Goal: Download file/media

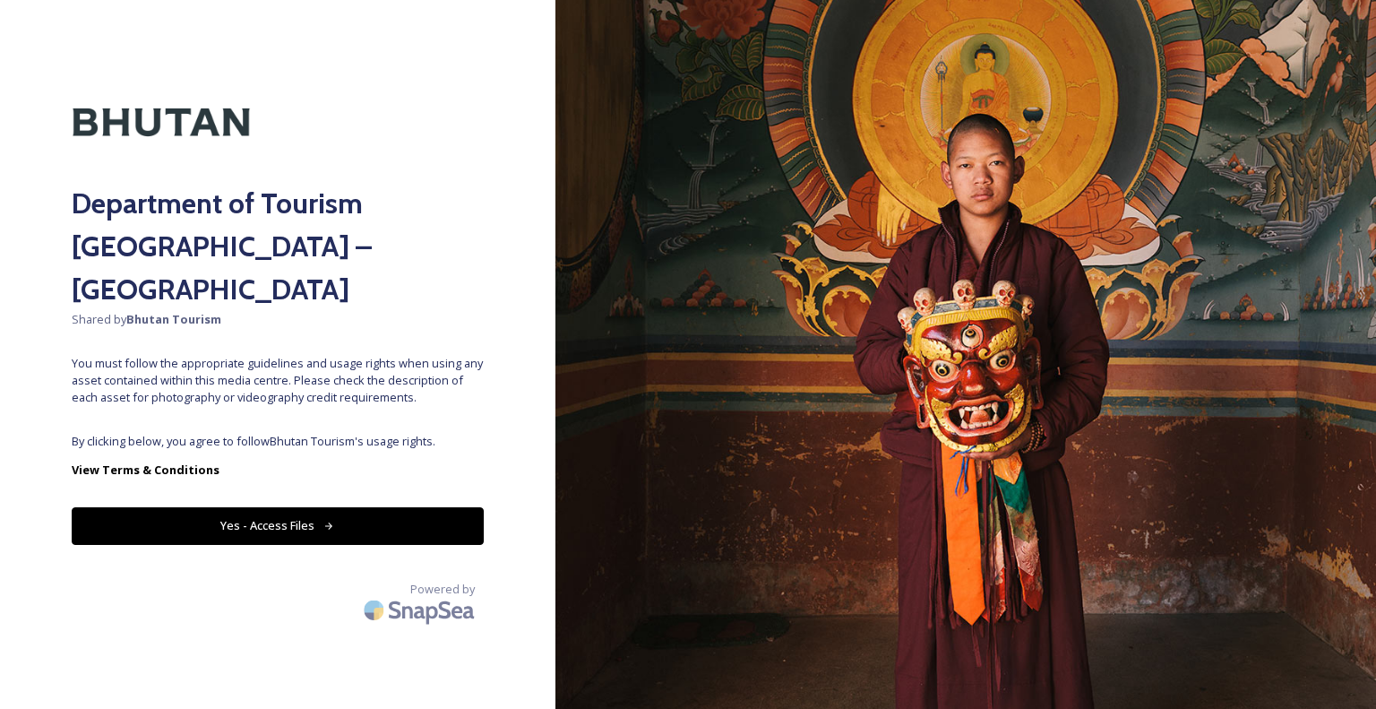
click at [287, 383] on div "Department of Tourism [GEOGRAPHIC_DATA] – Brand Centre Shared by Bhutan Tourism…" at bounding box center [277, 354] width 555 height 565
click at [279, 507] on button "Yes - Access Files" at bounding box center [278, 525] width 412 height 37
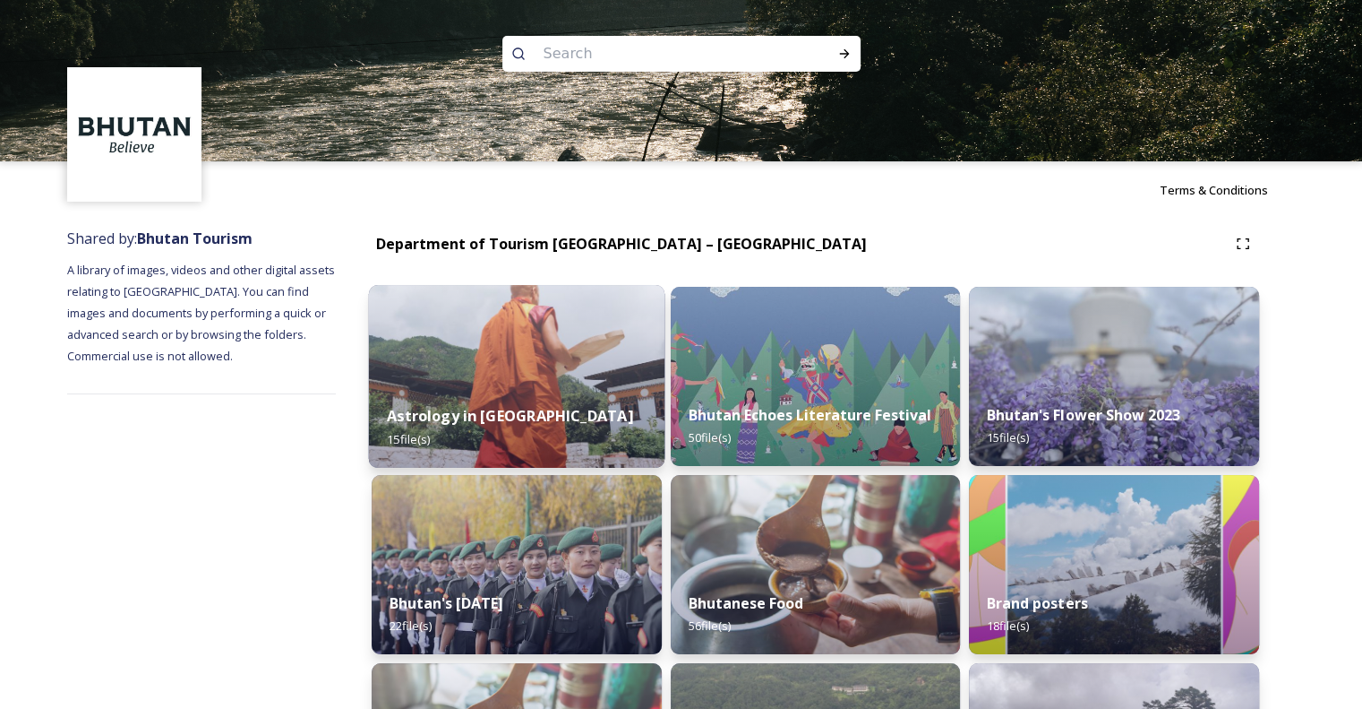
click at [474, 389] on div "Astrology in [GEOGRAPHIC_DATA] 15 file(s)" at bounding box center [517, 427] width 296 height 82
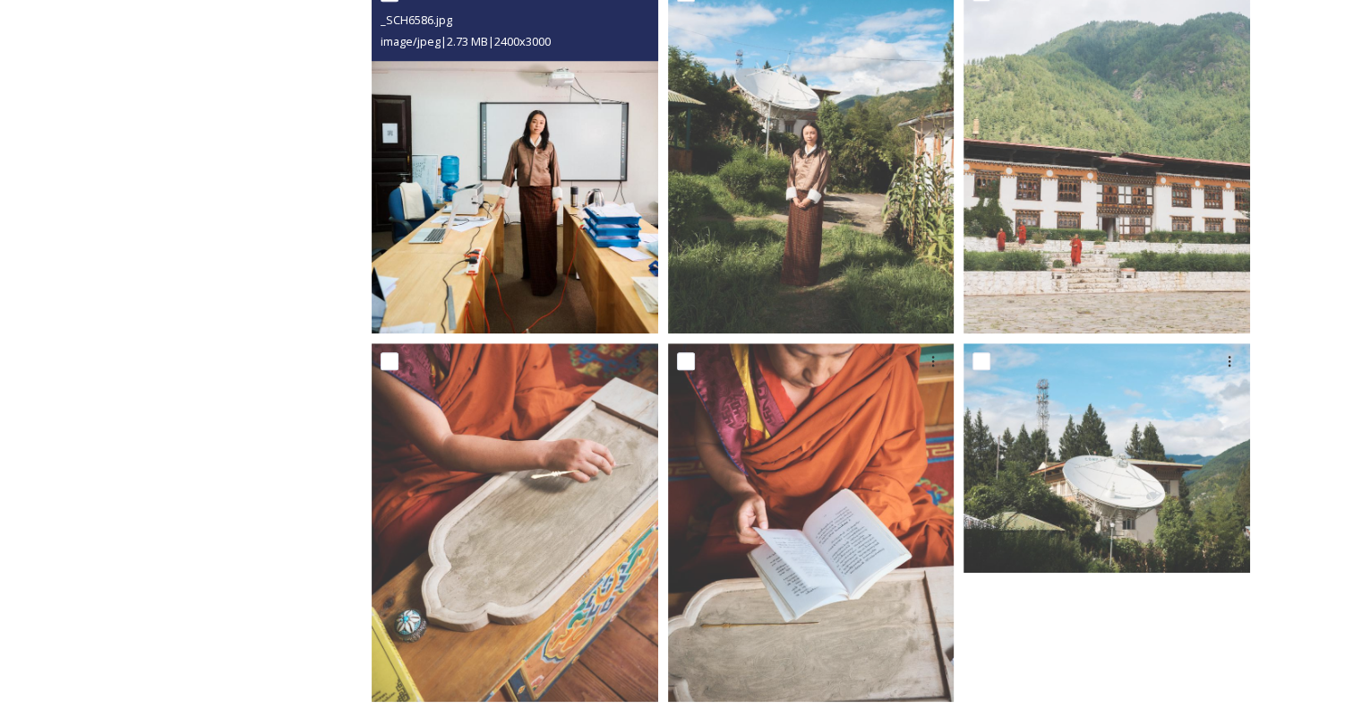
scroll to position [1501, 0]
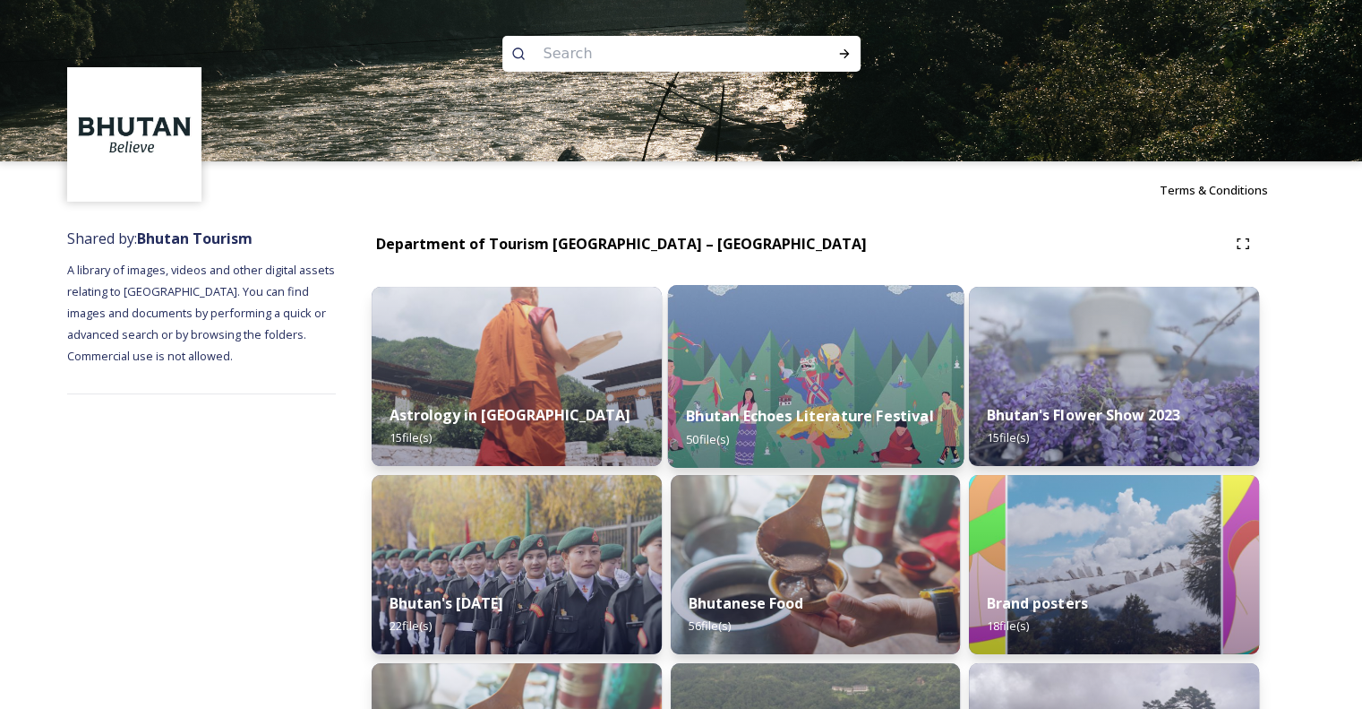
click at [781, 369] on img at bounding box center [815, 376] width 296 height 183
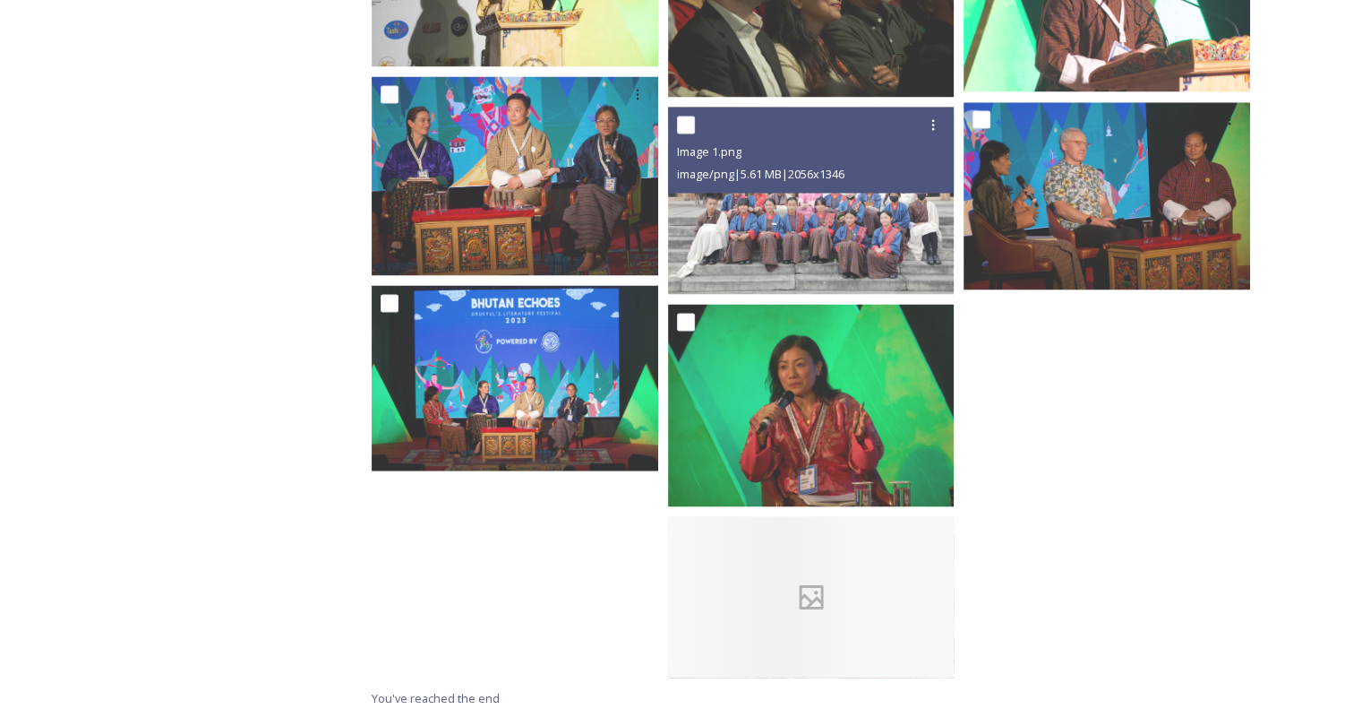
scroll to position [3236, 0]
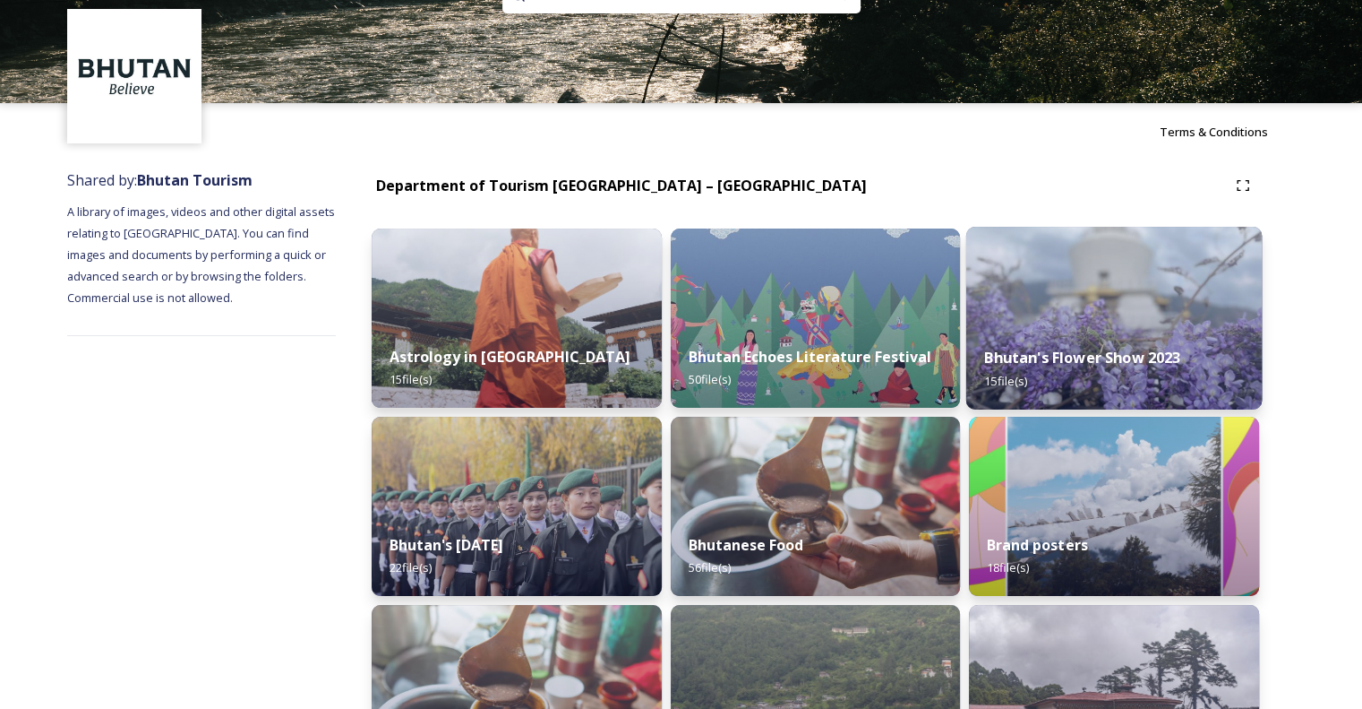
scroll to position [90, 0]
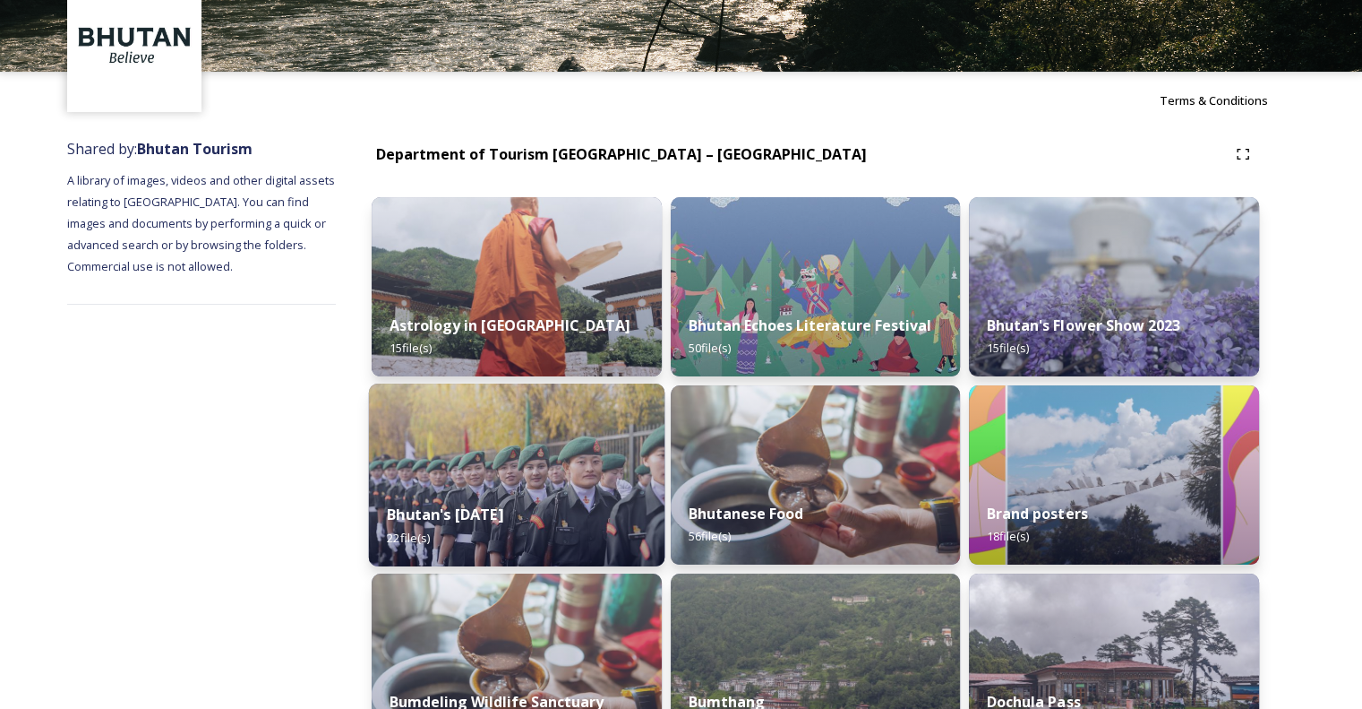
click at [591, 489] on div "Bhutan's [DATE] 22 file(s)" at bounding box center [517, 526] width 296 height 82
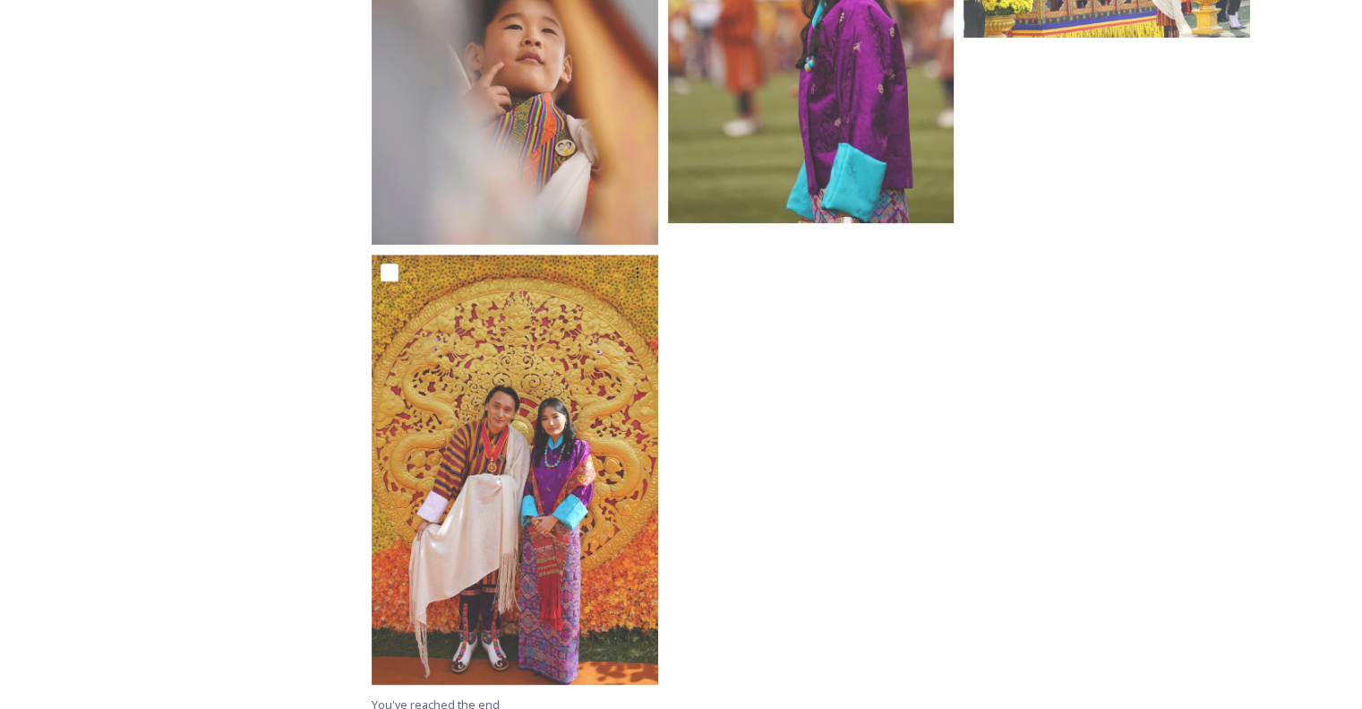
scroll to position [2214, 0]
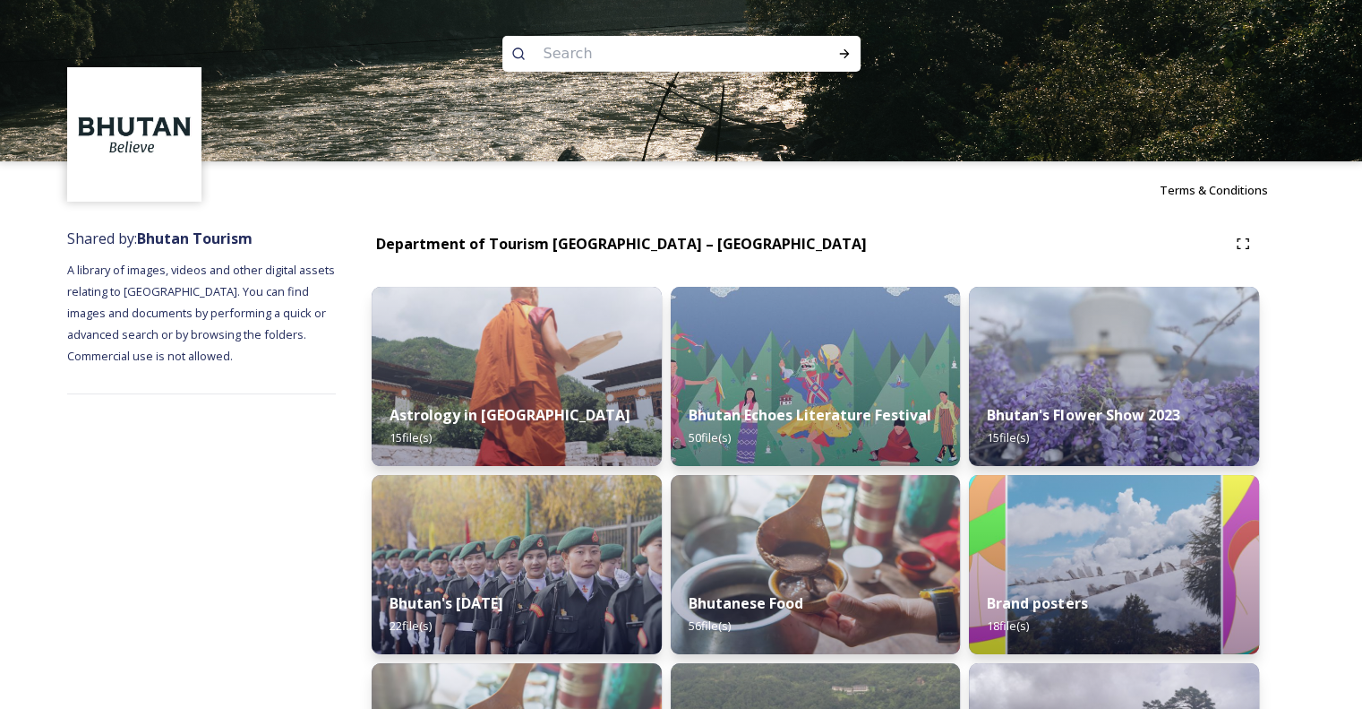
scroll to position [90, 0]
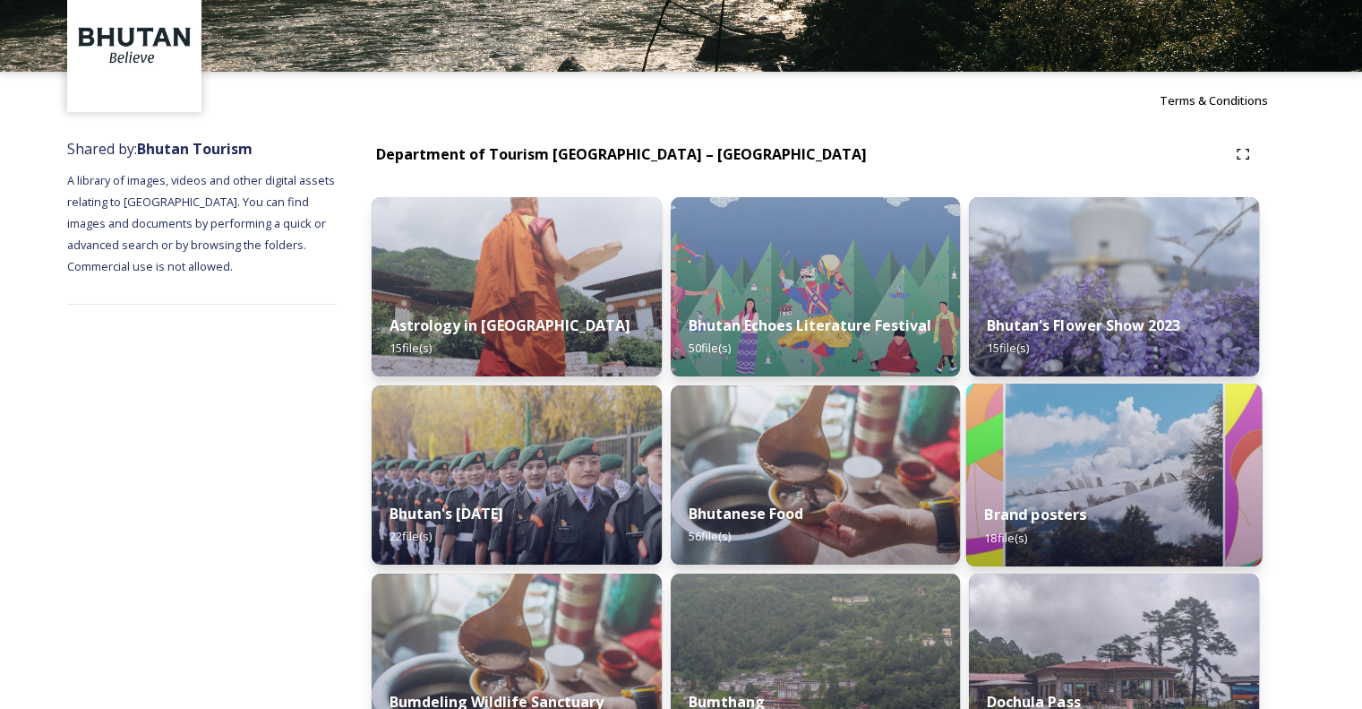
click at [1101, 486] on div "Brand posters 18 file(s)" at bounding box center [1115, 526] width 296 height 82
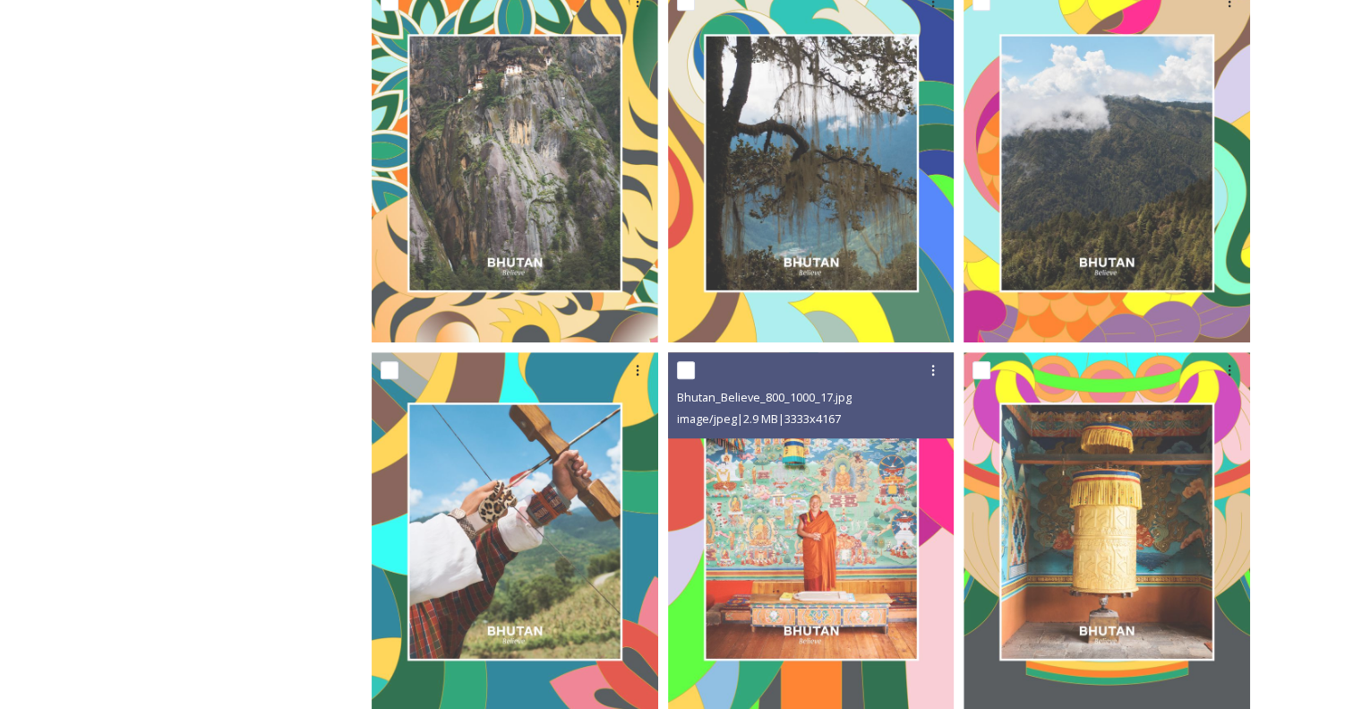
scroll to position [974, 0]
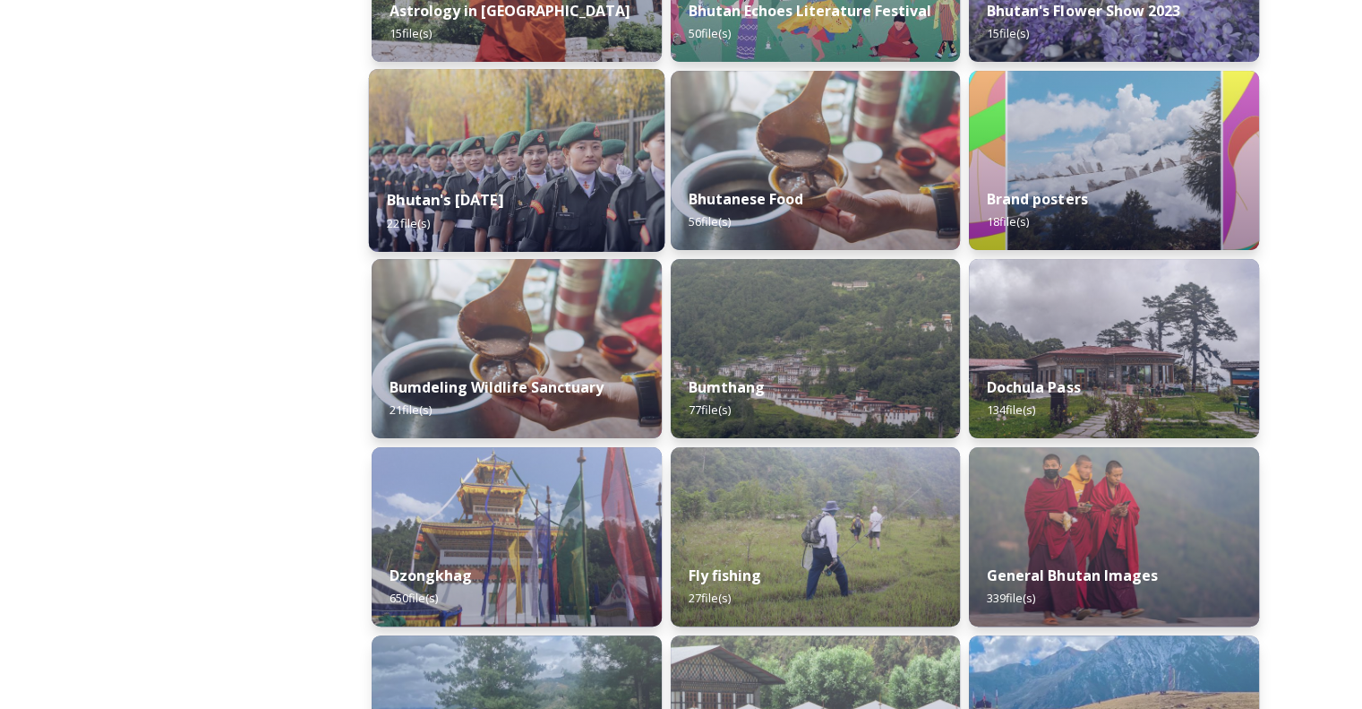
scroll to position [448, 0]
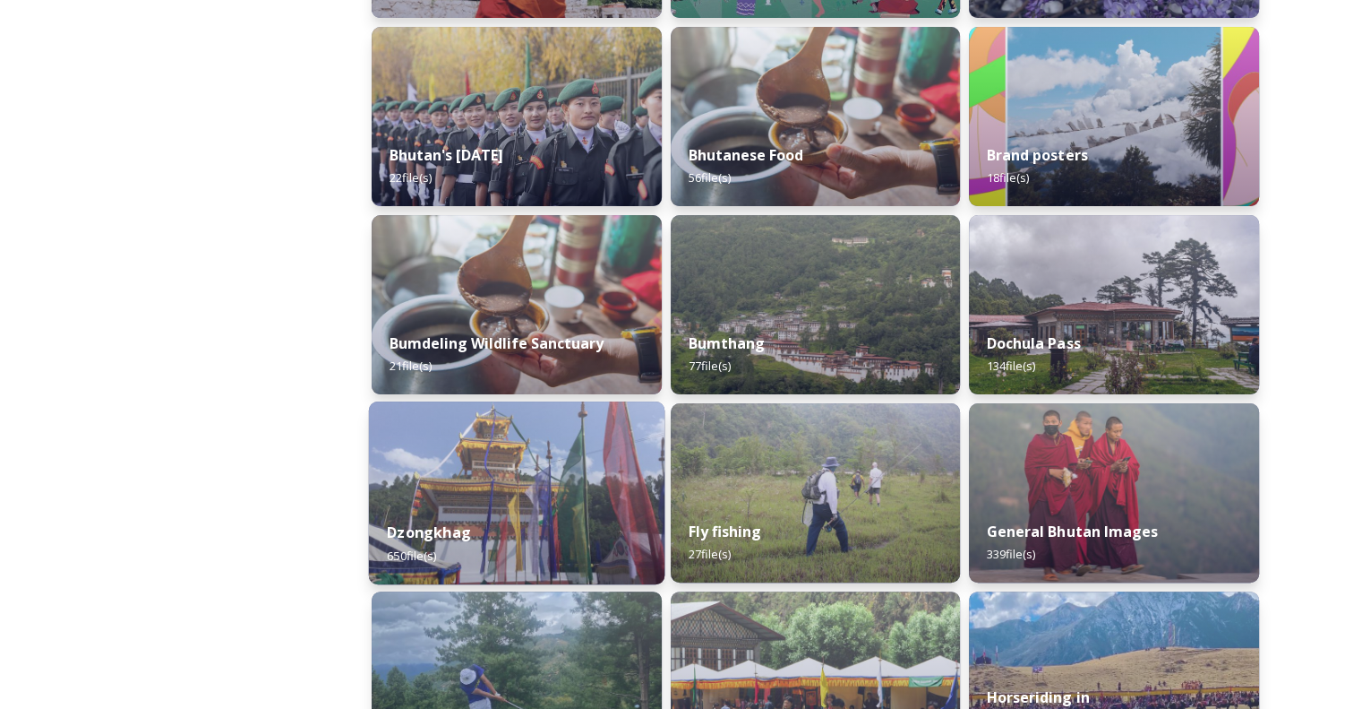
click at [484, 494] on img at bounding box center [517, 492] width 296 height 183
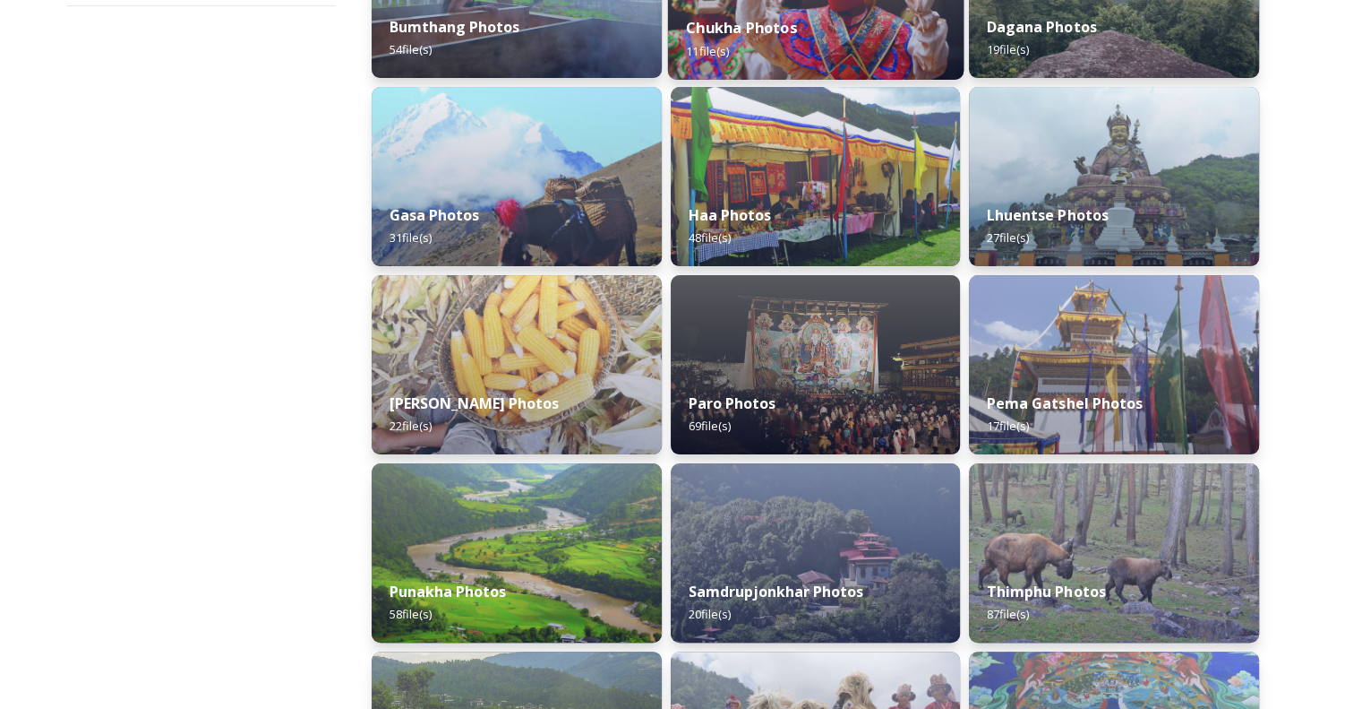
scroll to position [537, 0]
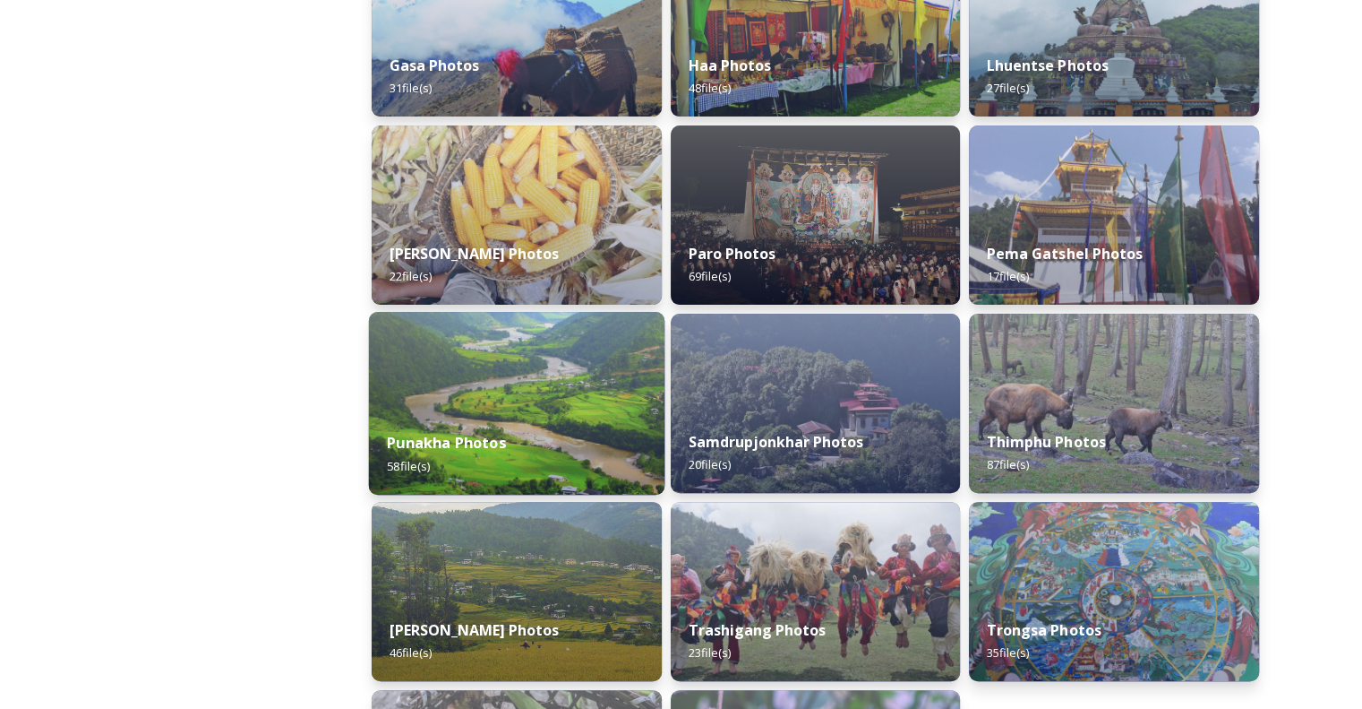
click at [494, 390] on img at bounding box center [517, 403] width 296 height 183
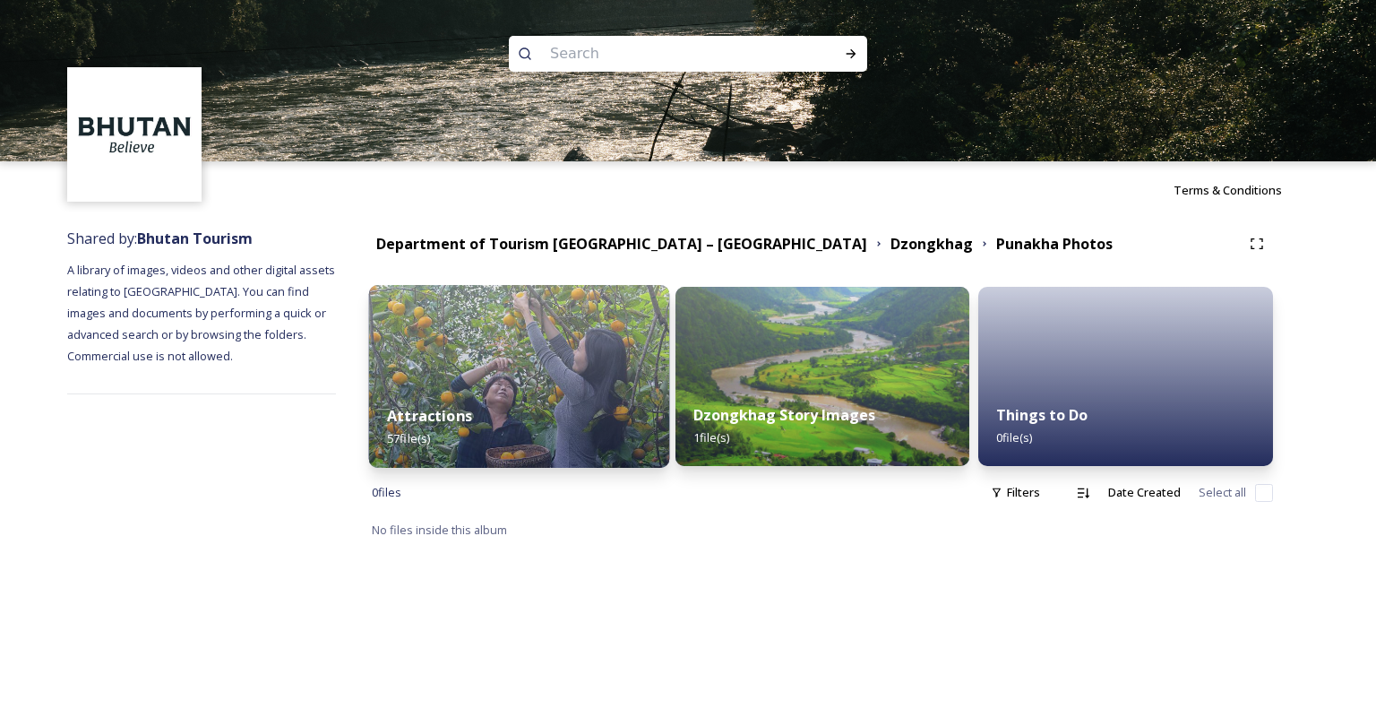
click at [479, 385] on img at bounding box center [519, 376] width 300 height 183
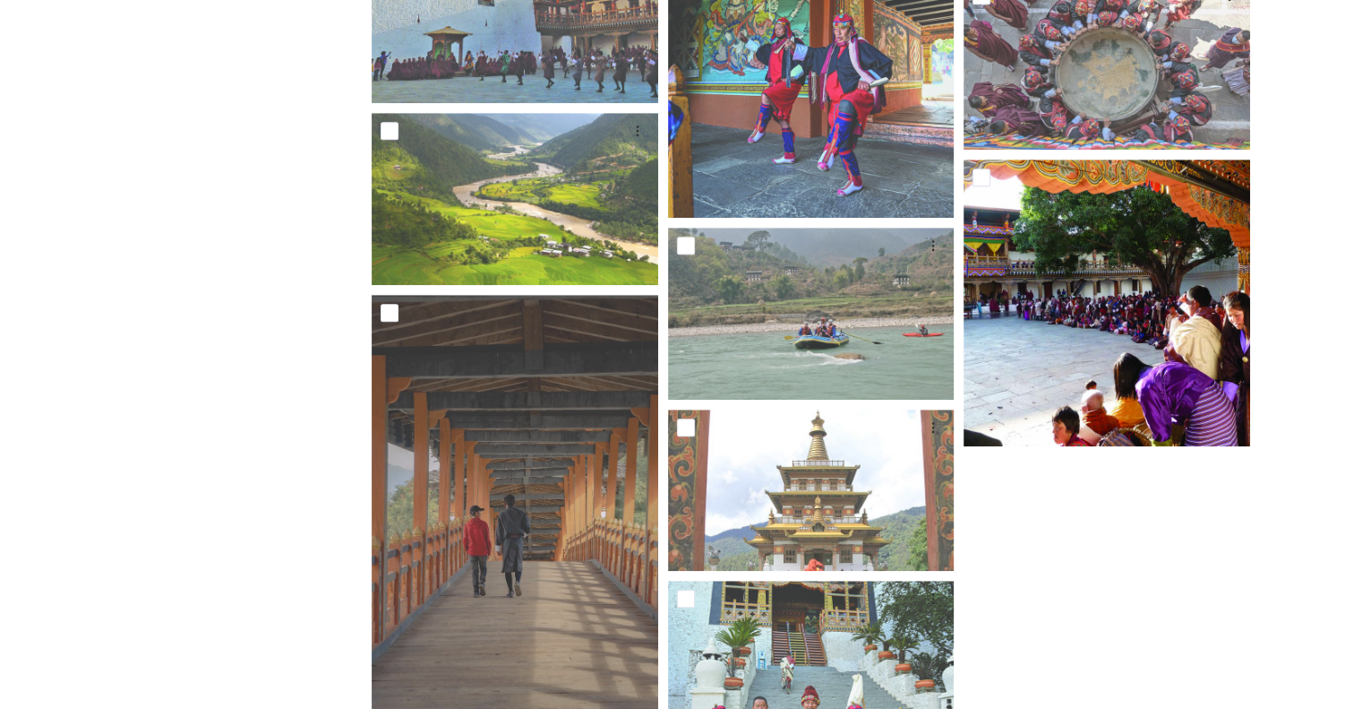
scroll to position [1254, 0]
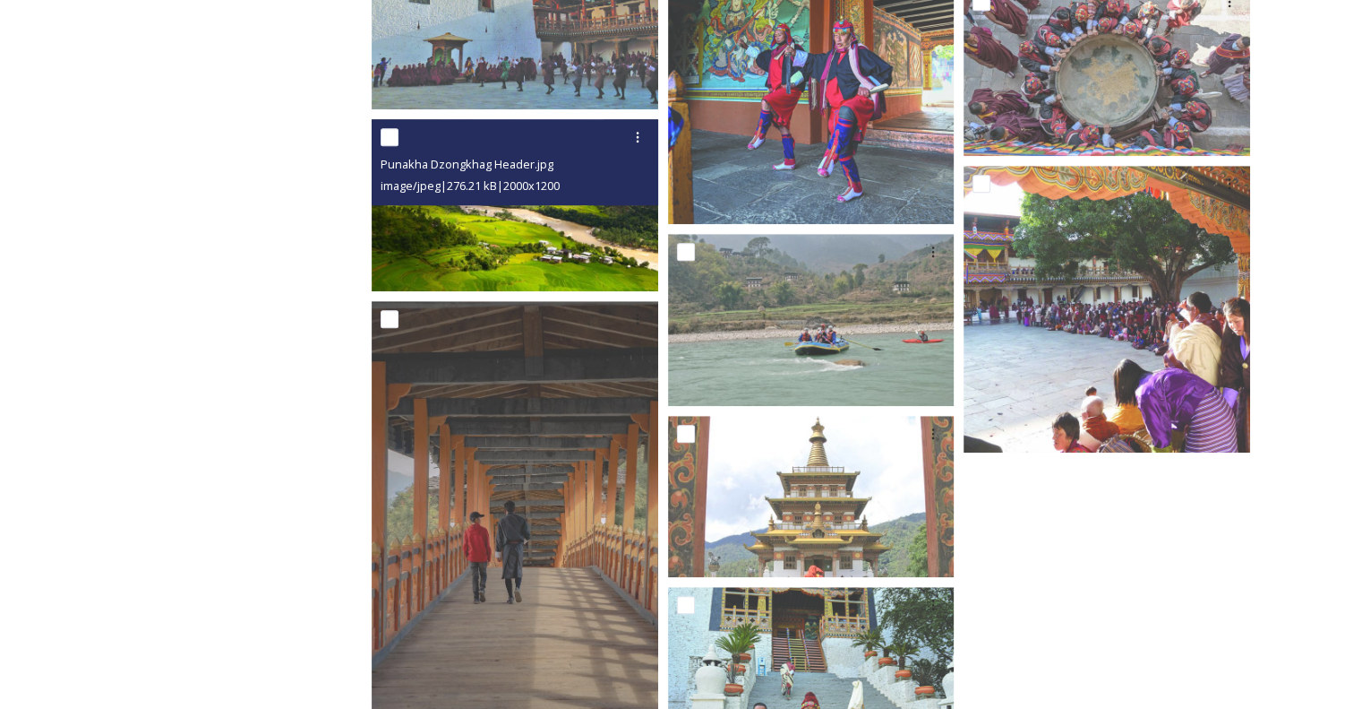
click at [537, 236] on img at bounding box center [515, 205] width 287 height 172
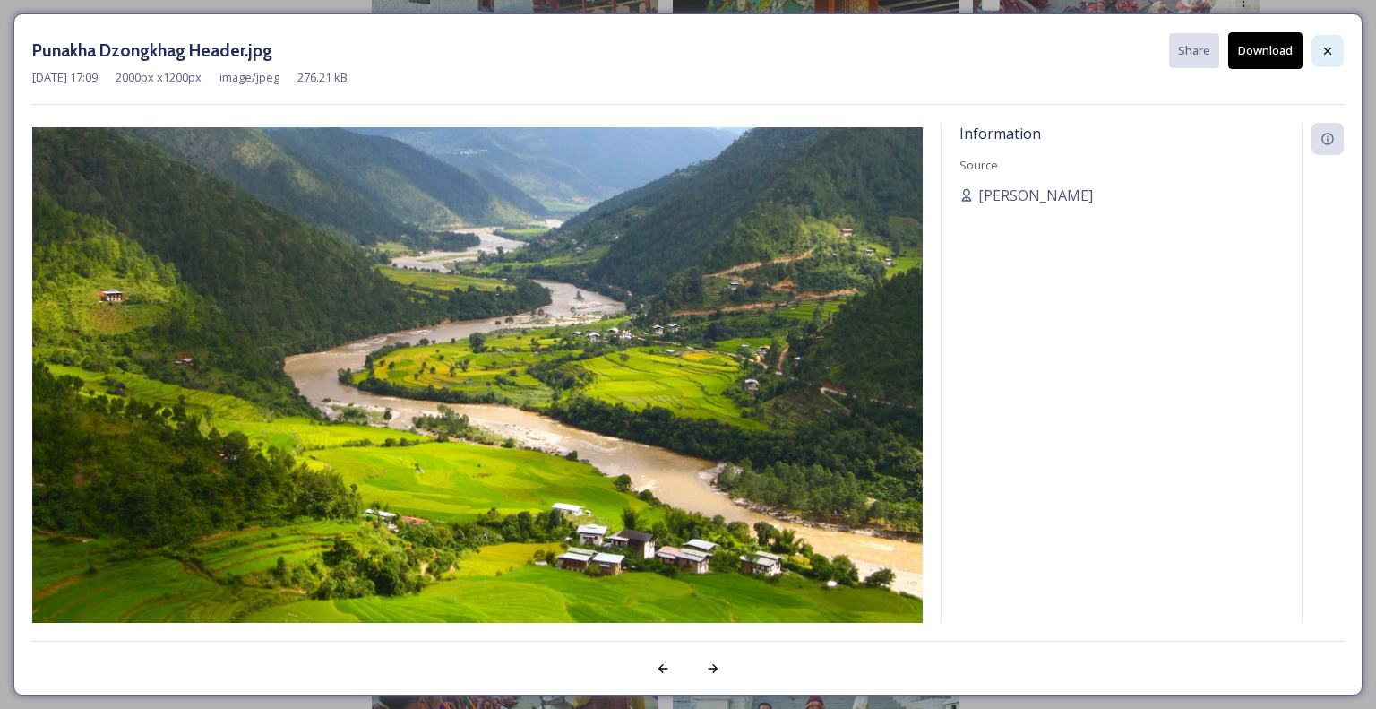
click at [1328, 47] on icon at bounding box center [1327, 51] width 14 height 14
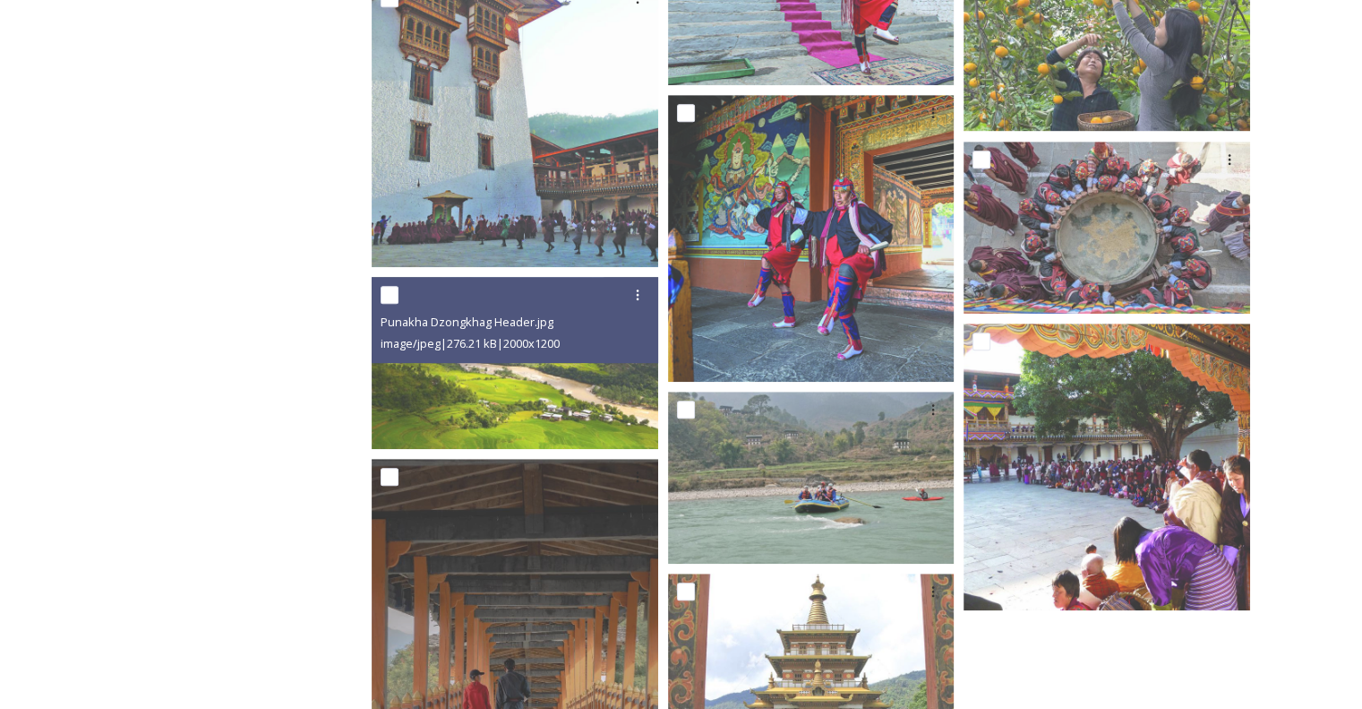
scroll to position [985, 0]
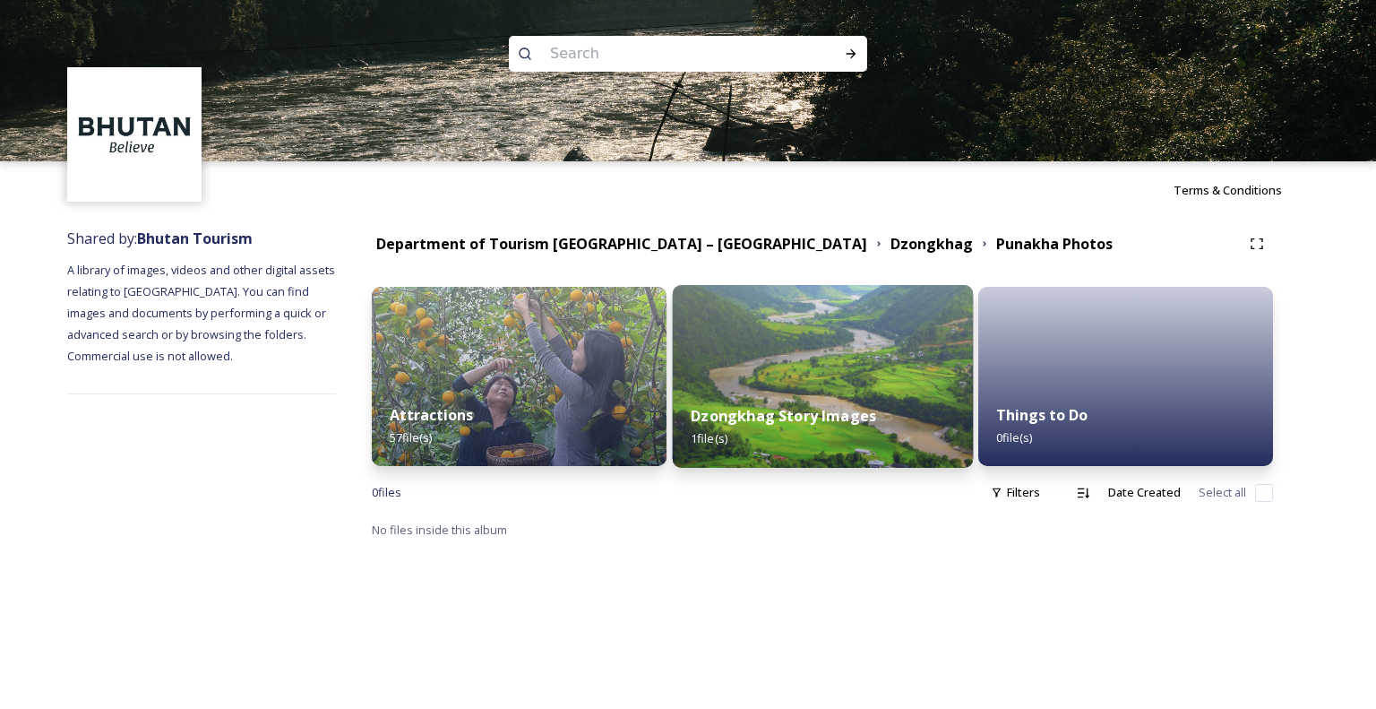
click at [849, 387] on div "Dzongkhag Story Images 1 file(s)" at bounding box center [822, 427] width 300 height 82
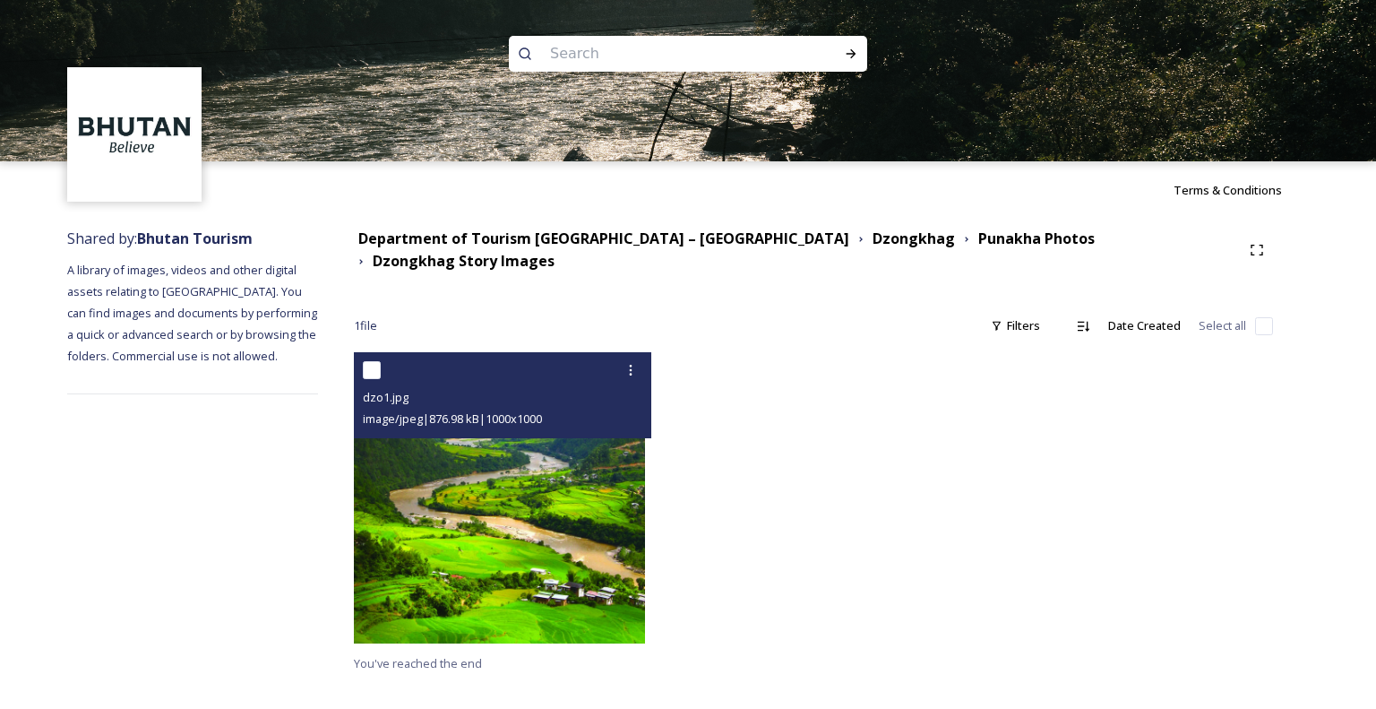
click at [529, 521] on img at bounding box center [499, 497] width 291 height 291
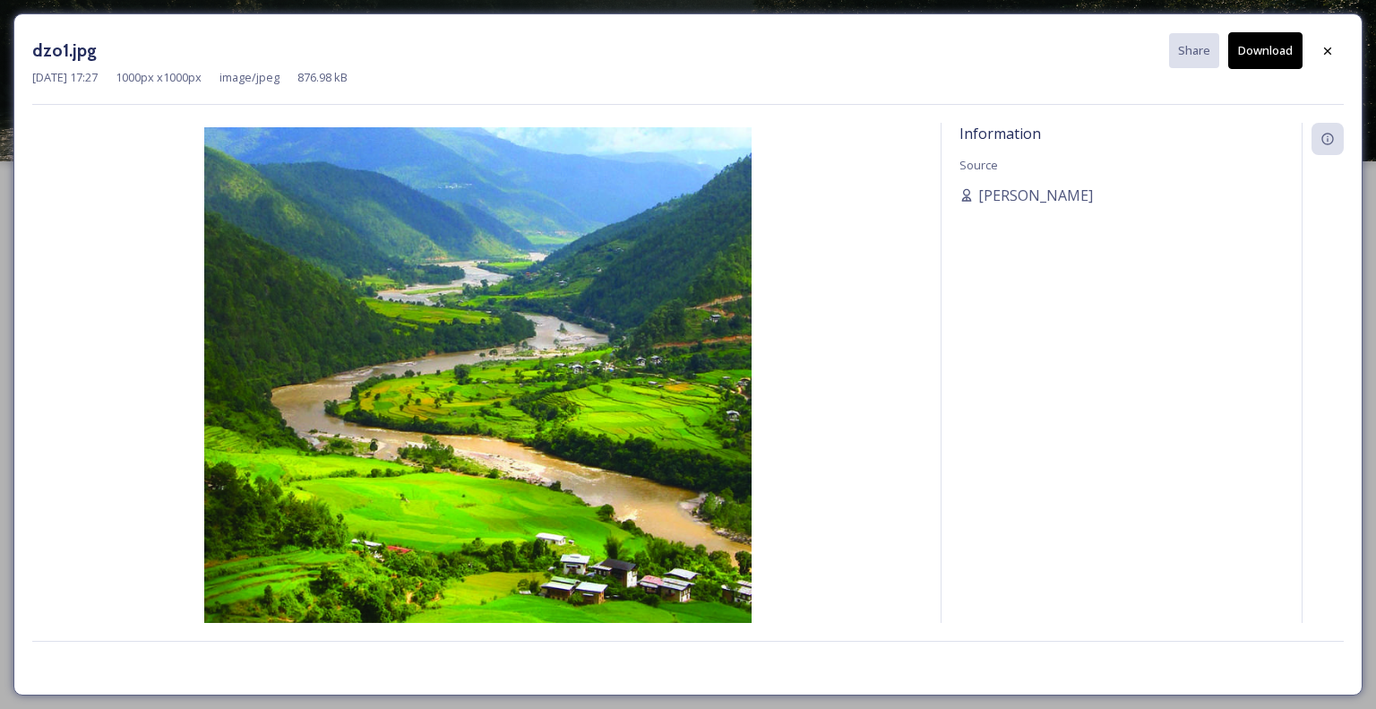
click at [529, 521] on img at bounding box center [477, 400] width 890 height 547
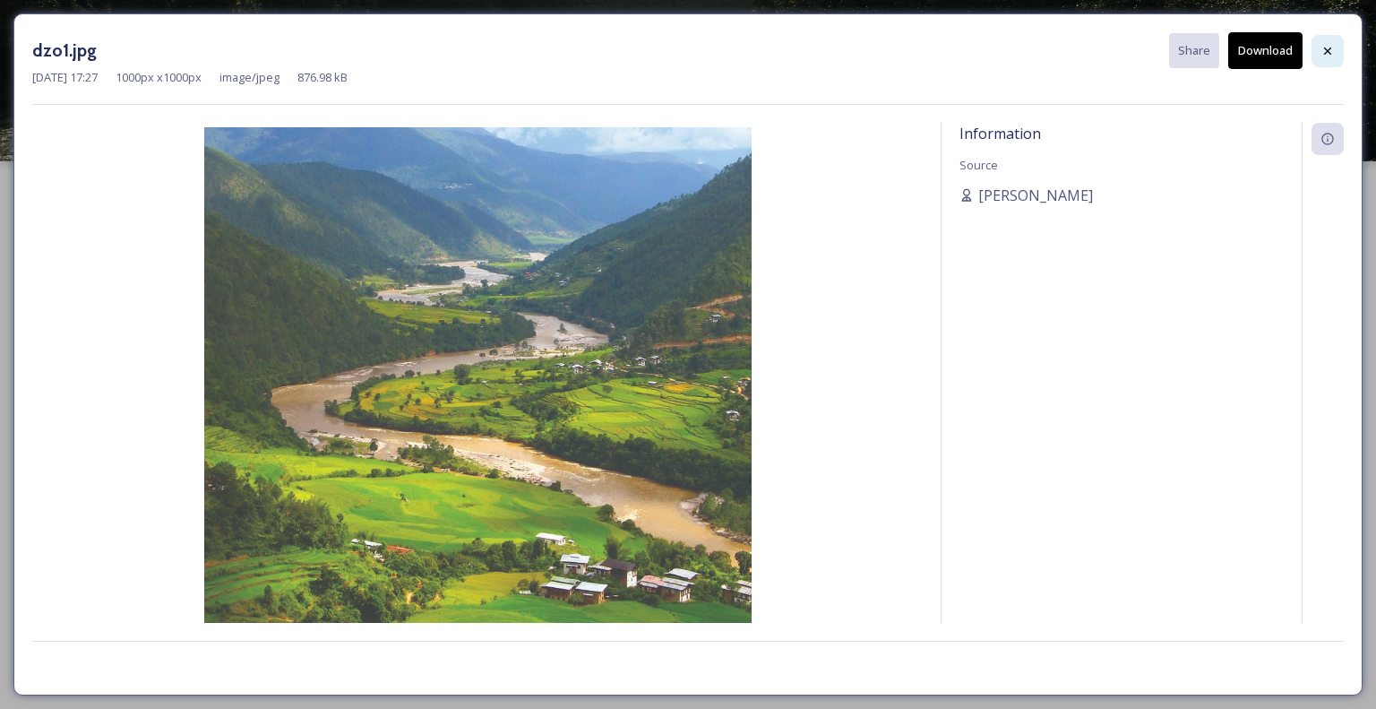
click at [1317, 56] on div at bounding box center [1327, 51] width 32 height 32
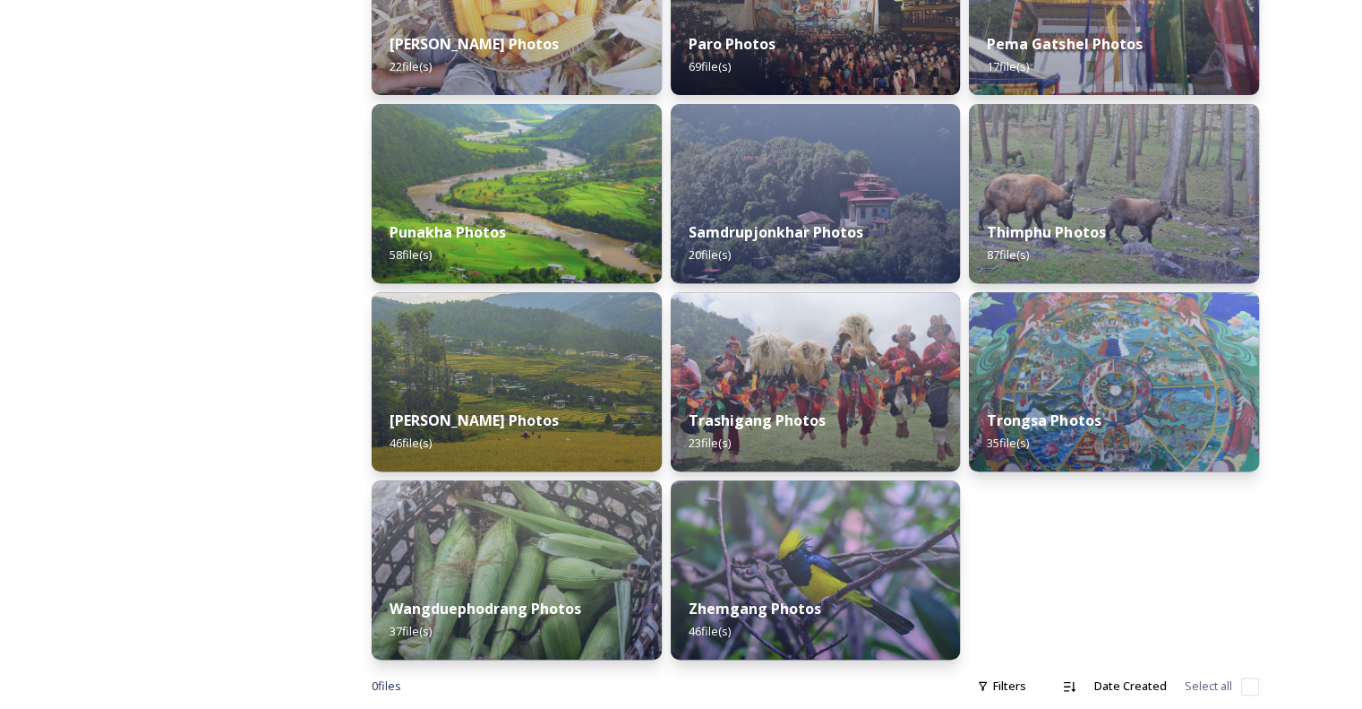
scroll to position [781, 0]
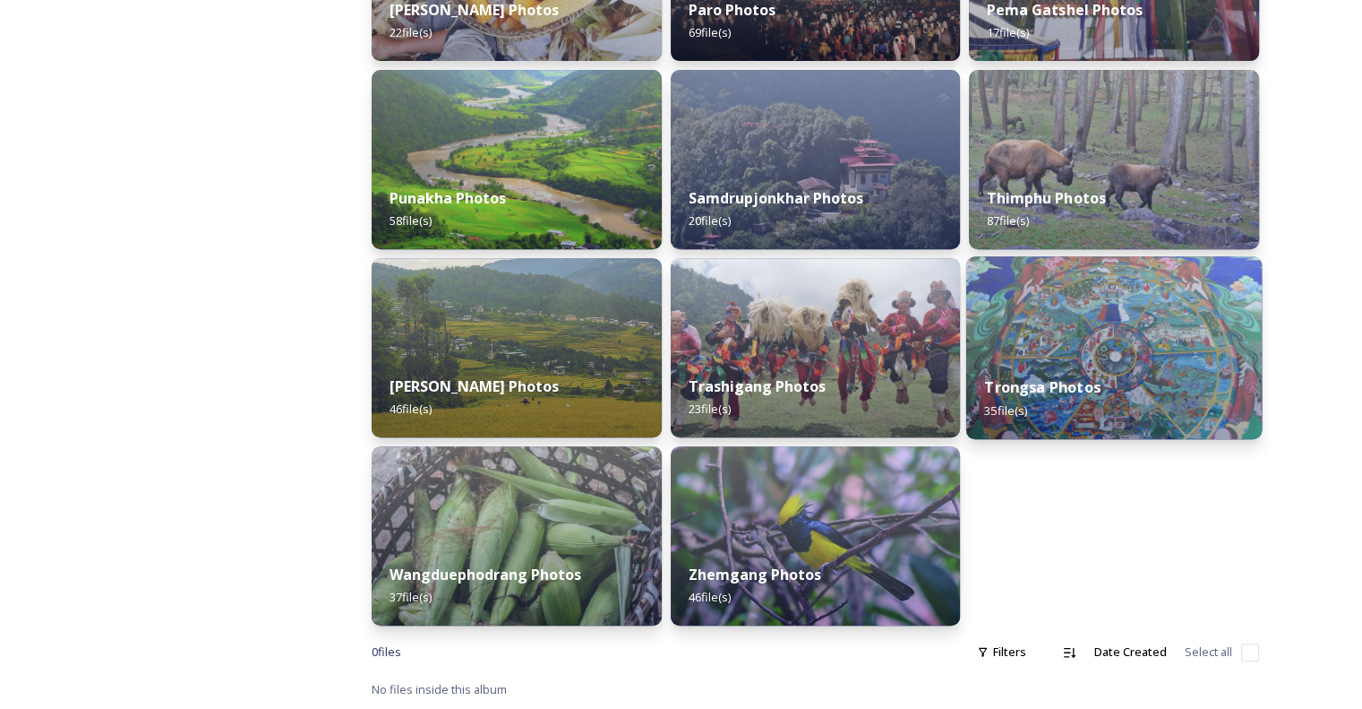
click at [1160, 379] on div "Trongsa Photos 35 file(s)" at bounding box center [1115, 398] width 296 height 82
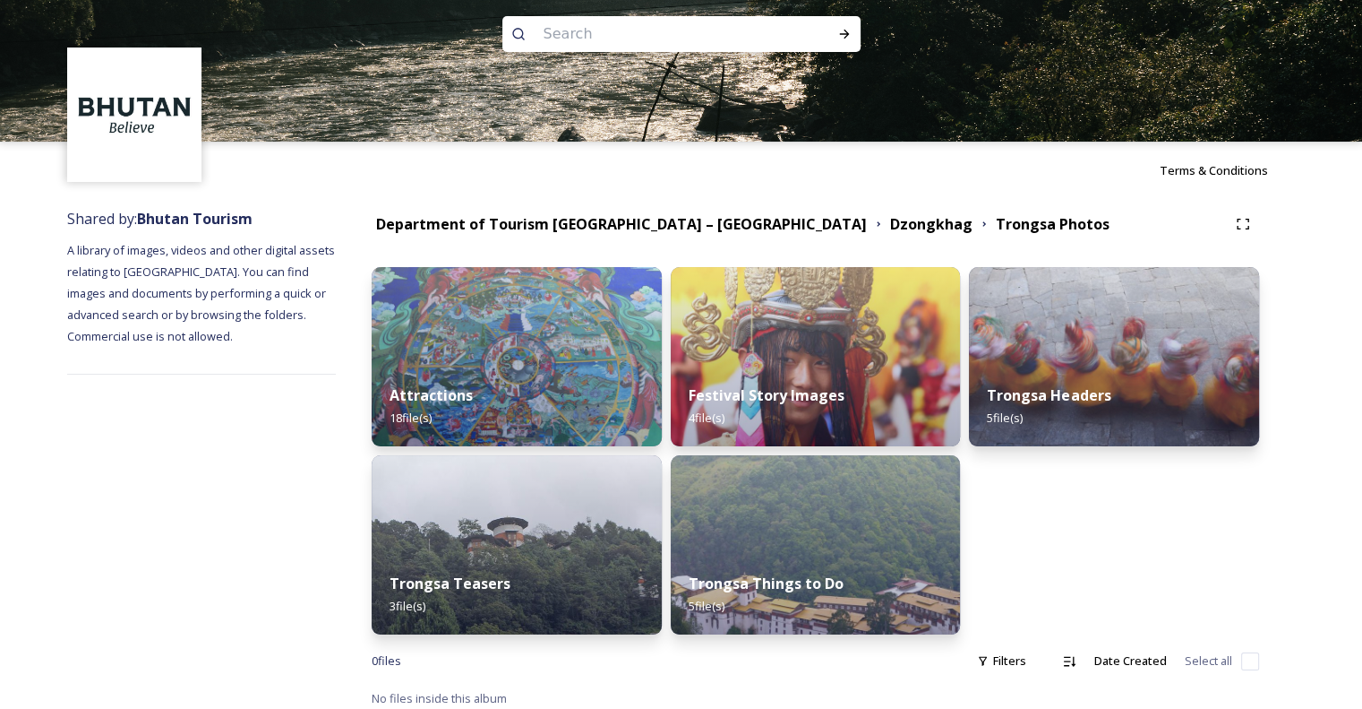
scroll to position [29, 0]
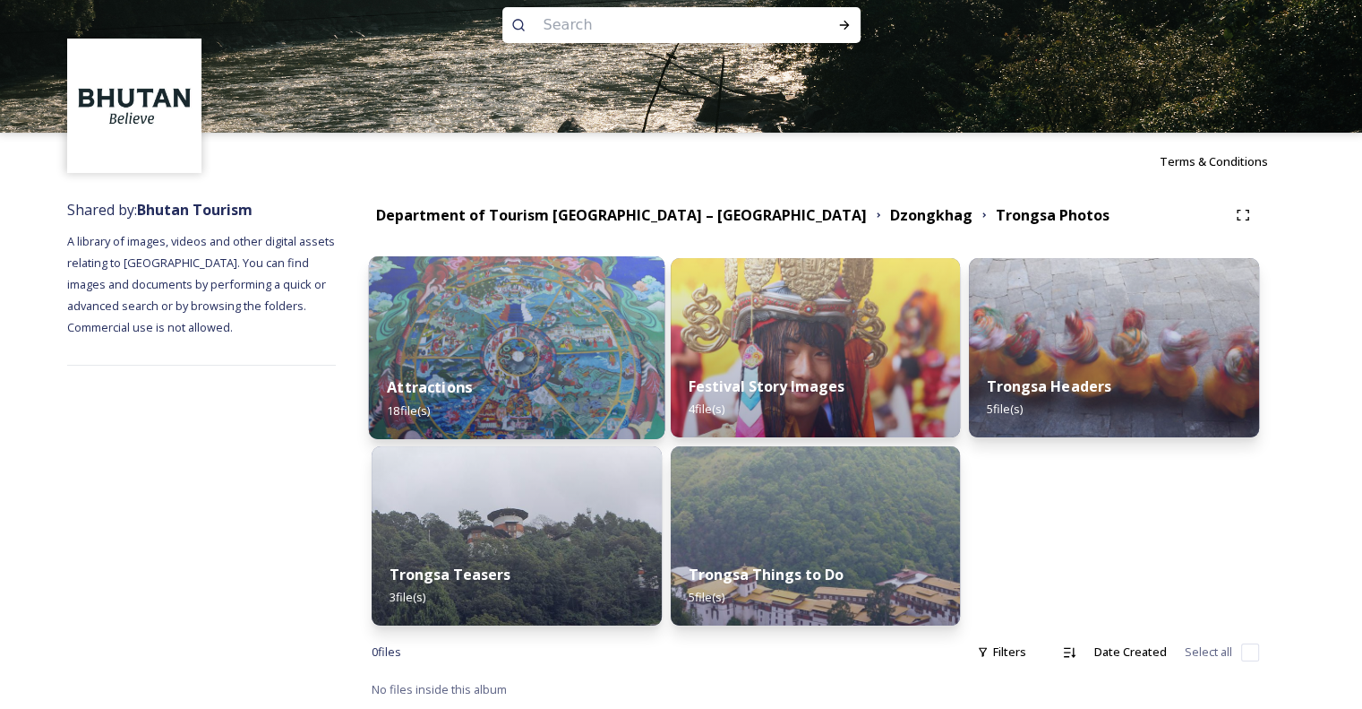
click at [505, 299] on img at bounding box center [517, 347] width 296 height 183
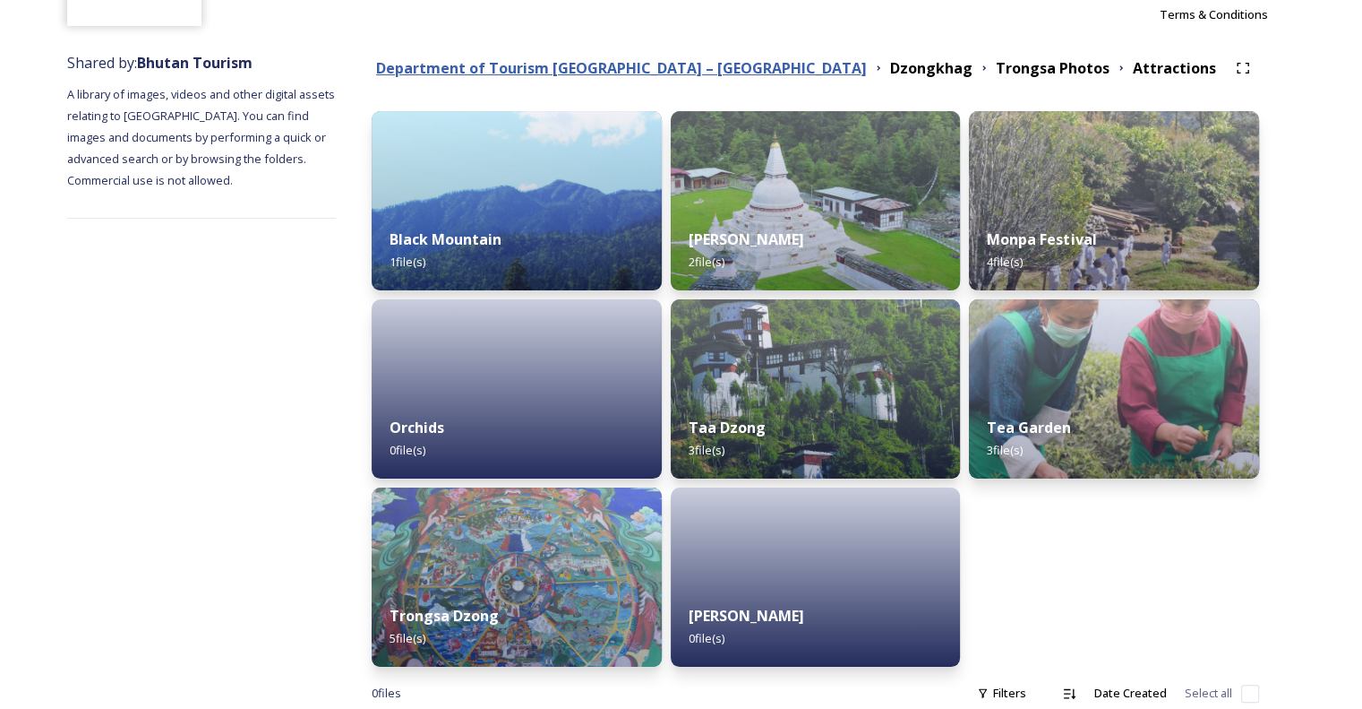
scroll to position [179, 0]
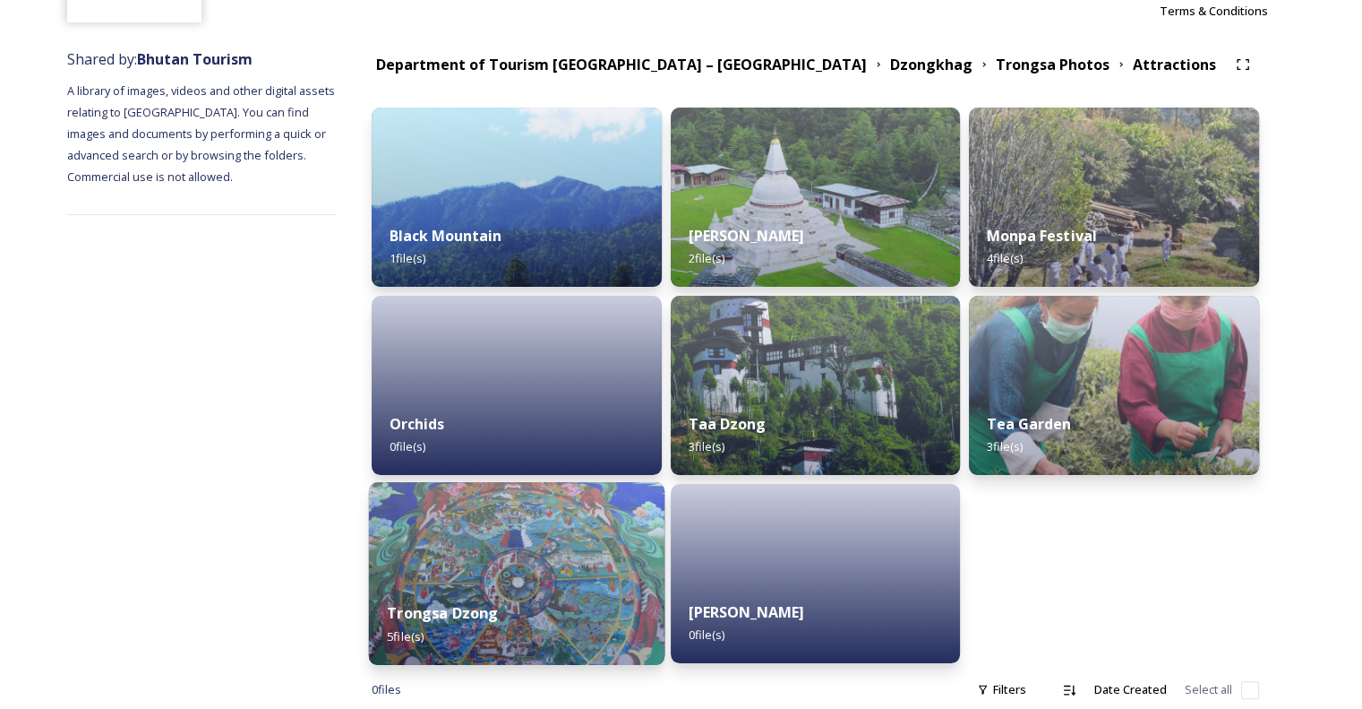
click at [509, 515] on img at bounding box center [517, 573] width 296 height 183
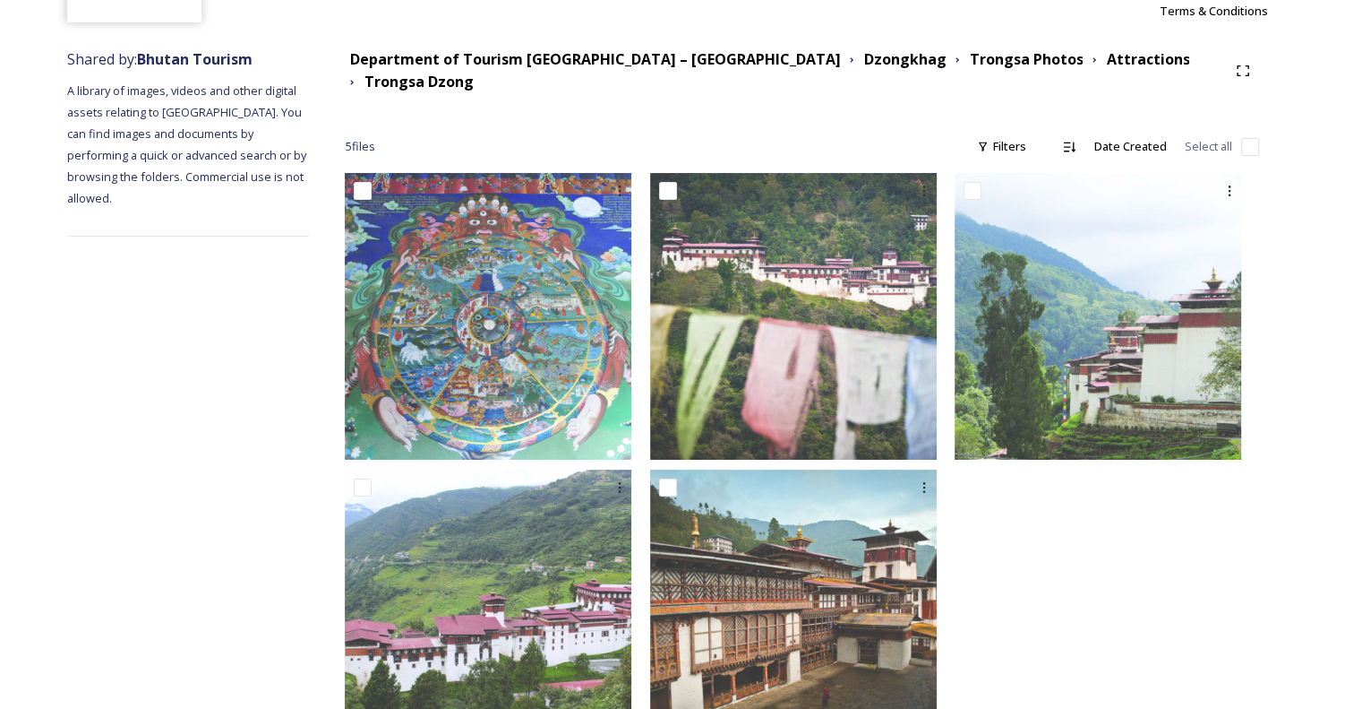
scroll to position [254, 0]
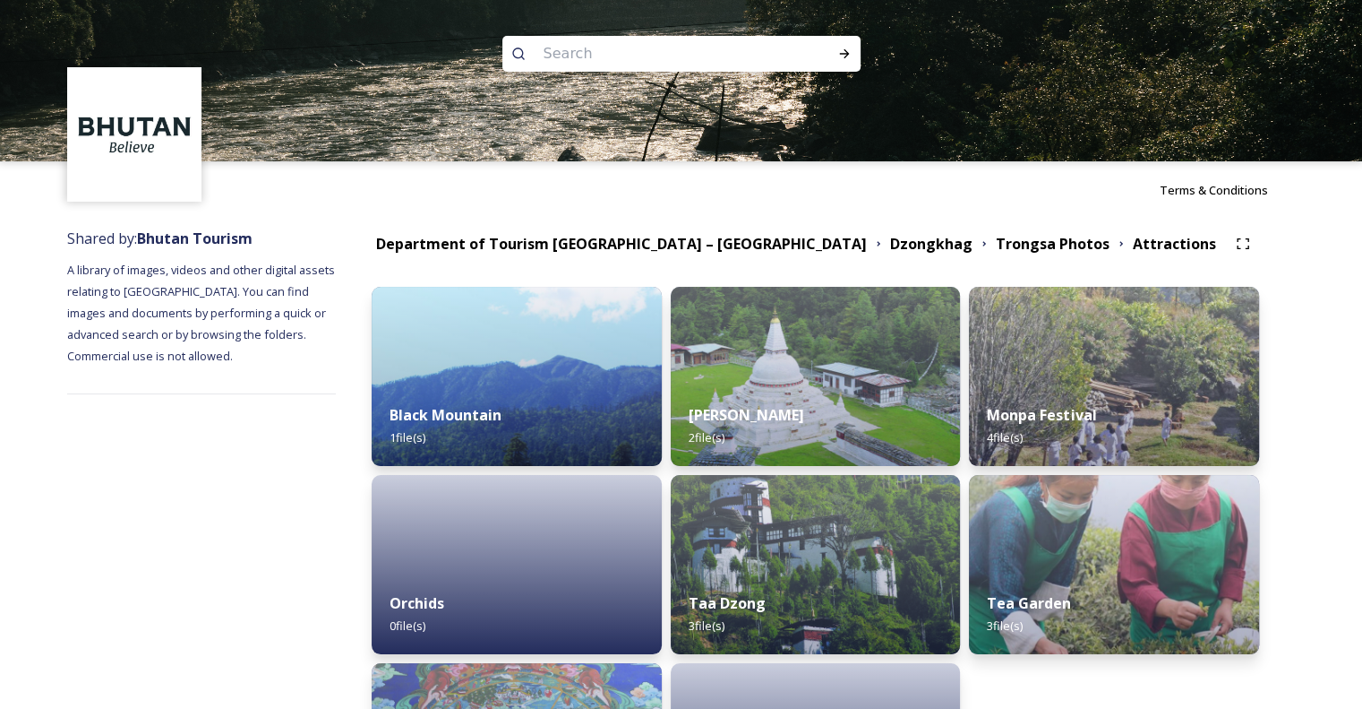
click at [303, 515] on div "Shared by: Bhutan Tourism A library of images, videos and other digital assets …" at bounding box center [201, 572] width 269 height 707
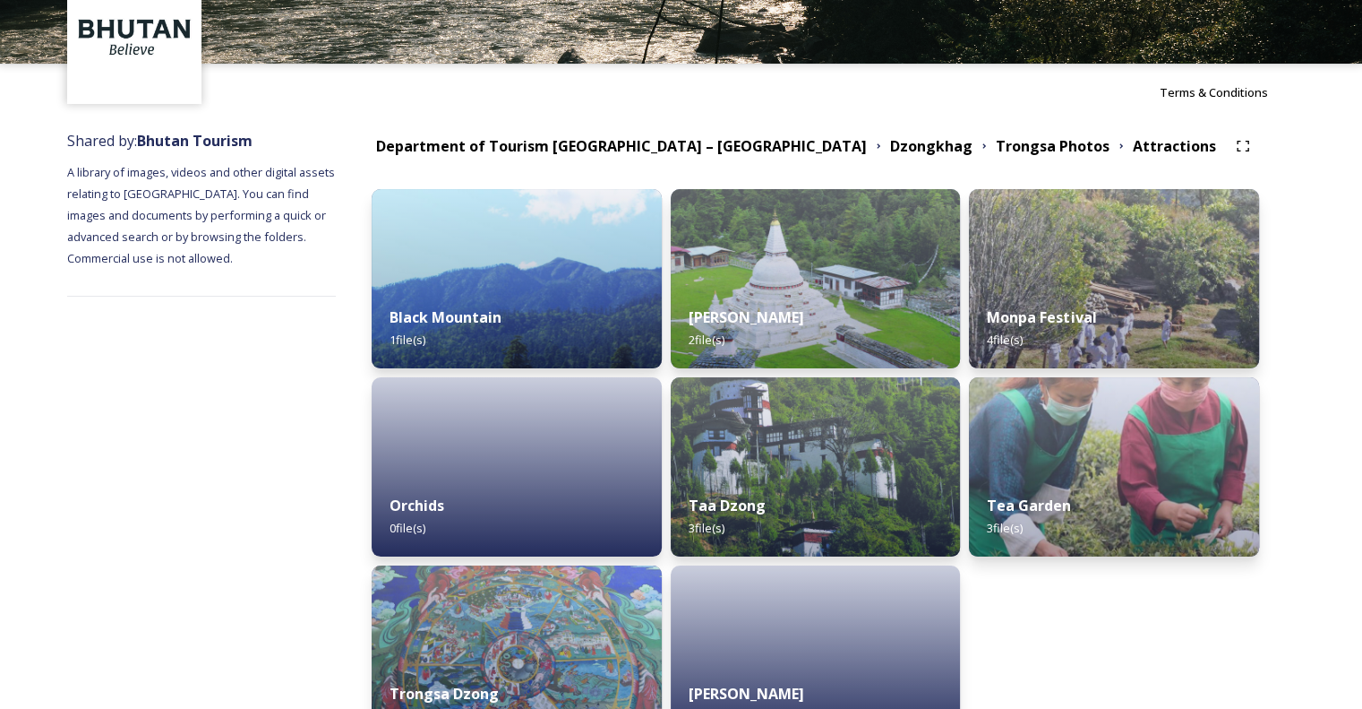
scroll to position [217, 0]
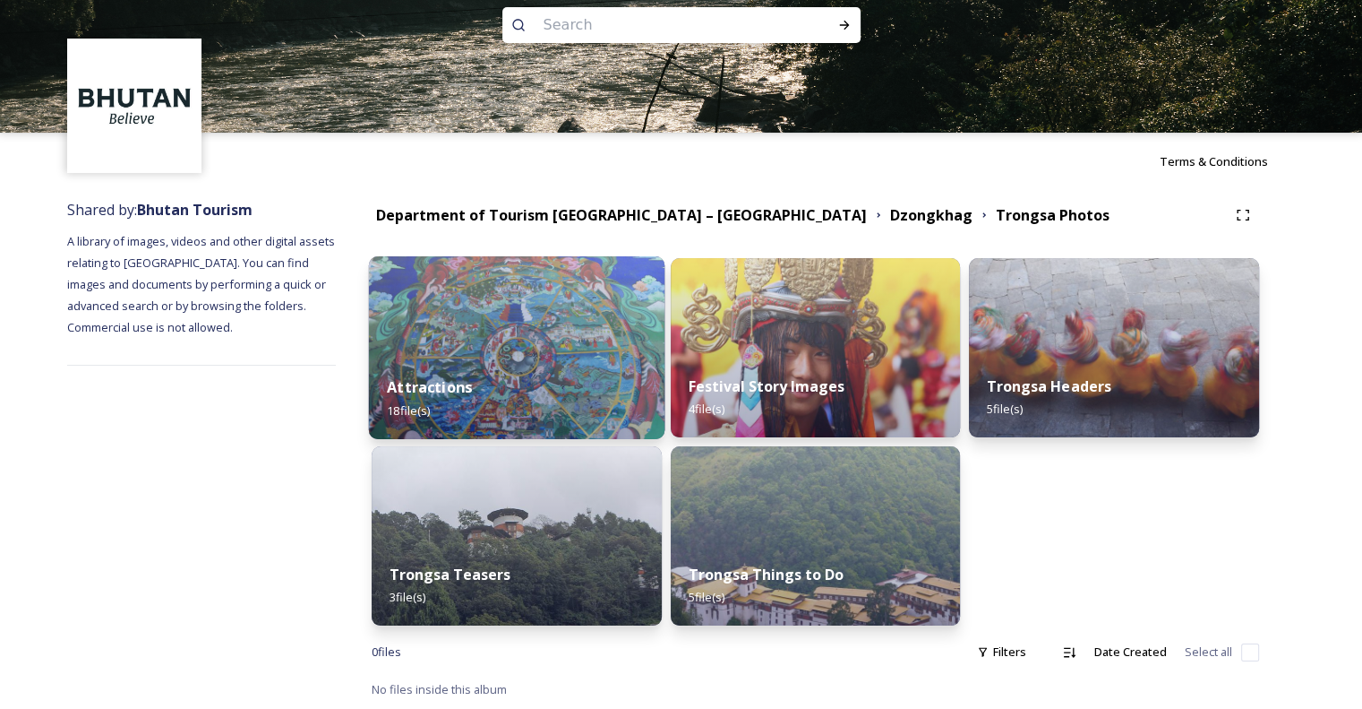
scroll to position [29, 0]
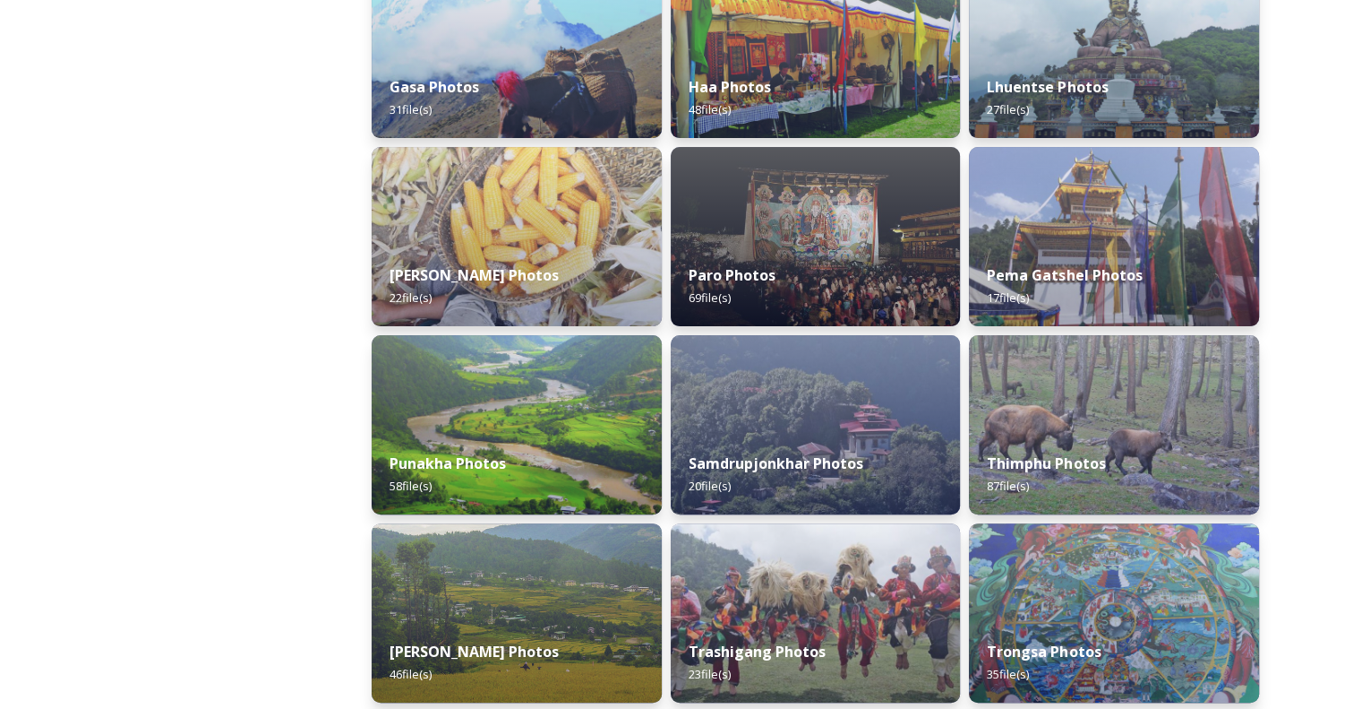
scroll to position [537, 0]
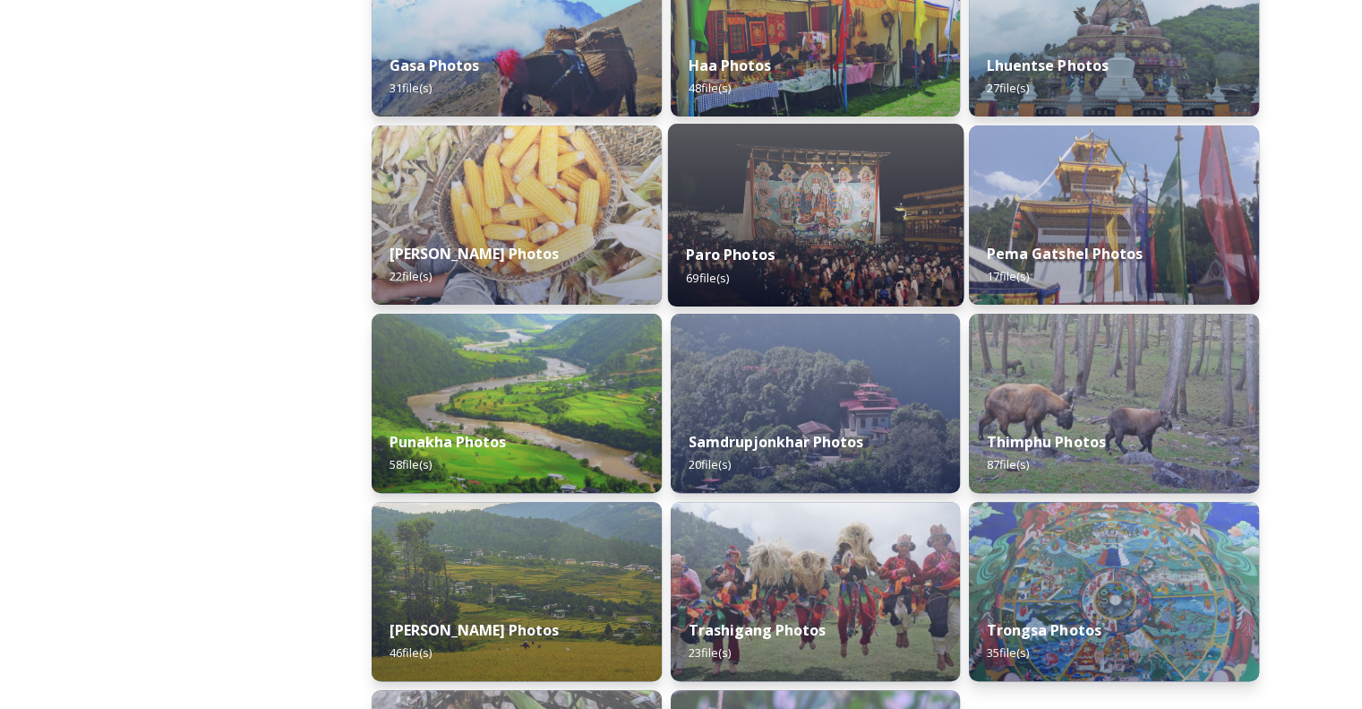
click at [827, 245] on div "Paro Photos 69 file(s)" at bounding box center [815, 266] width 296 height 82
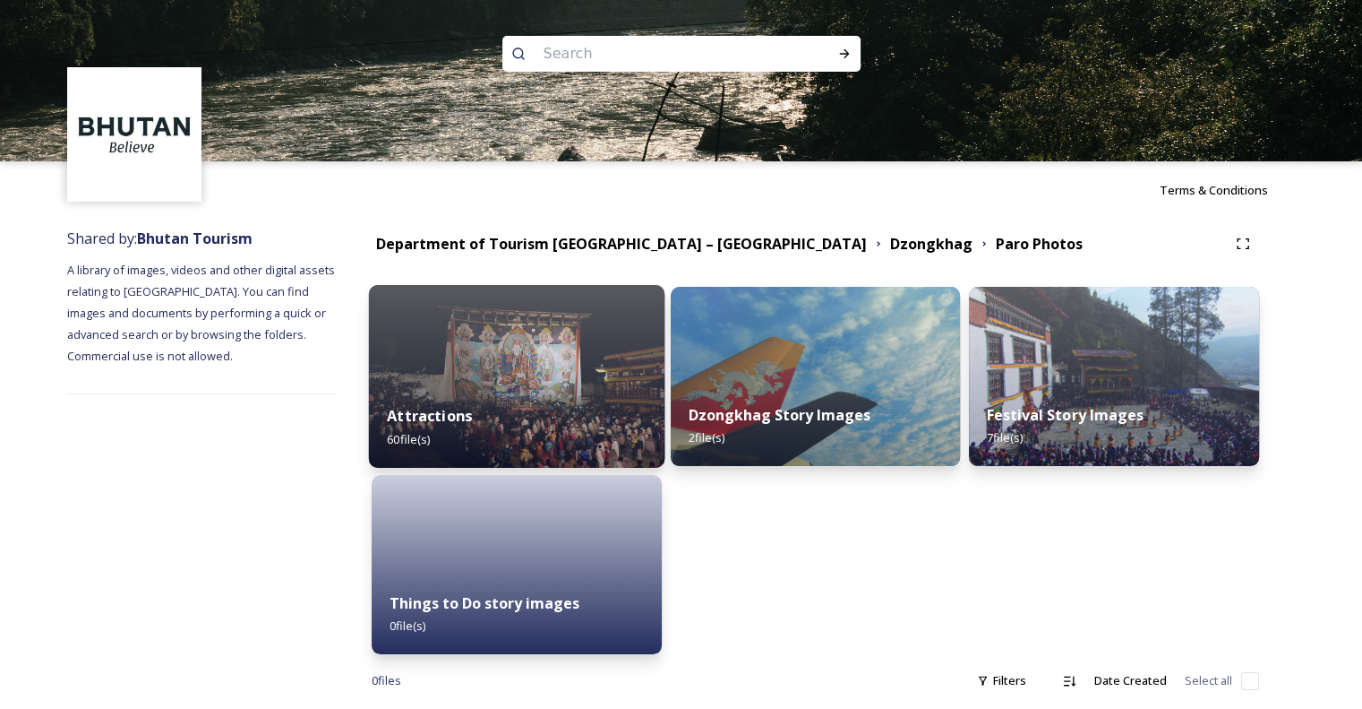
click at [477, 334] on img at bounding box center [517, 376] width 296 height 183
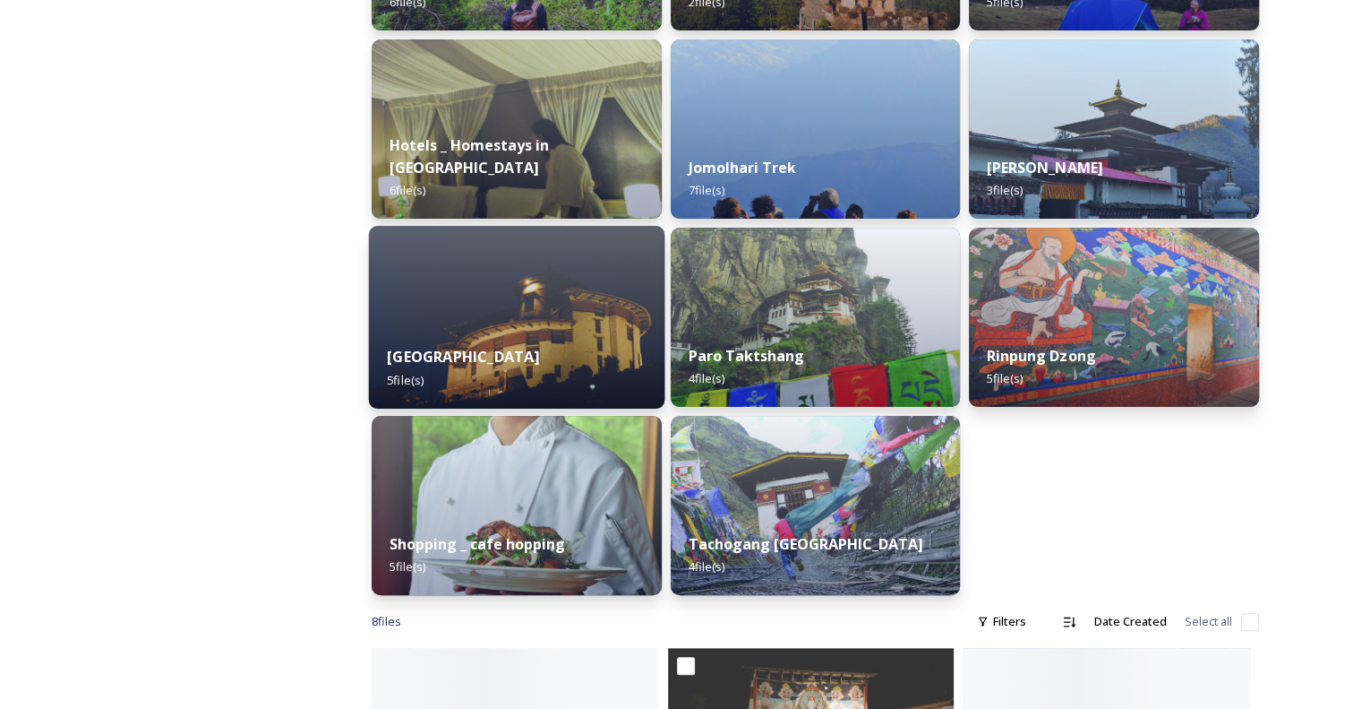
scroll to position [448, 0]
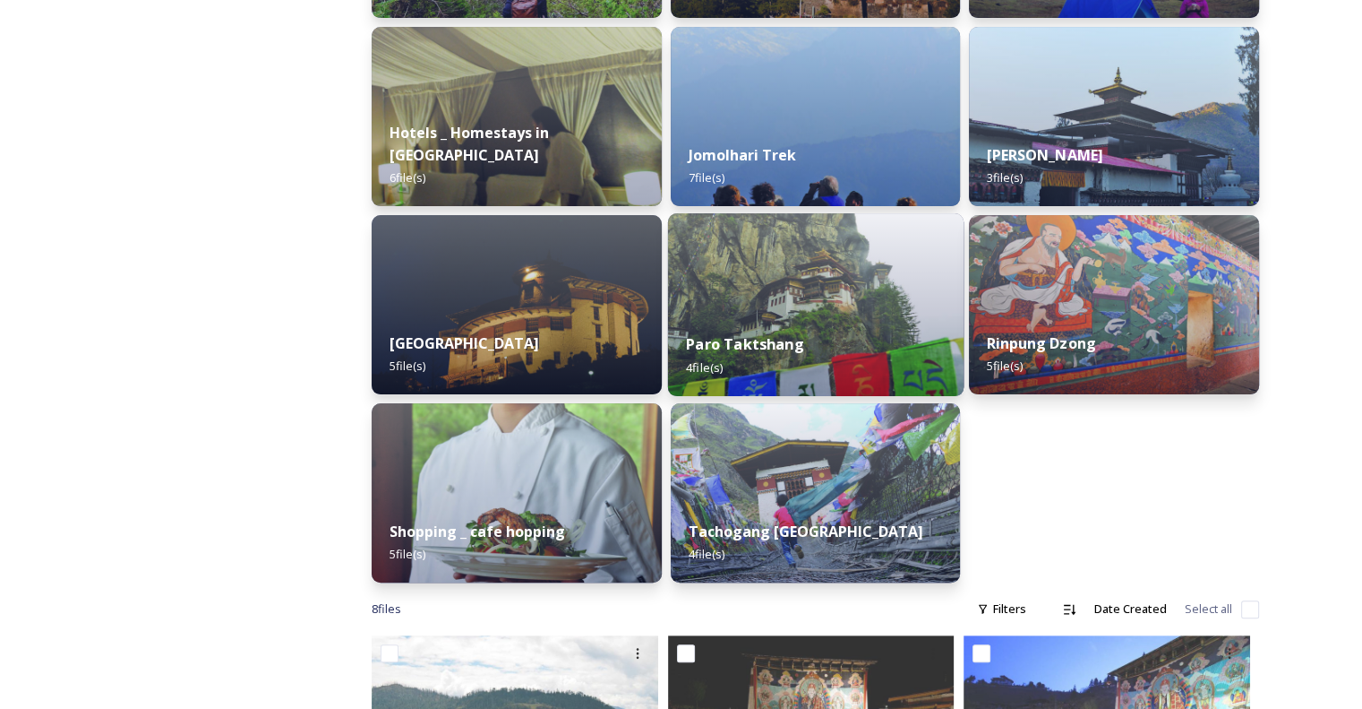
click at [735, 302] on img at bounding box center [815, 304] width 296 height 183
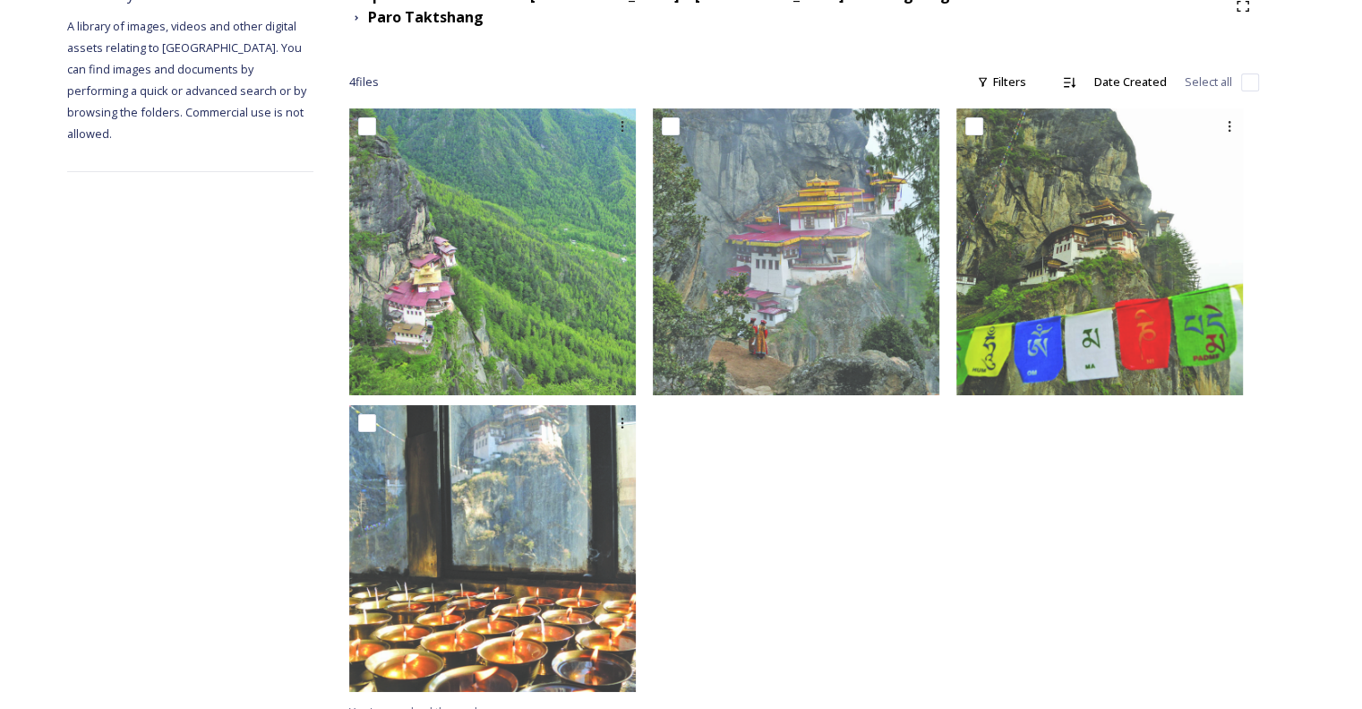
scroll to position [254, 0]
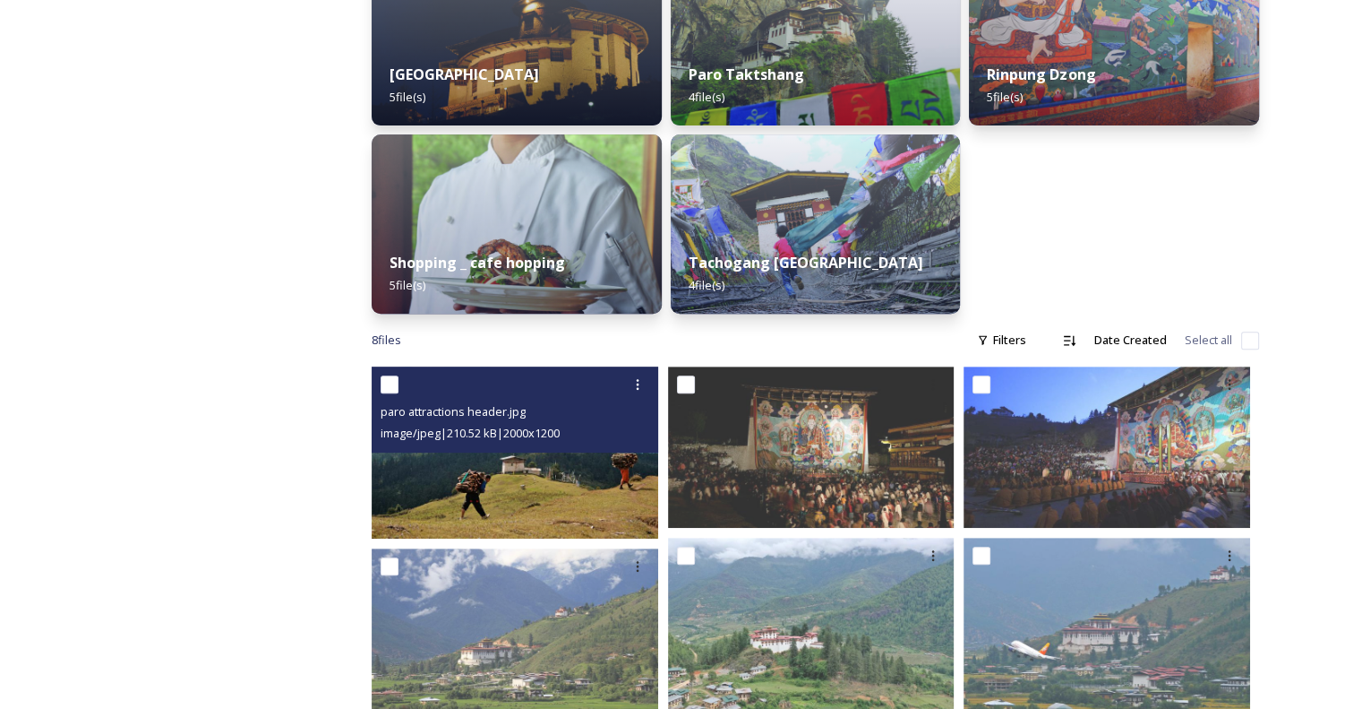
scroll to position [928, 0]
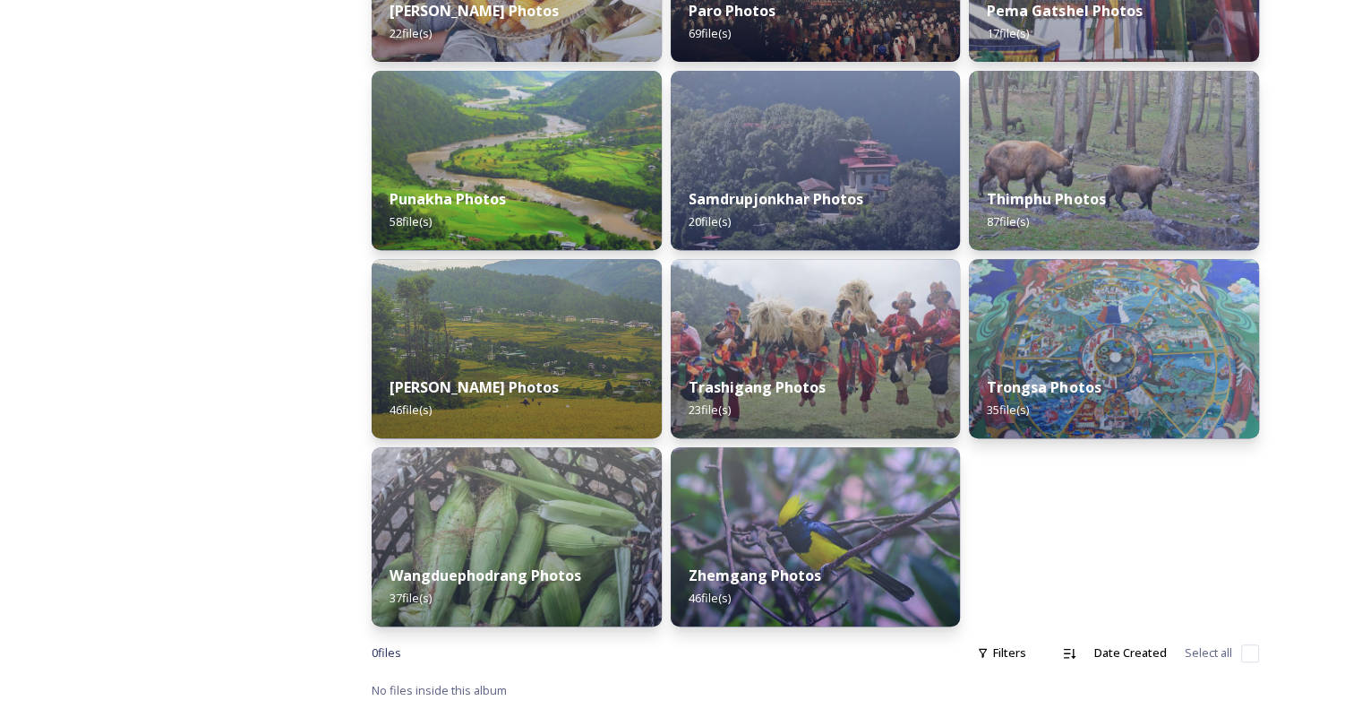
scroll to position [781, 0]
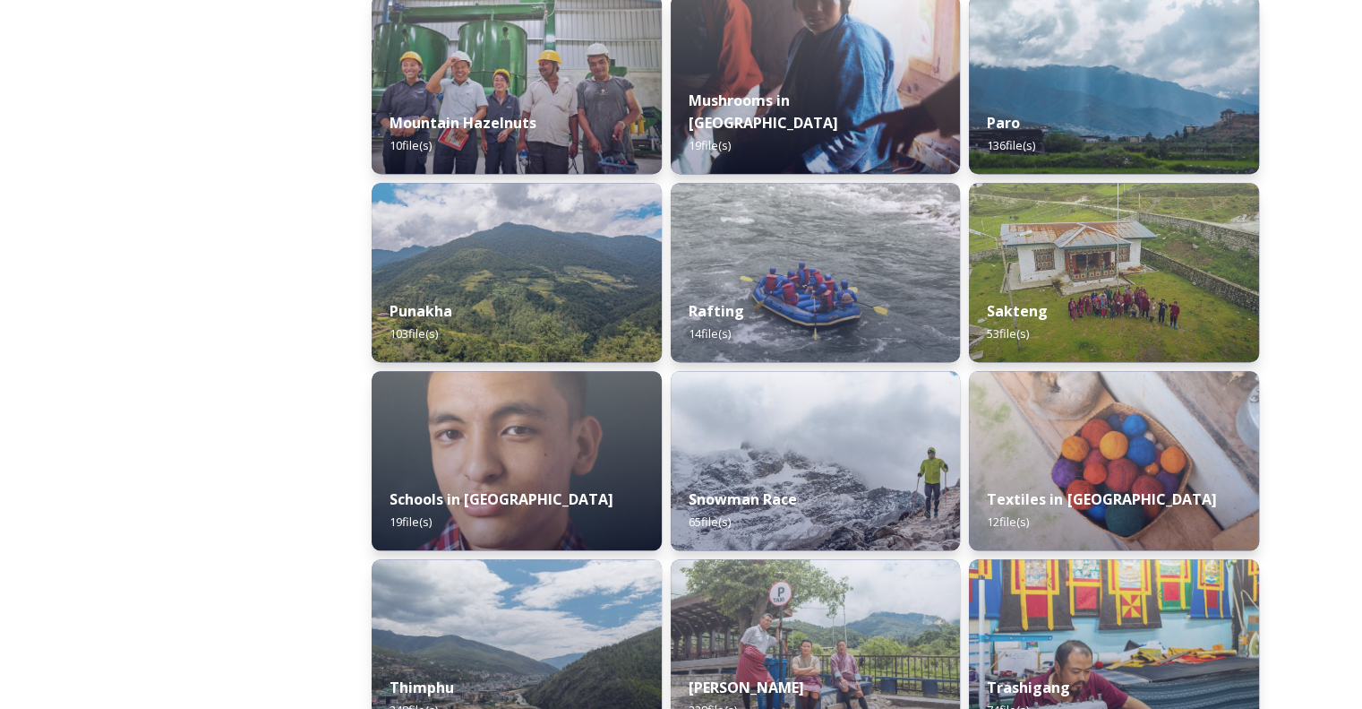
scroll to position [1612, 0]
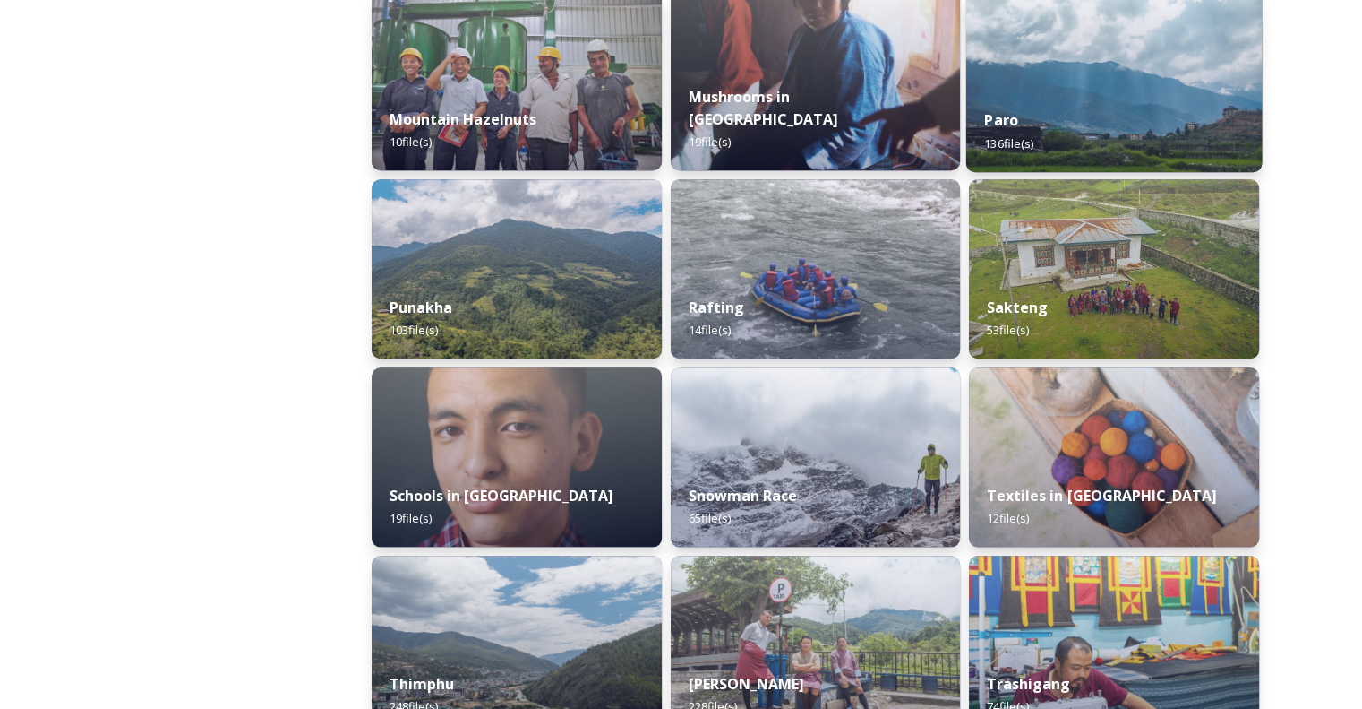
click at [1063, 108] on div "Paro 136 file(s)" at bounding box center [1115, 131] width 296 height 82
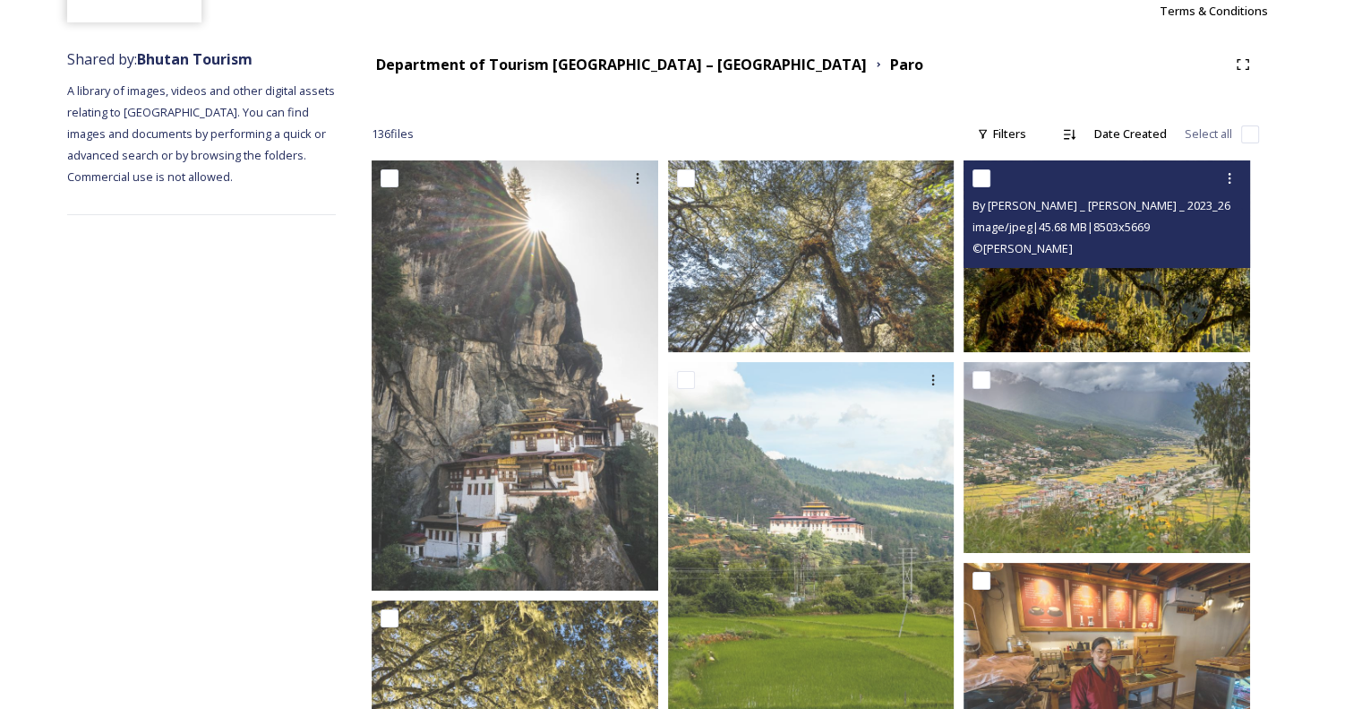
scroll to position [269, 0]
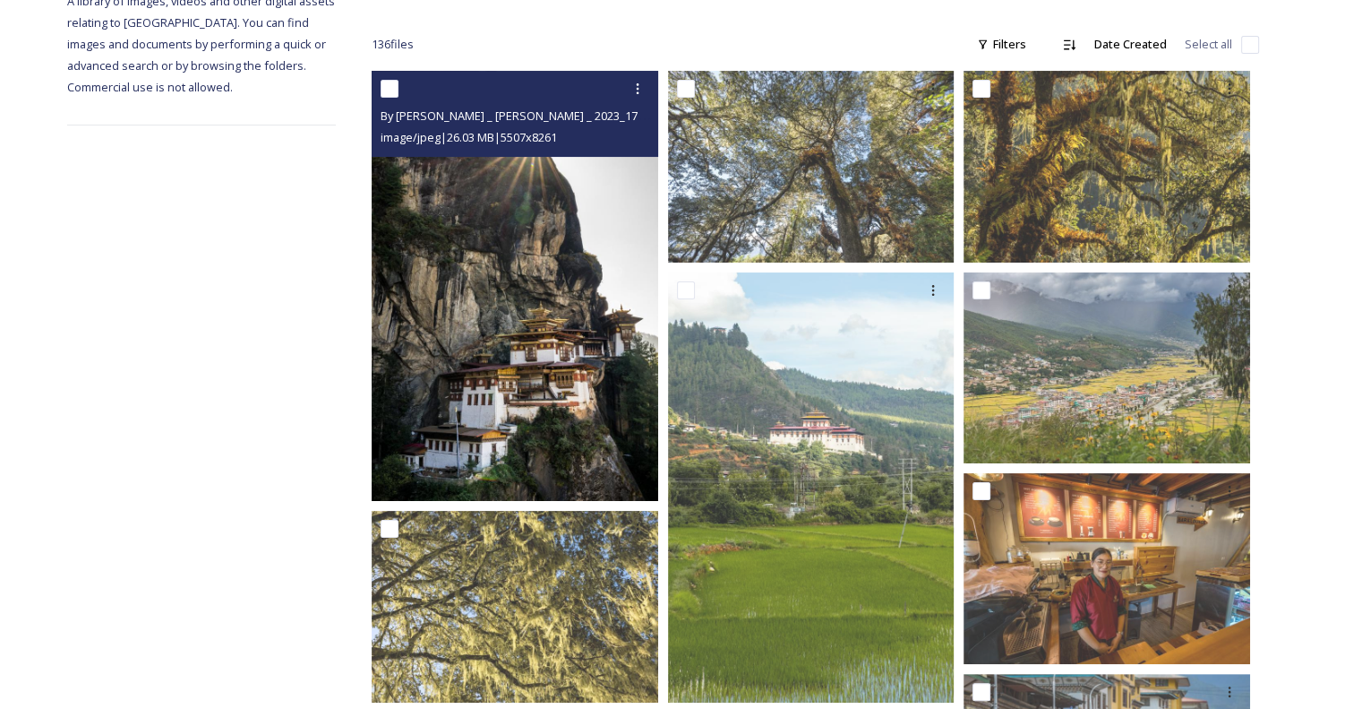
click at [509, 355] on img at bounding box center [515, 286] width 287 height 430
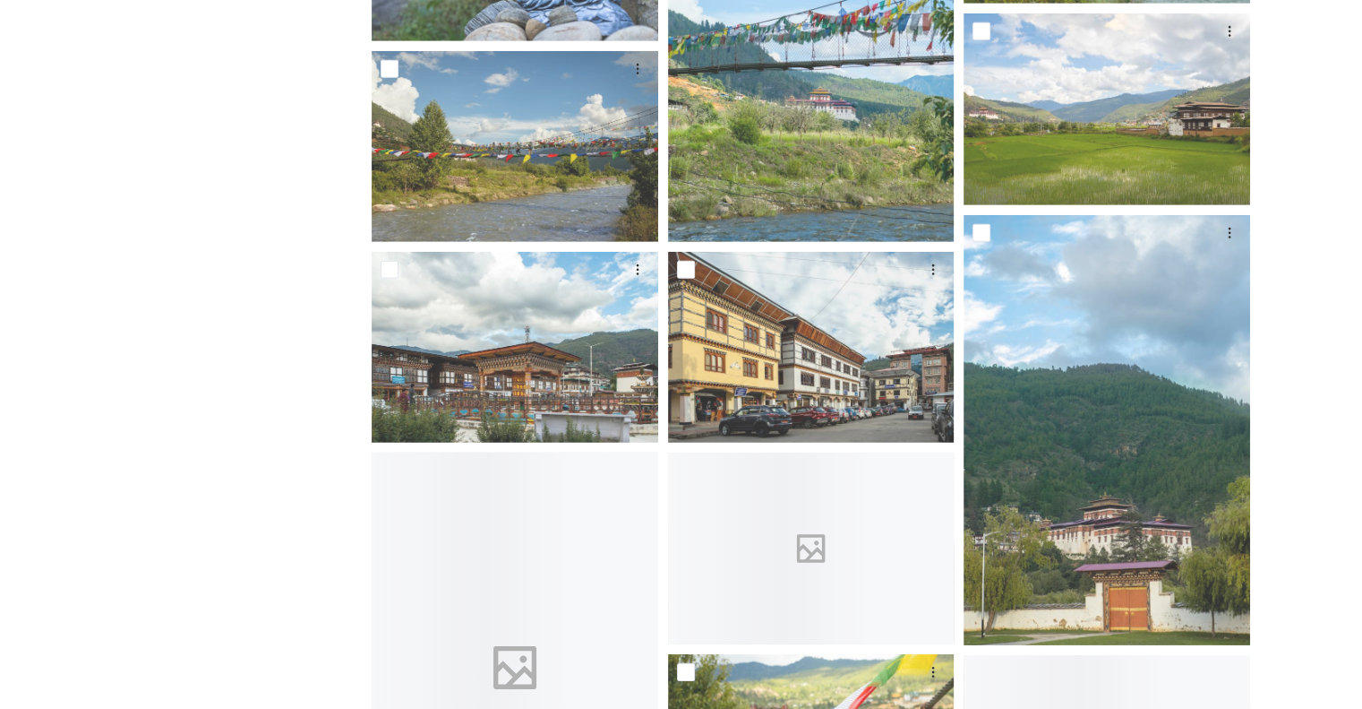
scroll to position [5643, 0]
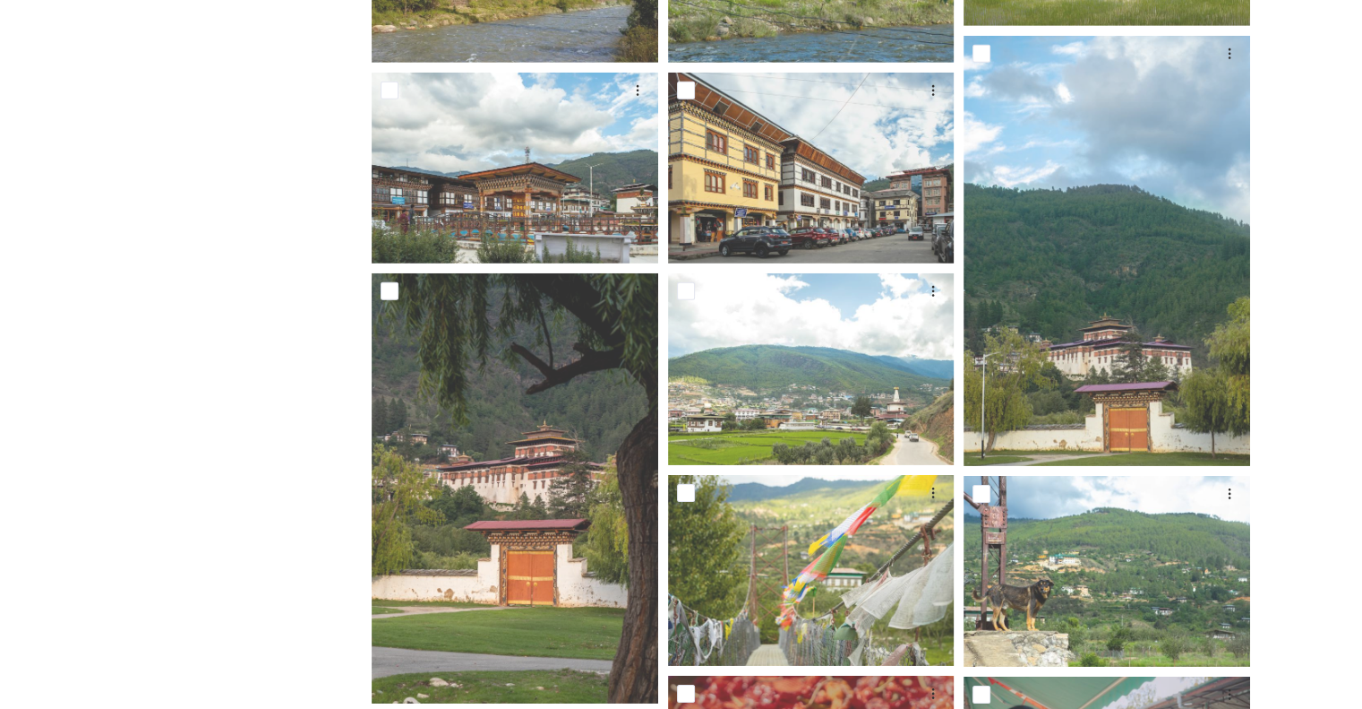
click at [13, 397] on div "Shared by: Bhutan Tourism A library of images, videos and other digital assets …" at bounding box center [681, 316] width 1362 height 11483
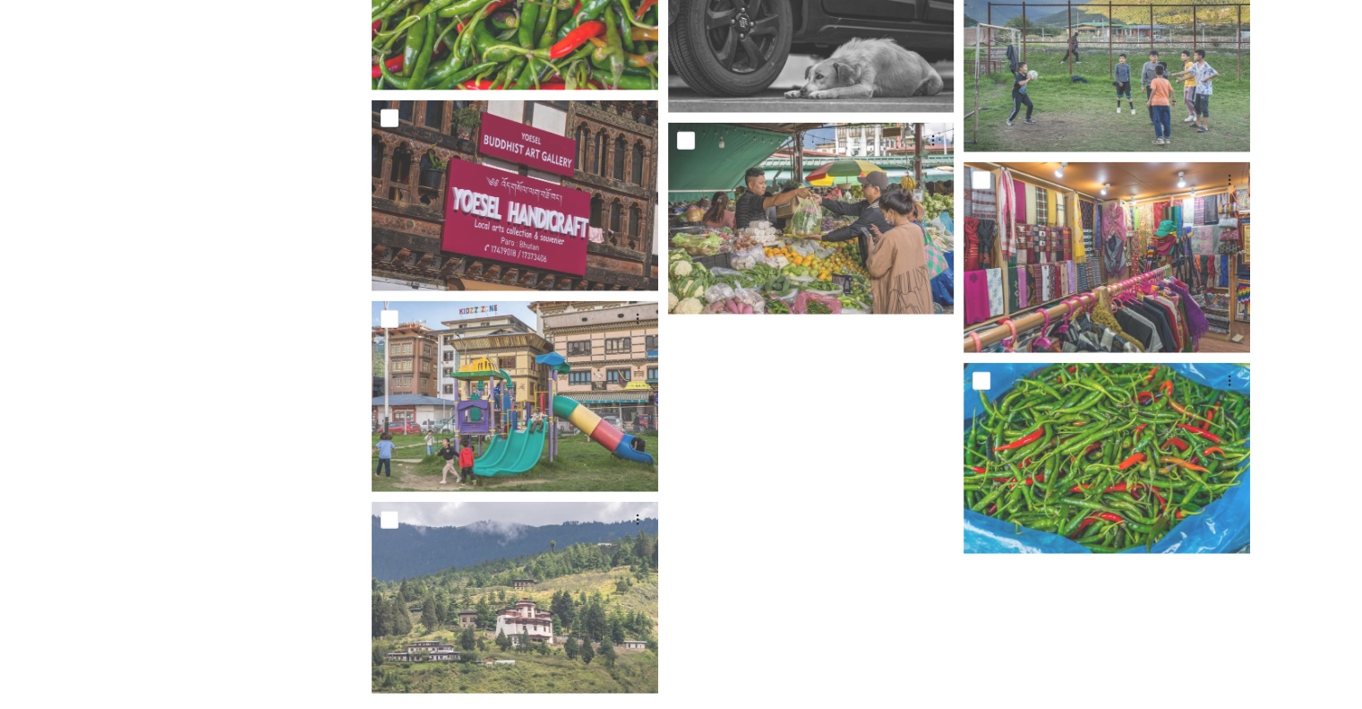
scroll to position [10992, 0]
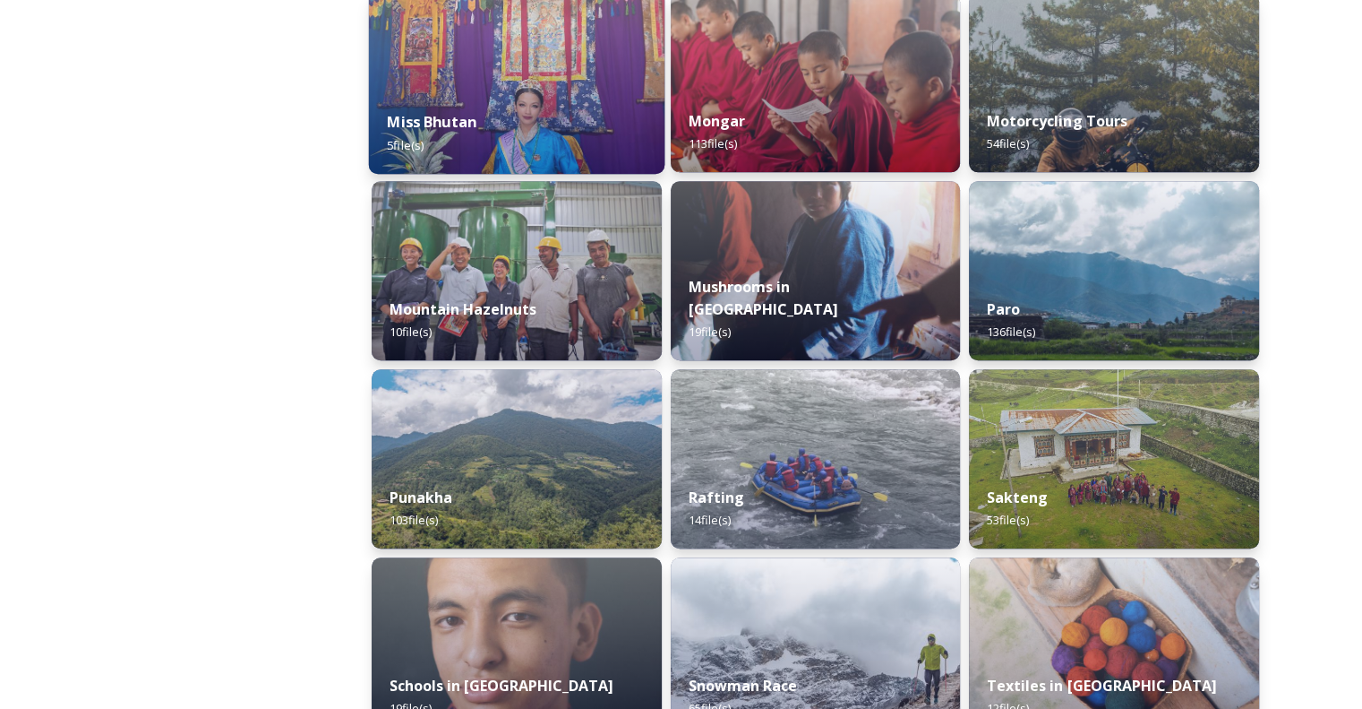
scroll to position [1433, 0]
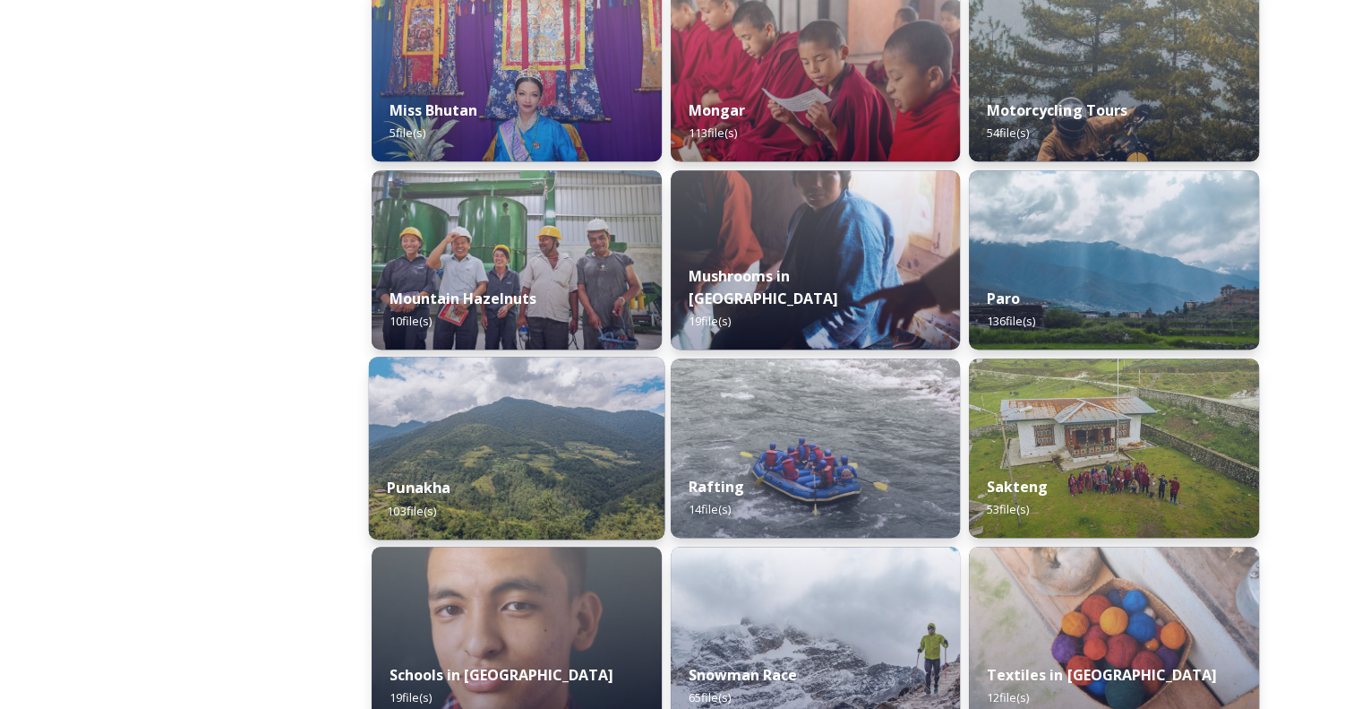
click at [491, 450] on img at bounding box center [517, 448] width 296 height 183
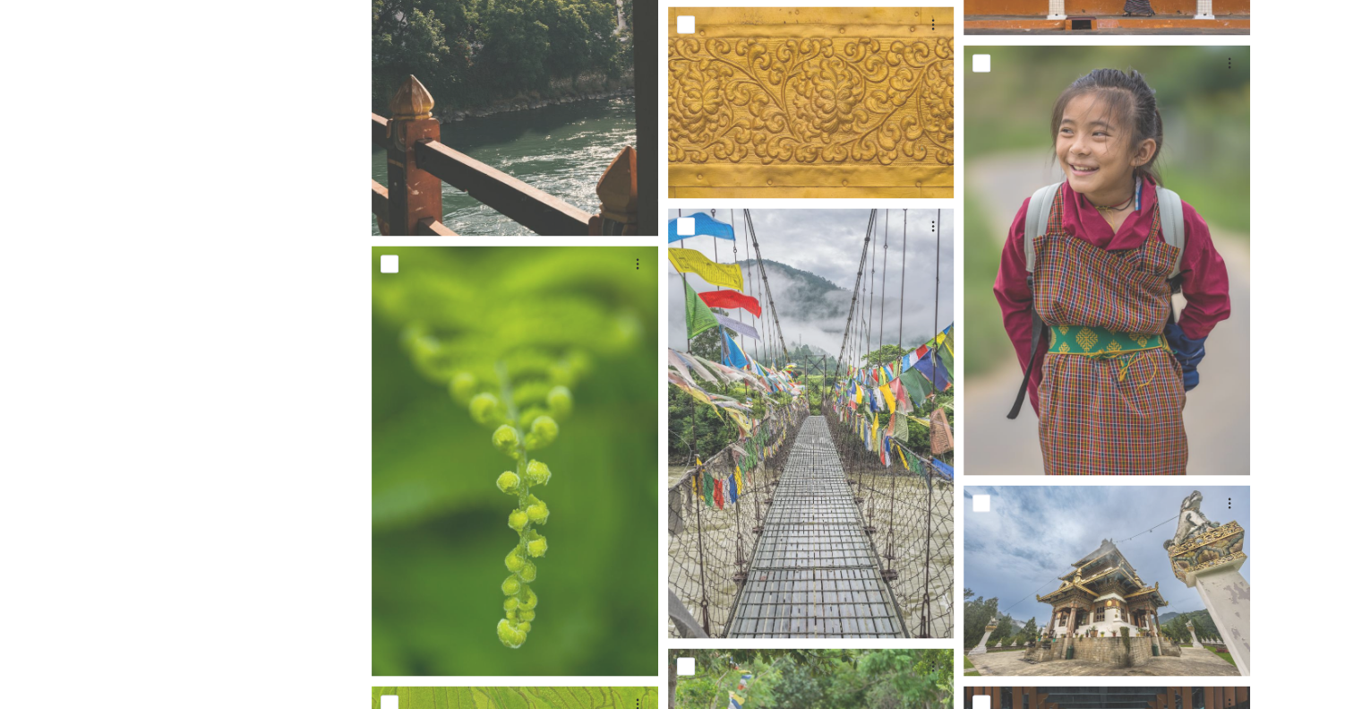
scroll to position [3314, 0]
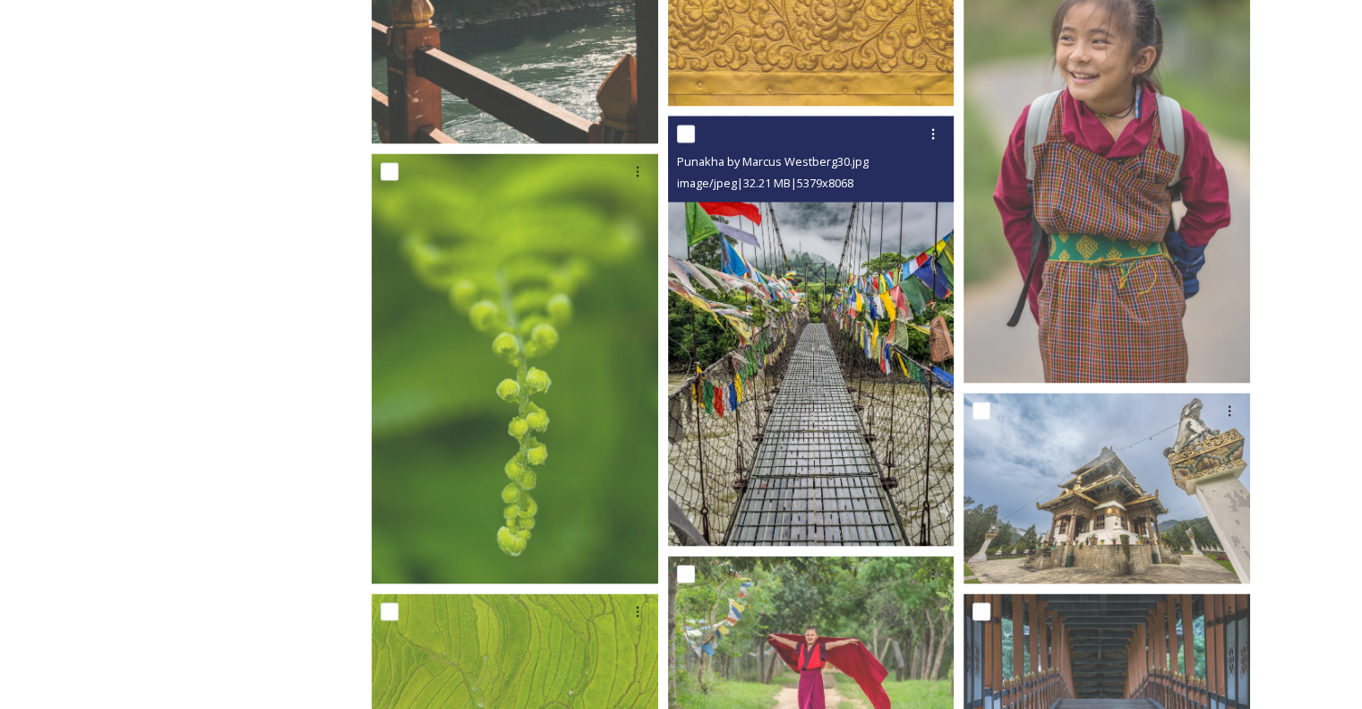
click at [678, 132] on input "checkbox" at bounding box center [686, 134] width 18 height 18
checkbox input "true"
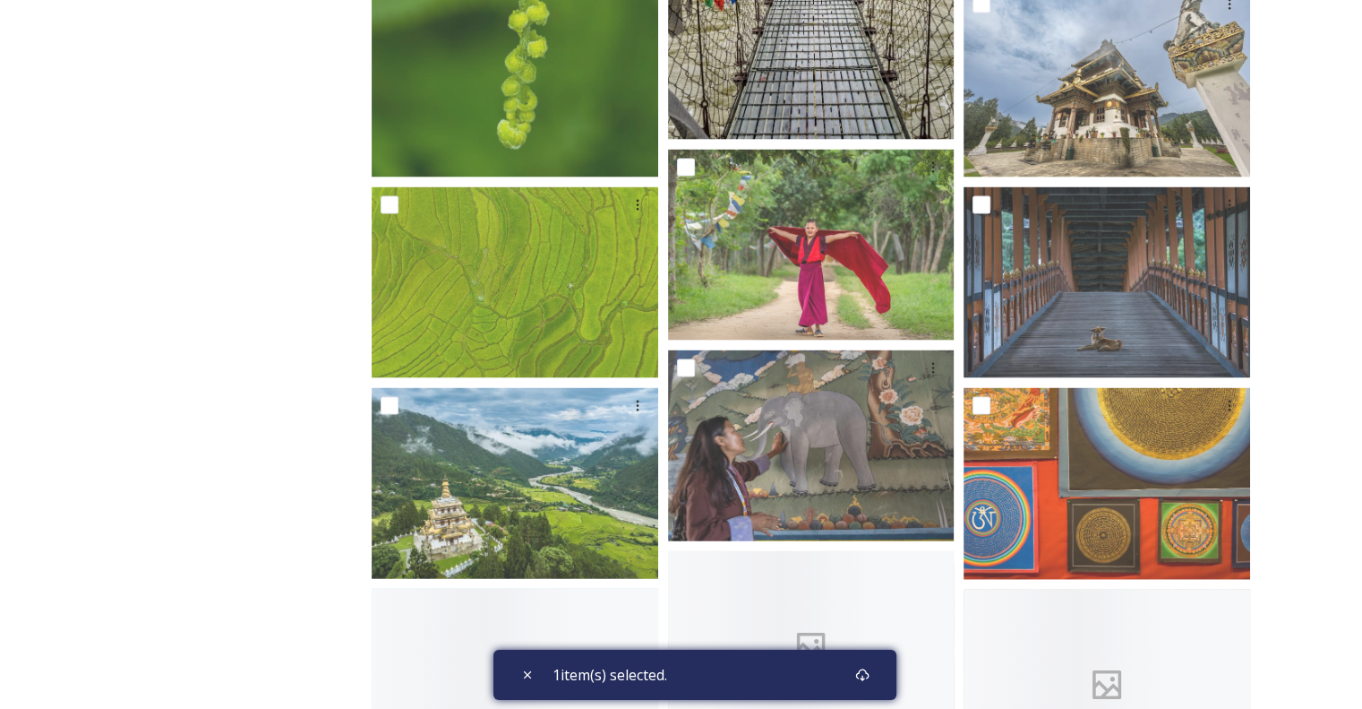
scroll to position [3762, 0]
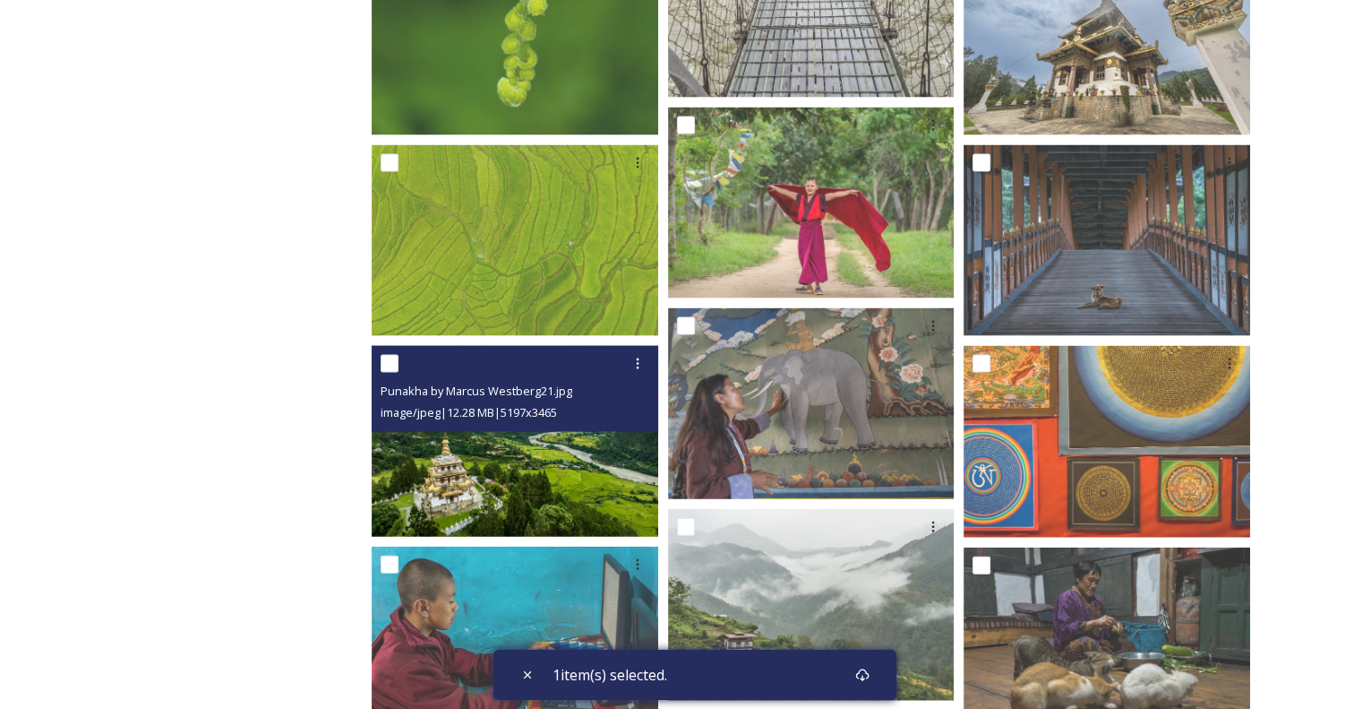
click at [391, 368] on input "checkbox" at bounding box center [390, 364] width 18 height 18
checkbox input "true"
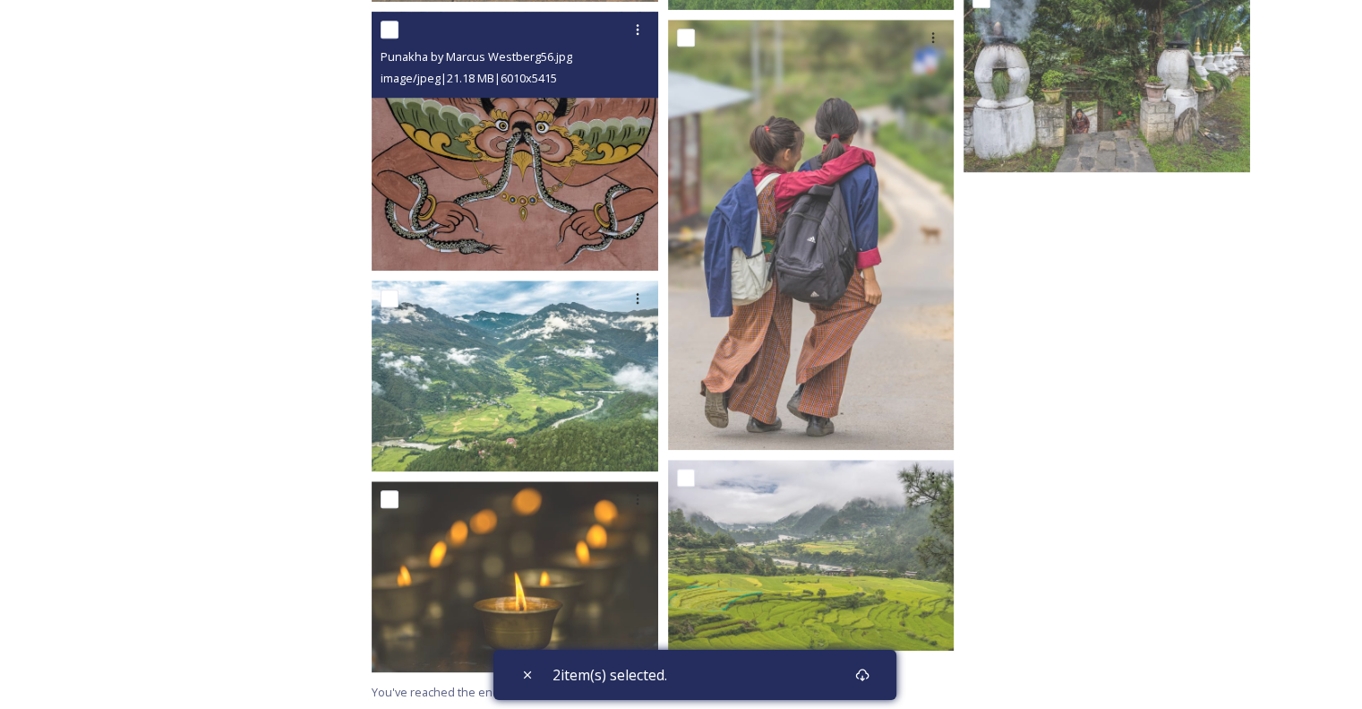
scroll to position [8187, 0]
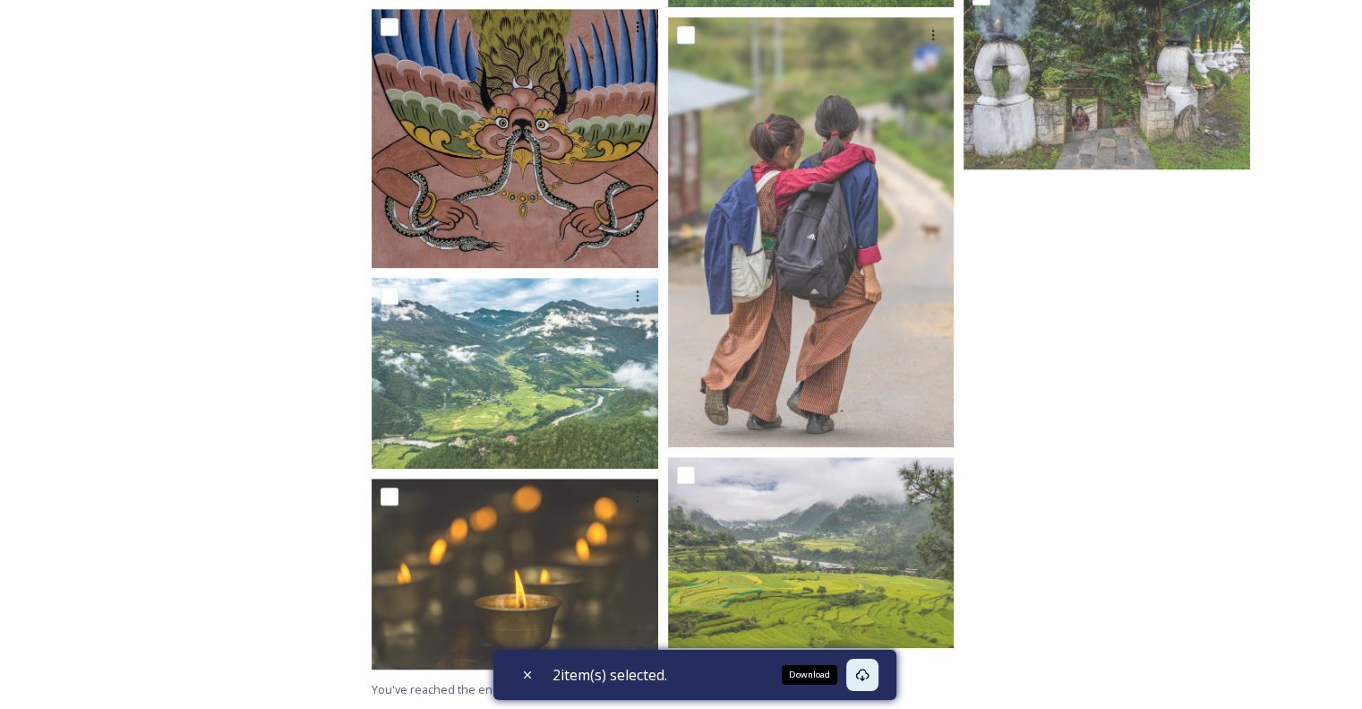
click at [870, 675] on icon at bounding box center [862, 674] width 14 height 14
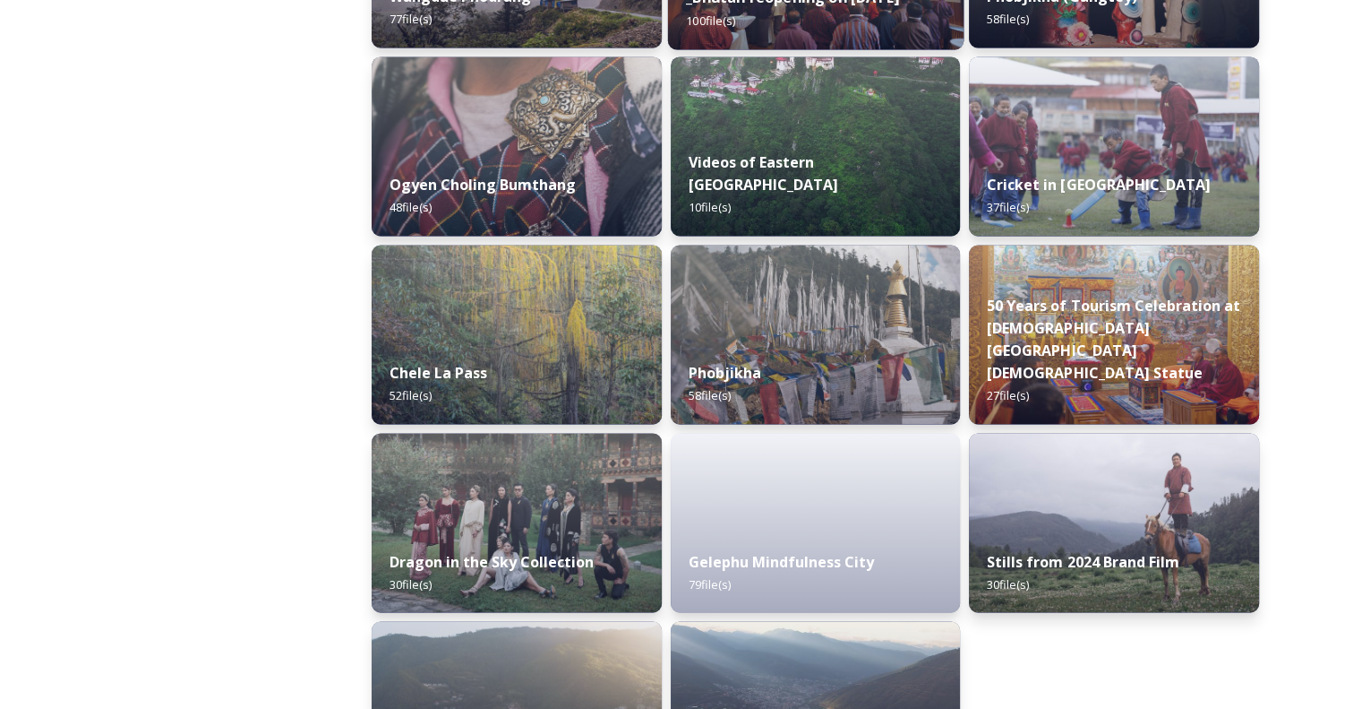
scroll to position [2973, 0]
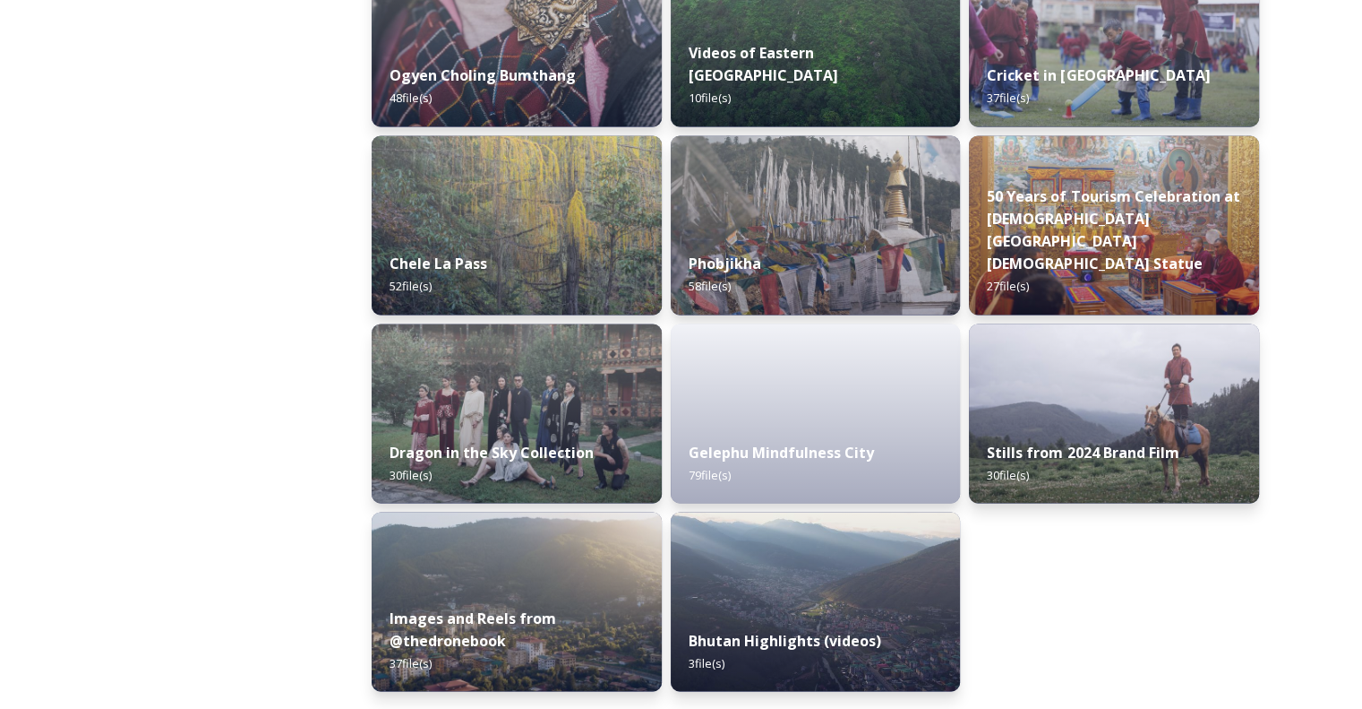
click at [1117, 392] on img at bounding box center [1115, 413] width 296 height 183
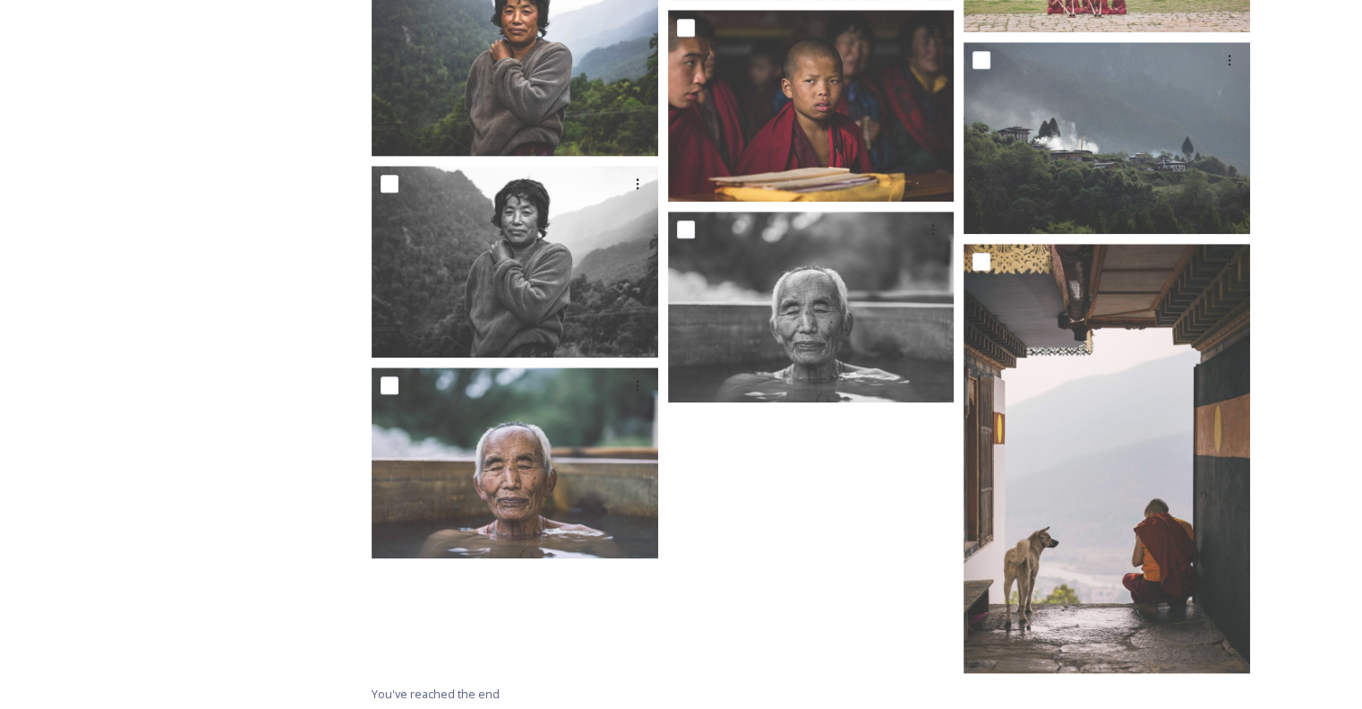
scroll to position [1942, 0]
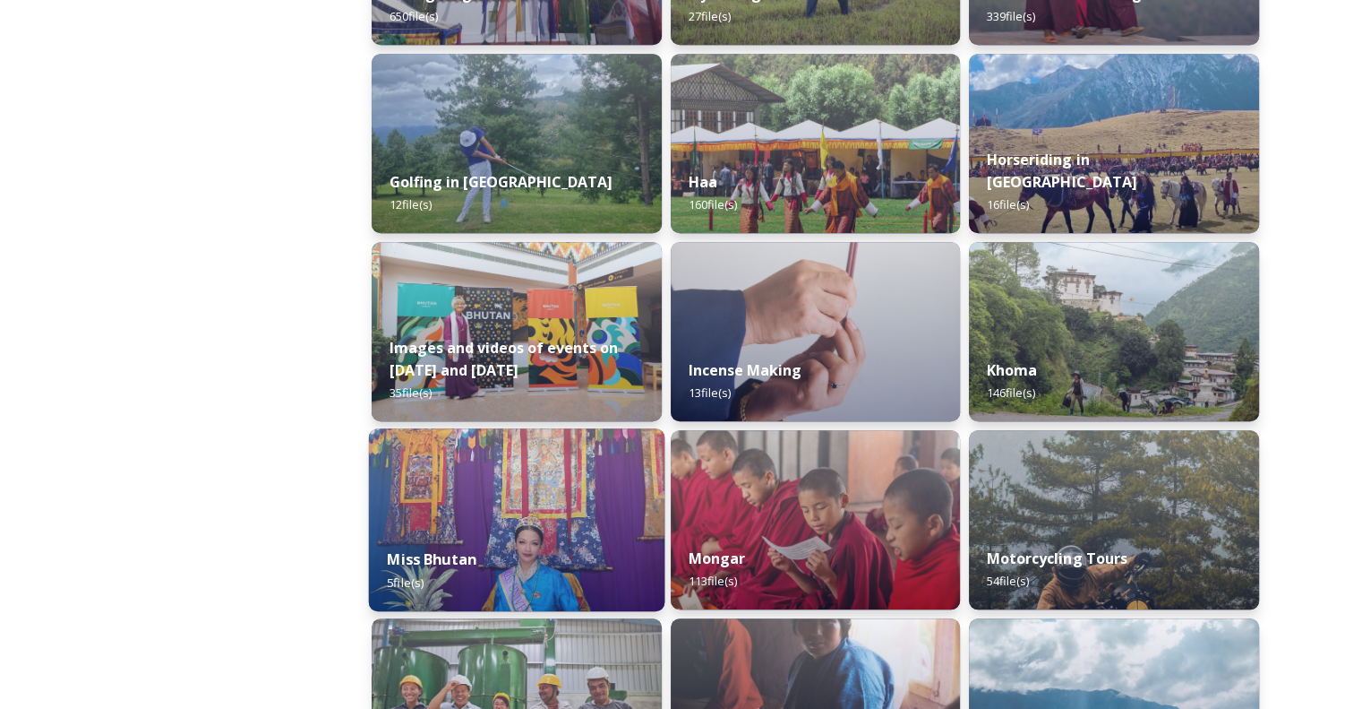
scroll to position [1344, 0]
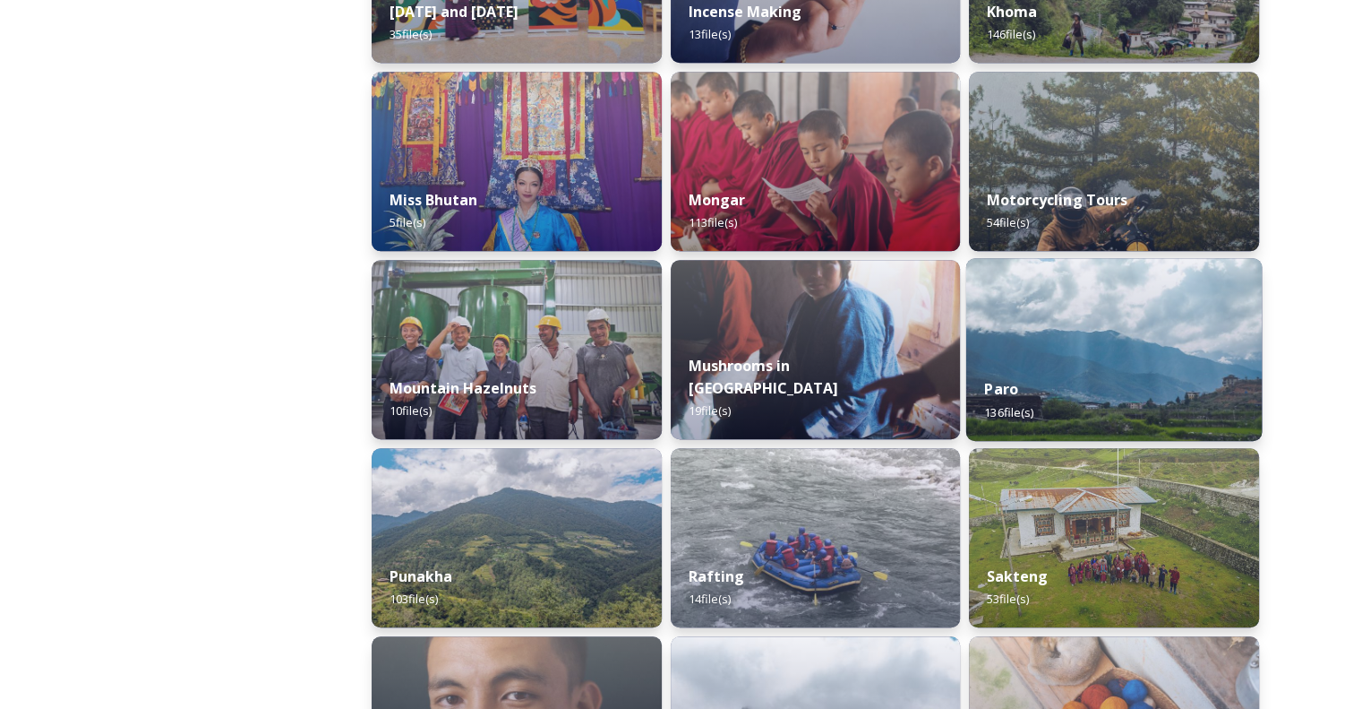
click at [980, 379] on div "Paro 136 file(s)" at bounding box center [1115, 400] width 296 height 82
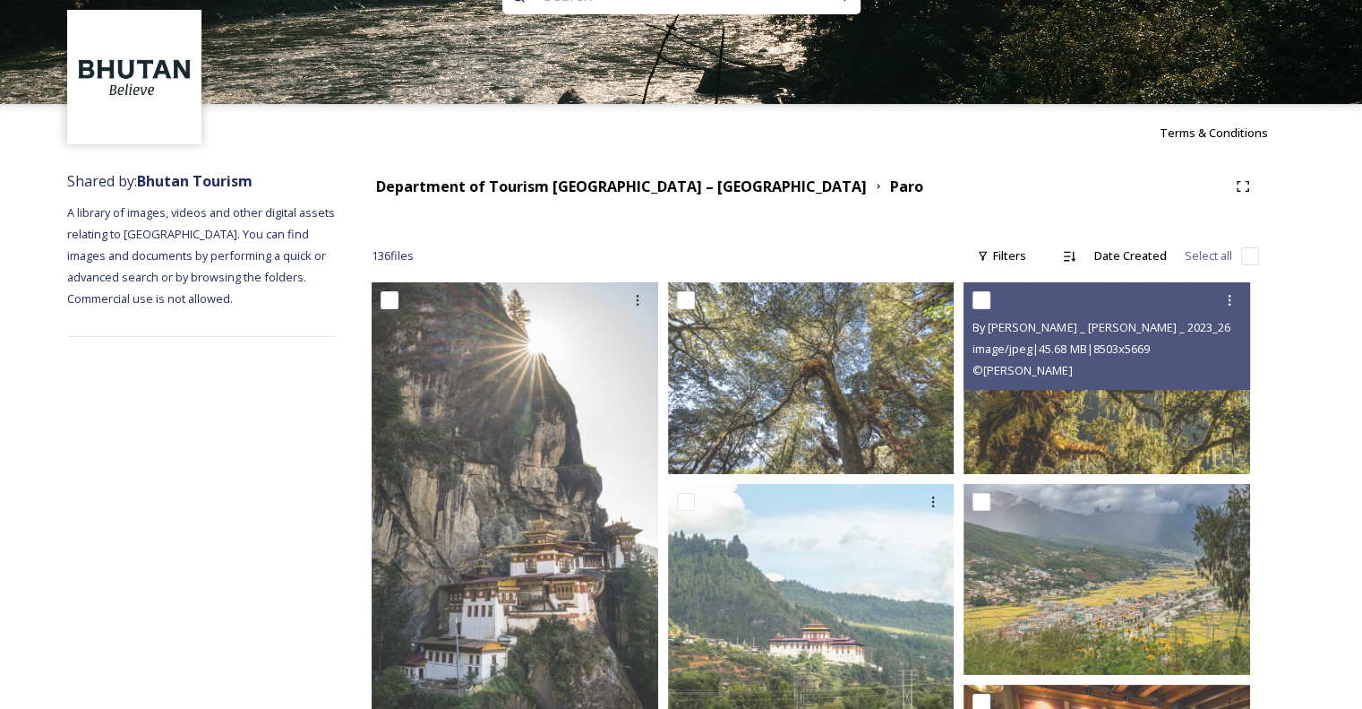
scroll to position [90, 0]
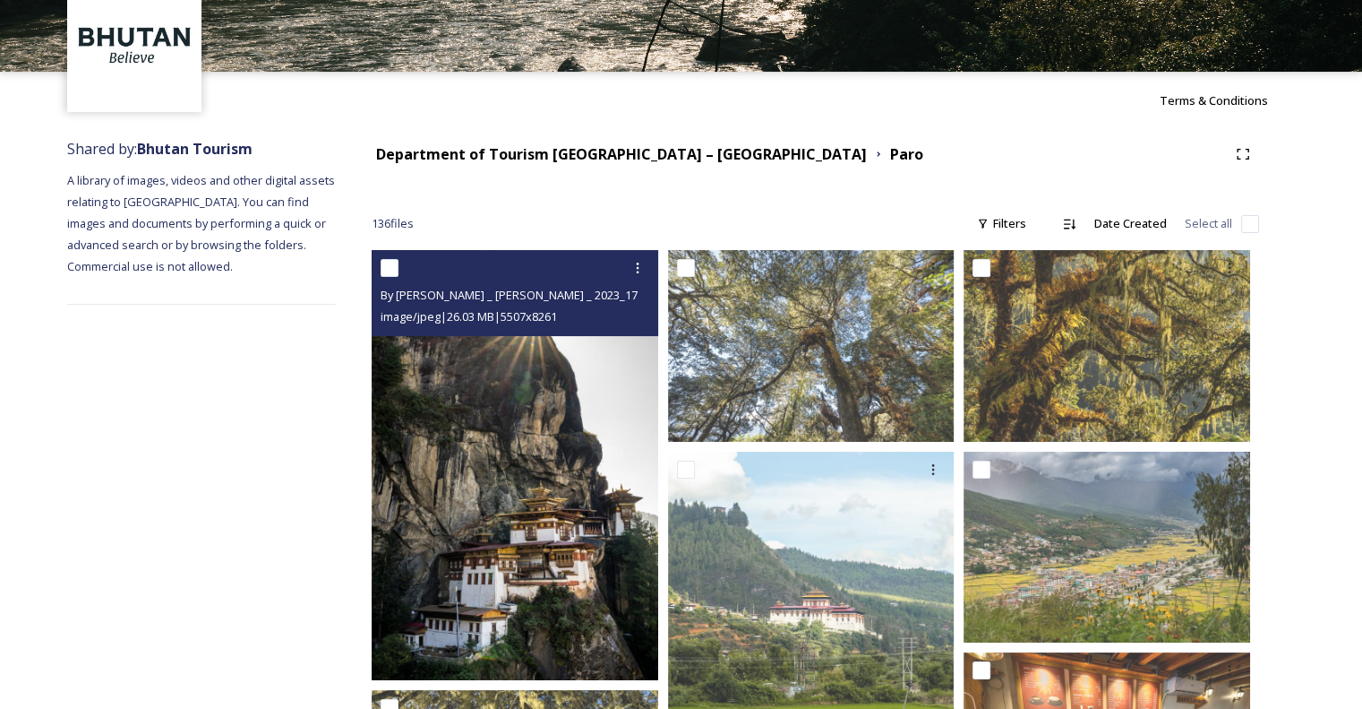
click at [379, 267] on div "By [PERSON_NAME] _ [PERSON_NAME] _ 2023_17.jpg image/jpeg | 26.03 MB | 5507 x 8…" at bounding box center [515, 293] width 287 height 86
click at [390, 271] on input "checkbox" at bounding box center [390, 268] width 18 height 18
checkbox input "true"
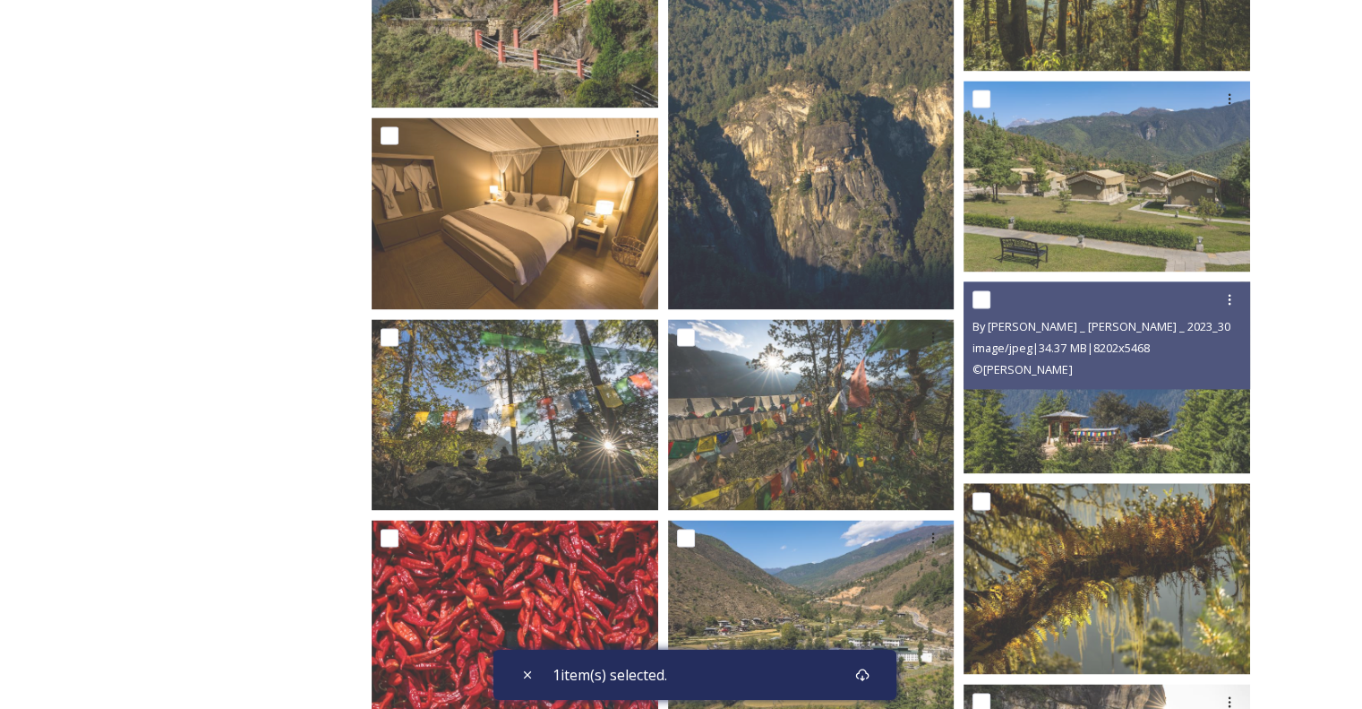
scroll to position [2419, 0]
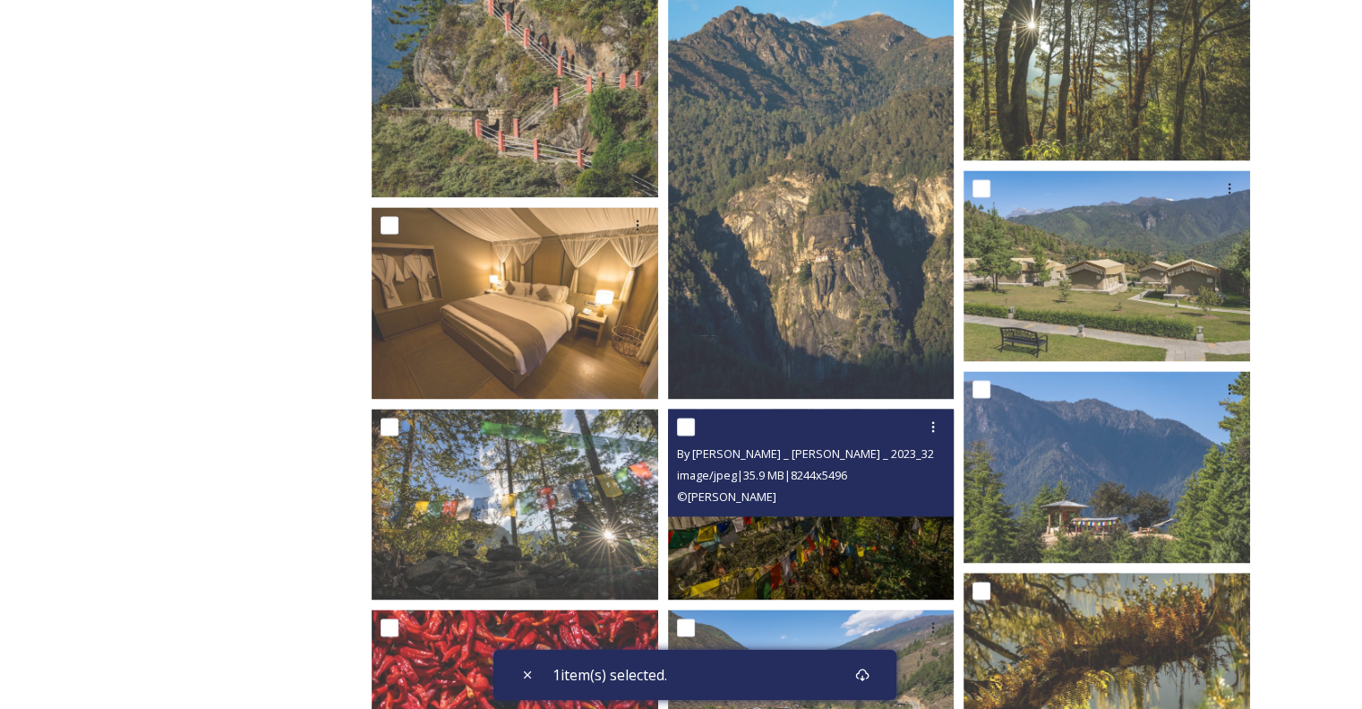
click at [684, 433] on input "checkbox" at bounding box center [686, 426] width 18 height 18
checkbox input "true"
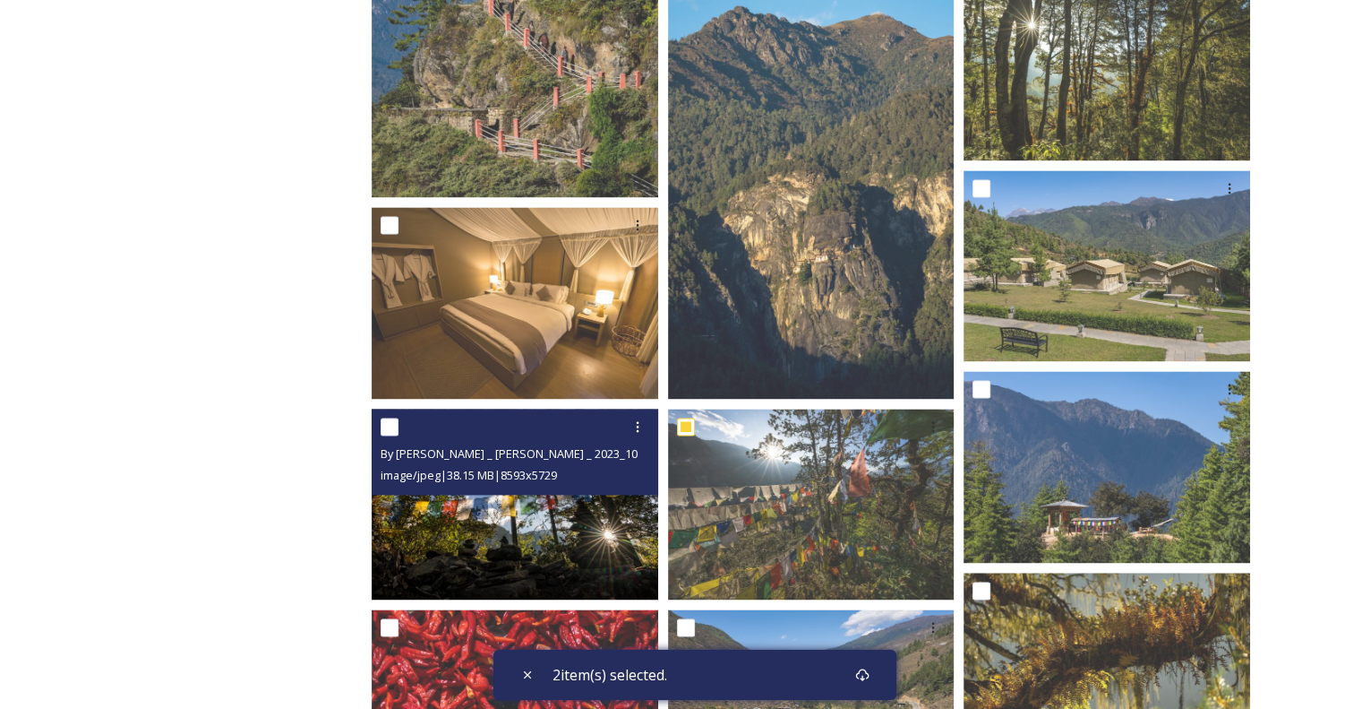
click at [381, 426] on input "checkbox" at bounding box center [390, 426] width 18 height 18
checkbox input "true"
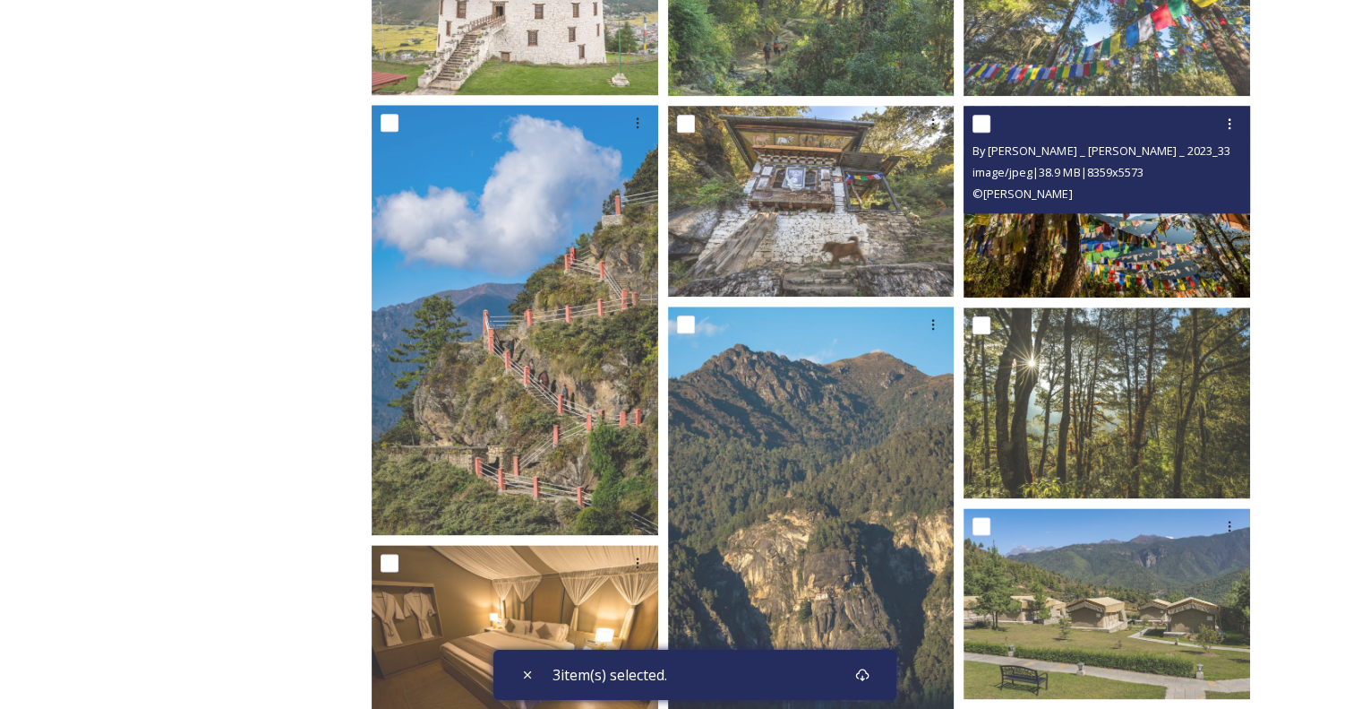
scroll to position [2060, 0]
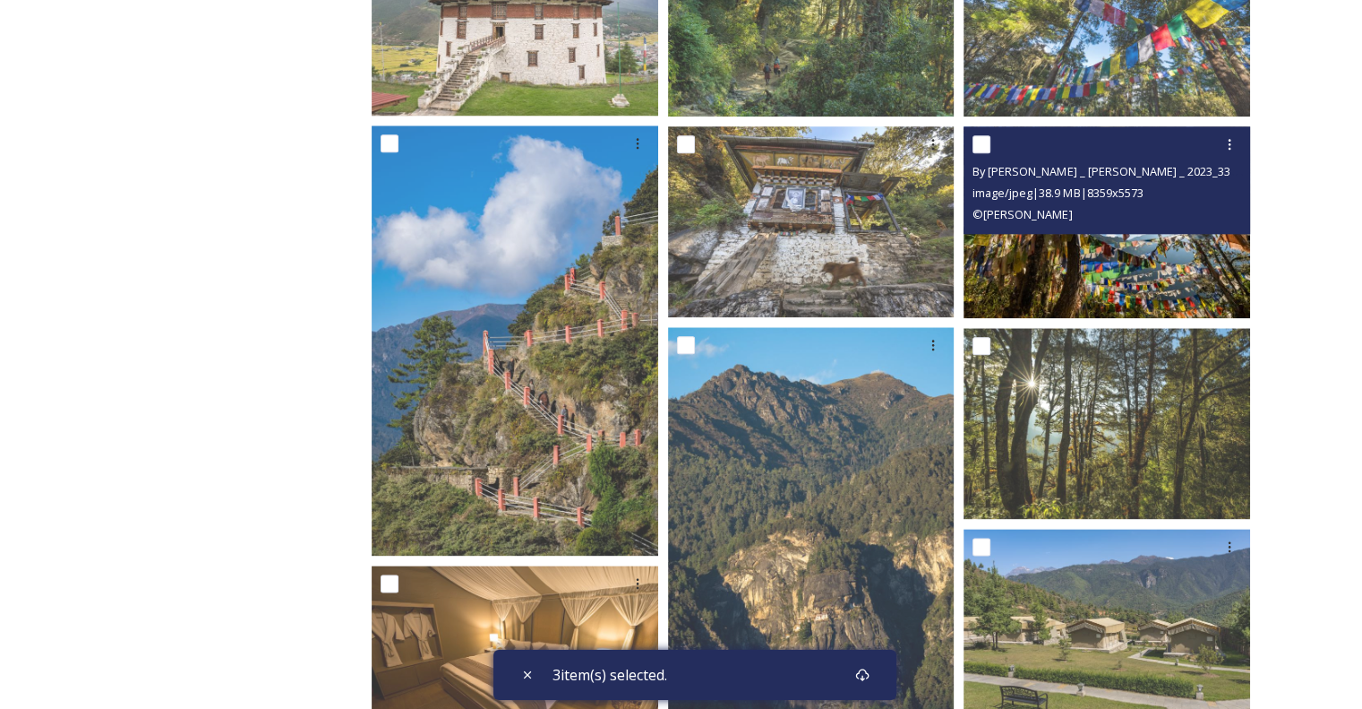
click at [983, 143] on input "checkbox" at bounding box center [982, 144] width 18 height 18
checkbox input "true"
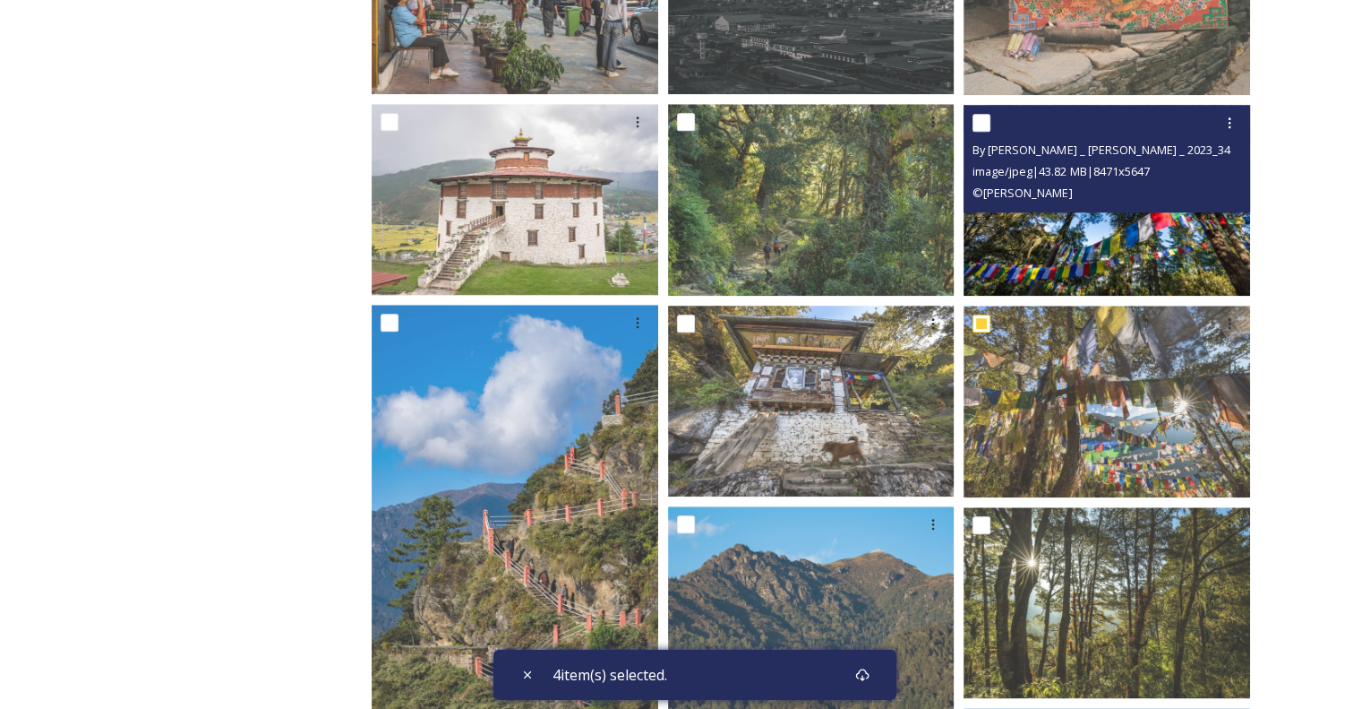
click at [983, 122] on input "checkbox" at bounding box center [982, 123] width 18 height 18
checkbox input "true"
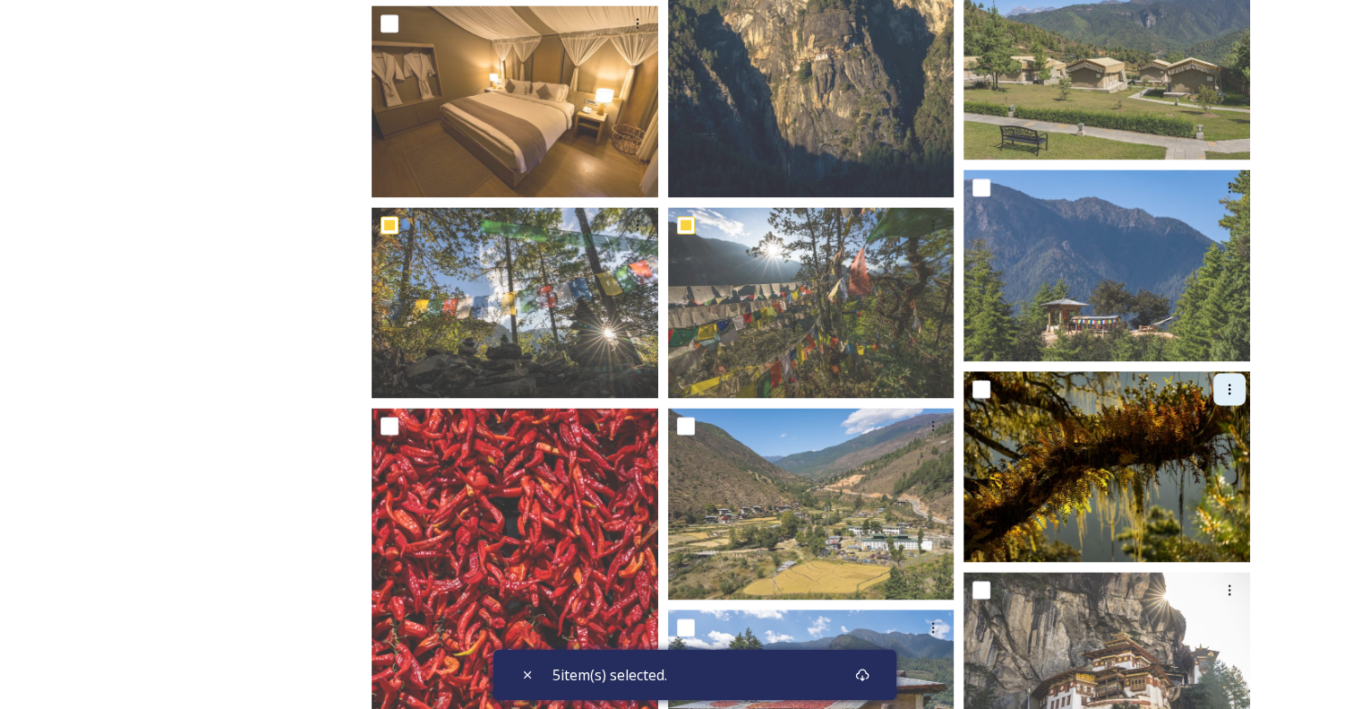
scroll to position [2777, 0]
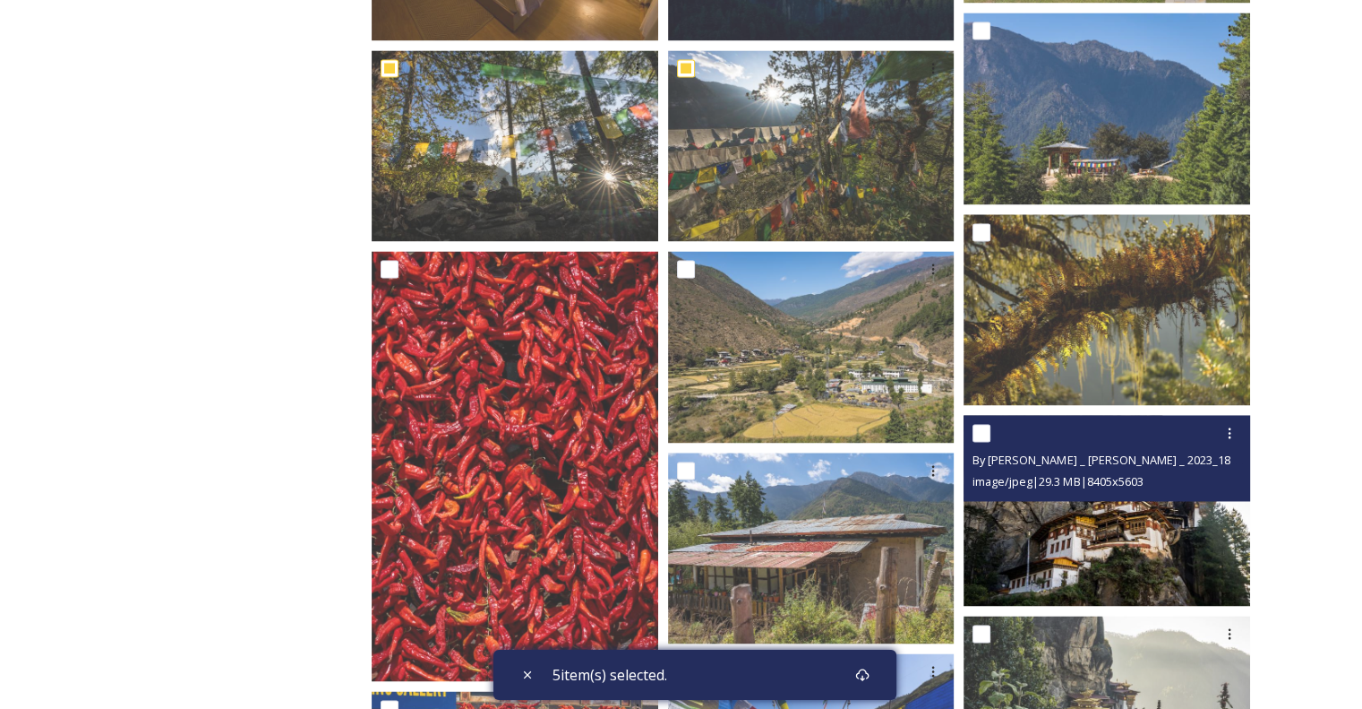
click at [984, 425] on input "checkbox" at bounding box center [982, 433] width 18 height 18
checkbox input "true"
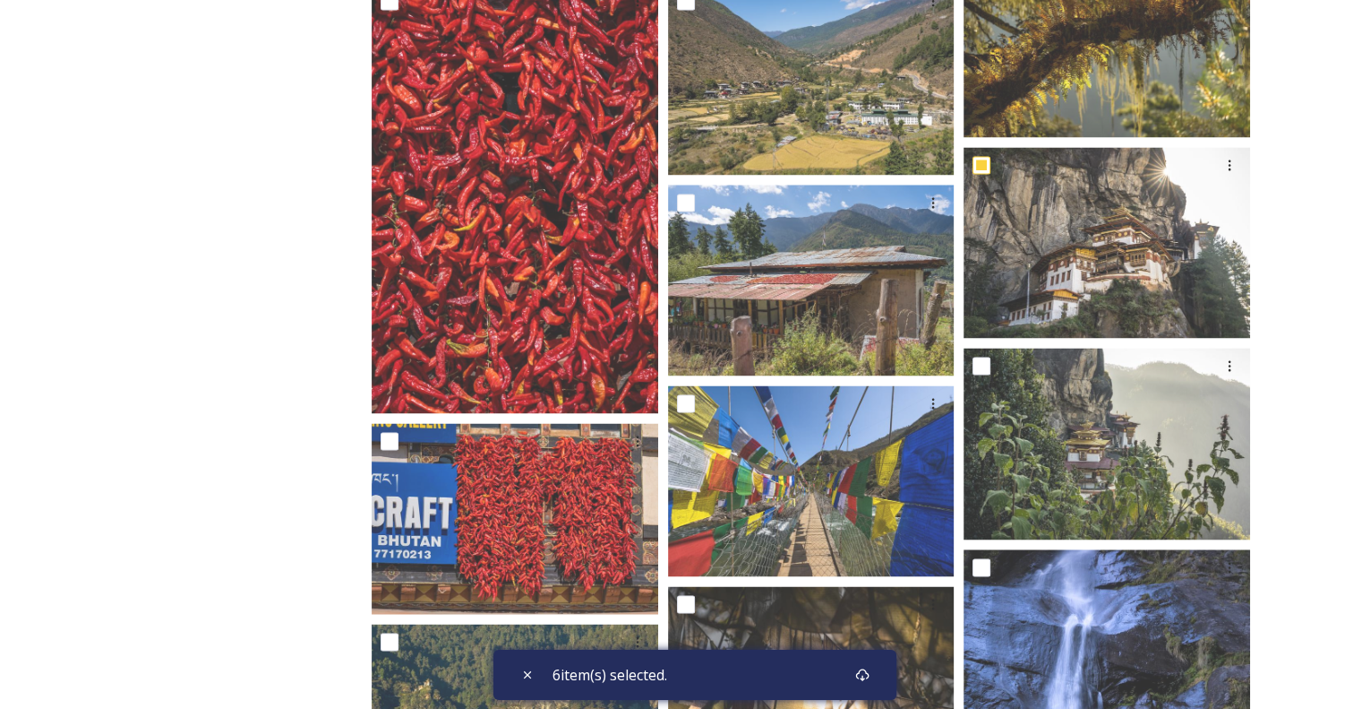
scroll to position [3046, 0]
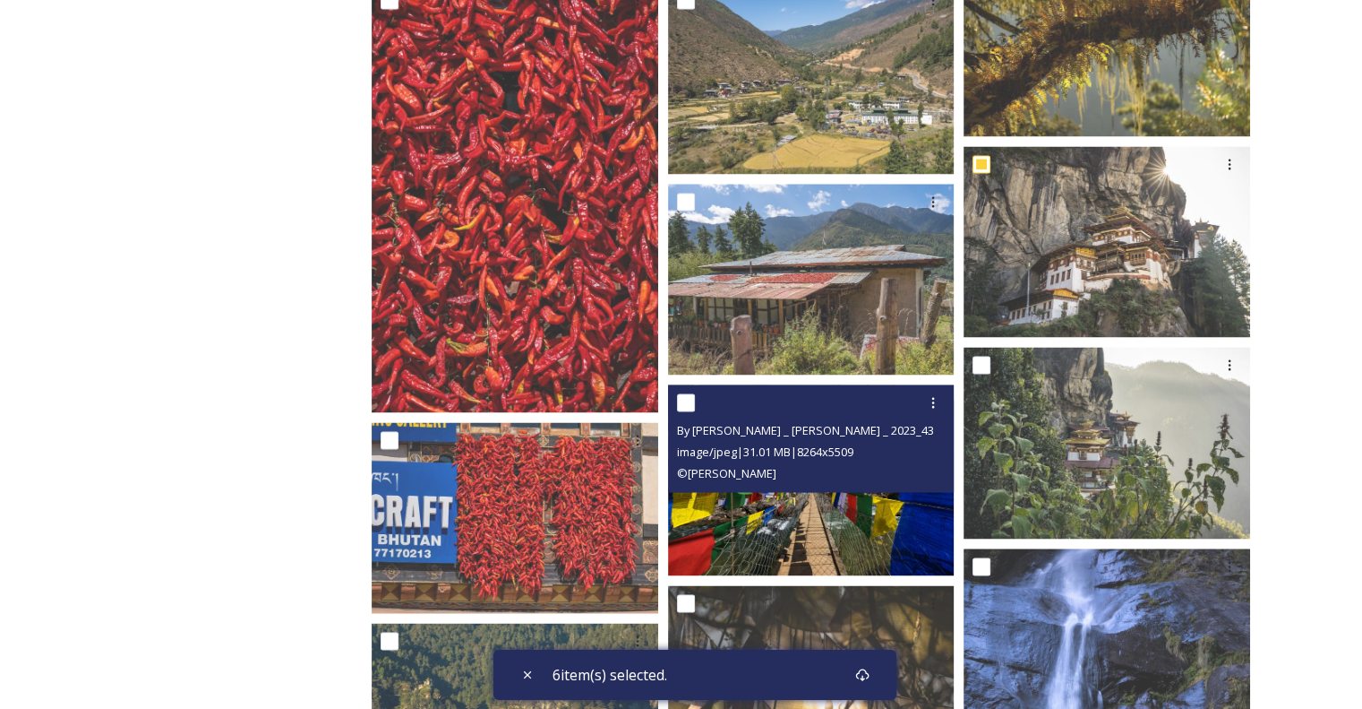
click at [691, 400] on input "checkbox" at bounding box center [686, 402] width 18 height 18
checkbox input "true"
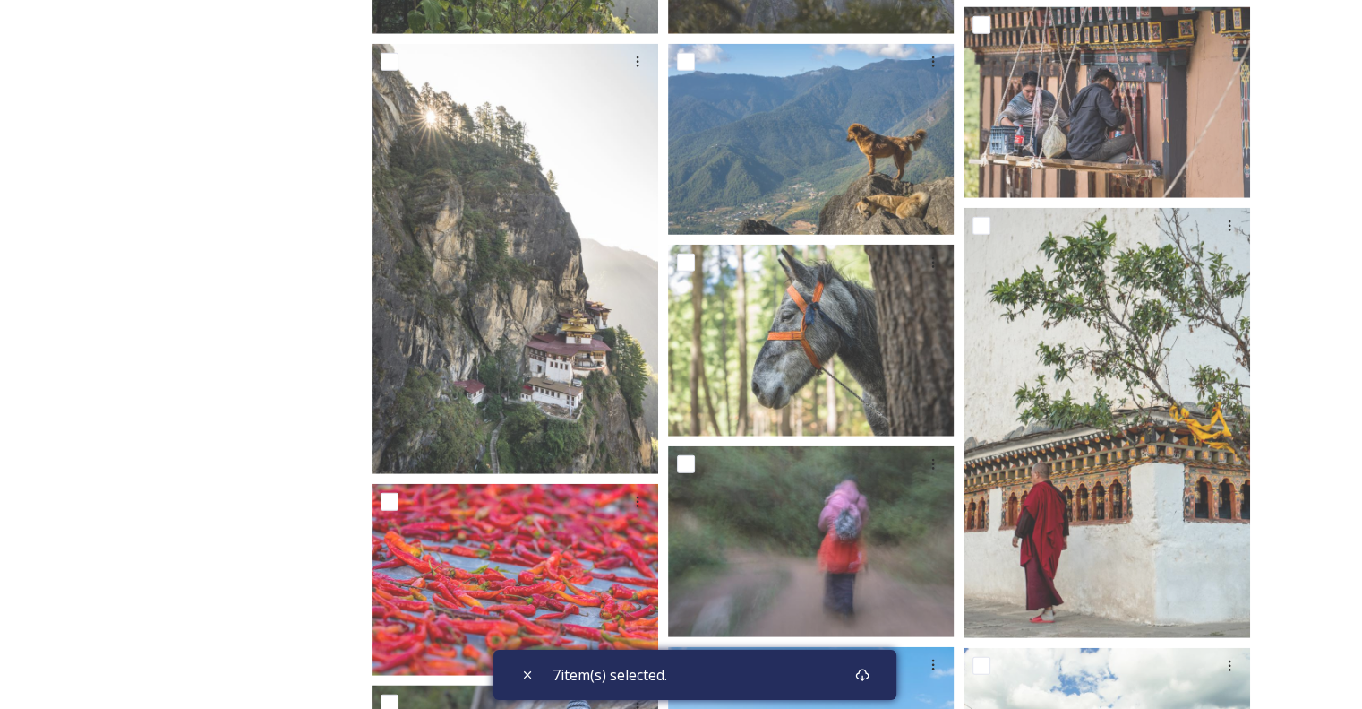
scroll to position [4748, 0]
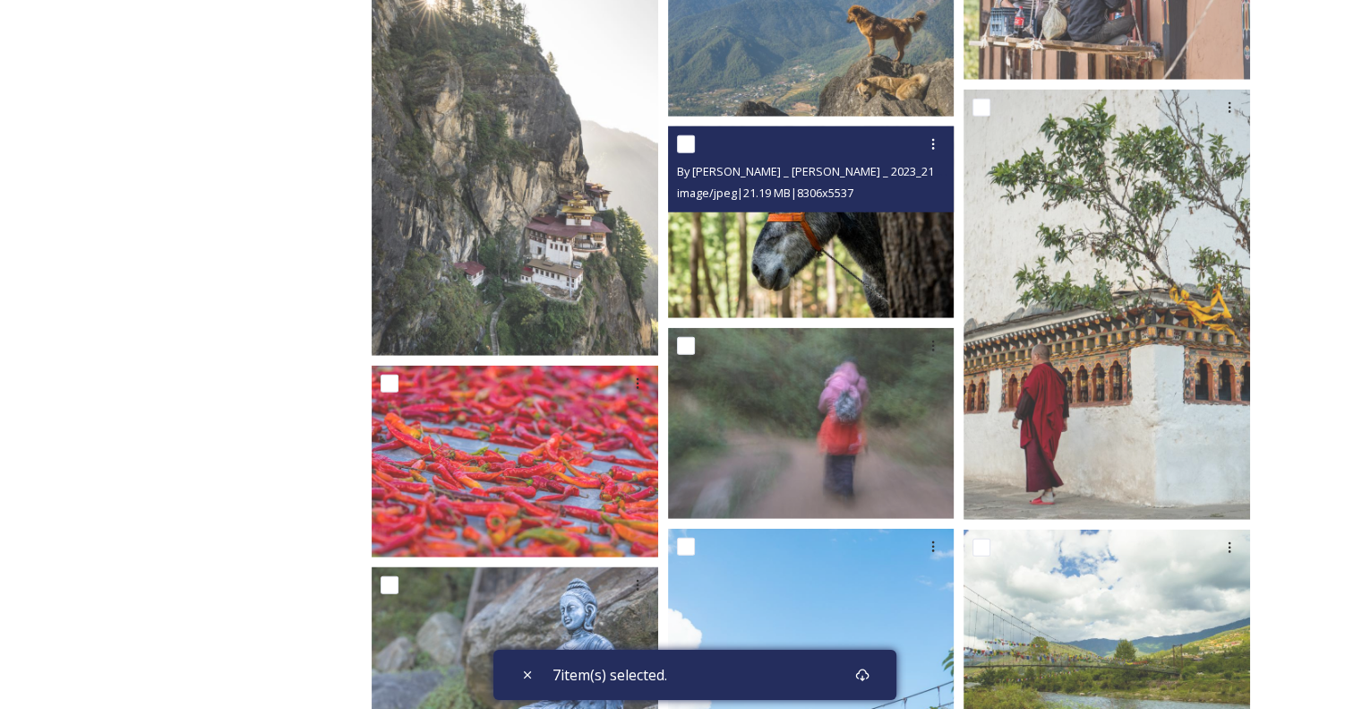
click at [693, 149] on input "checkbox" at bounding box center [686, 144] width 18 height 18
checkbox input "true"
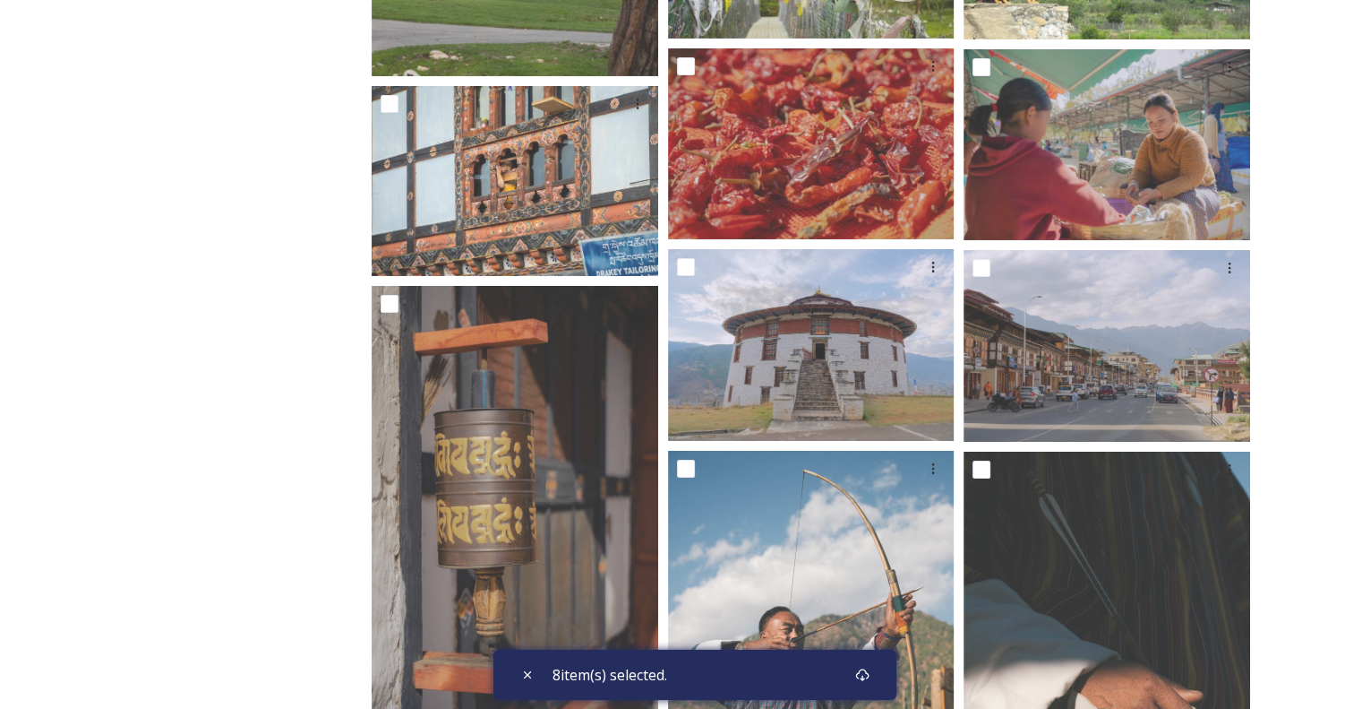
scroll to position [6539, 0]
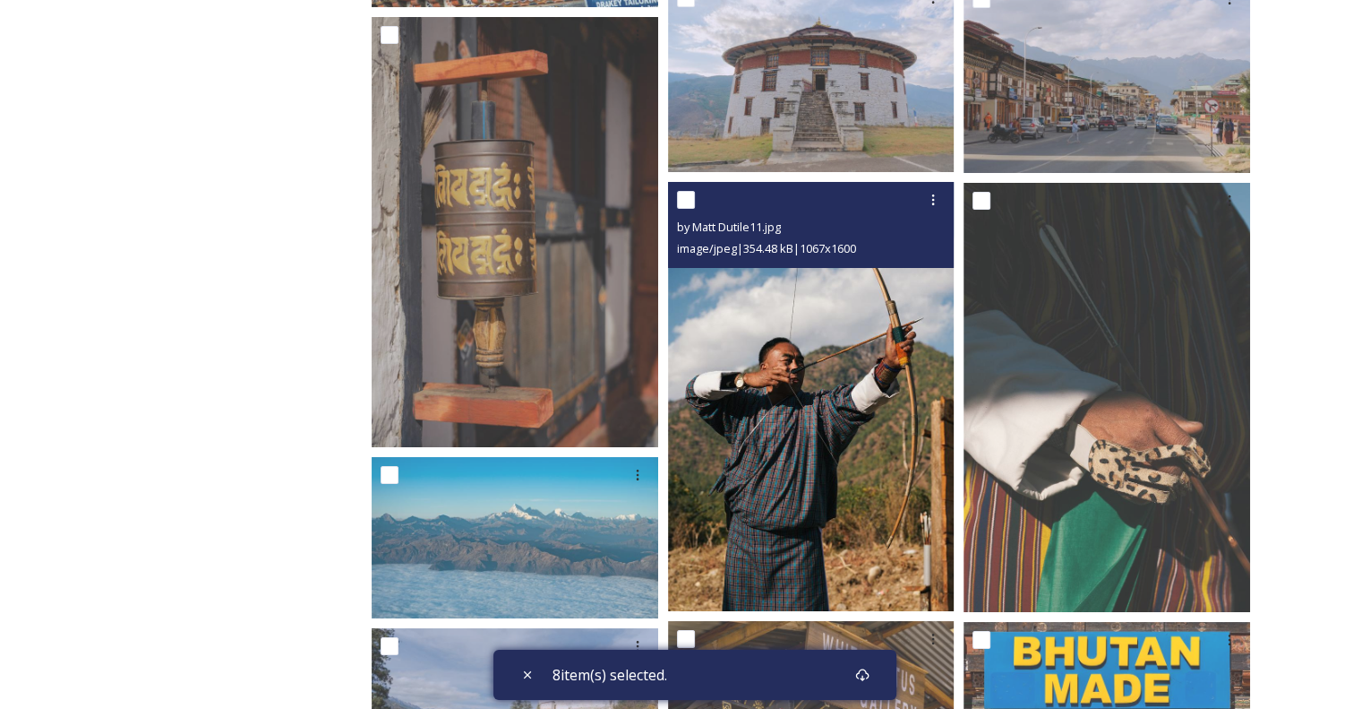
click at [684, 203] on input "checkbox" at bounding box center [686, 200] width 18 height 18
checkbox input "true"
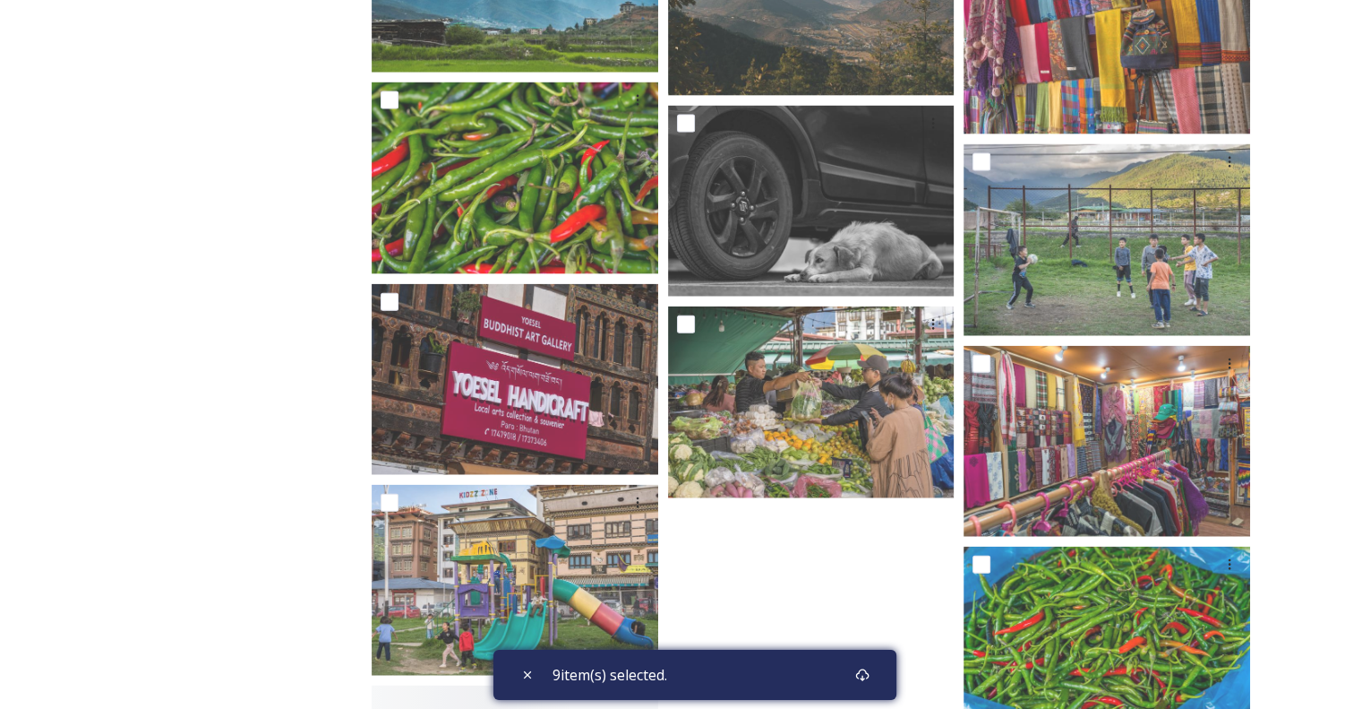
scroll to position [10992, 0]
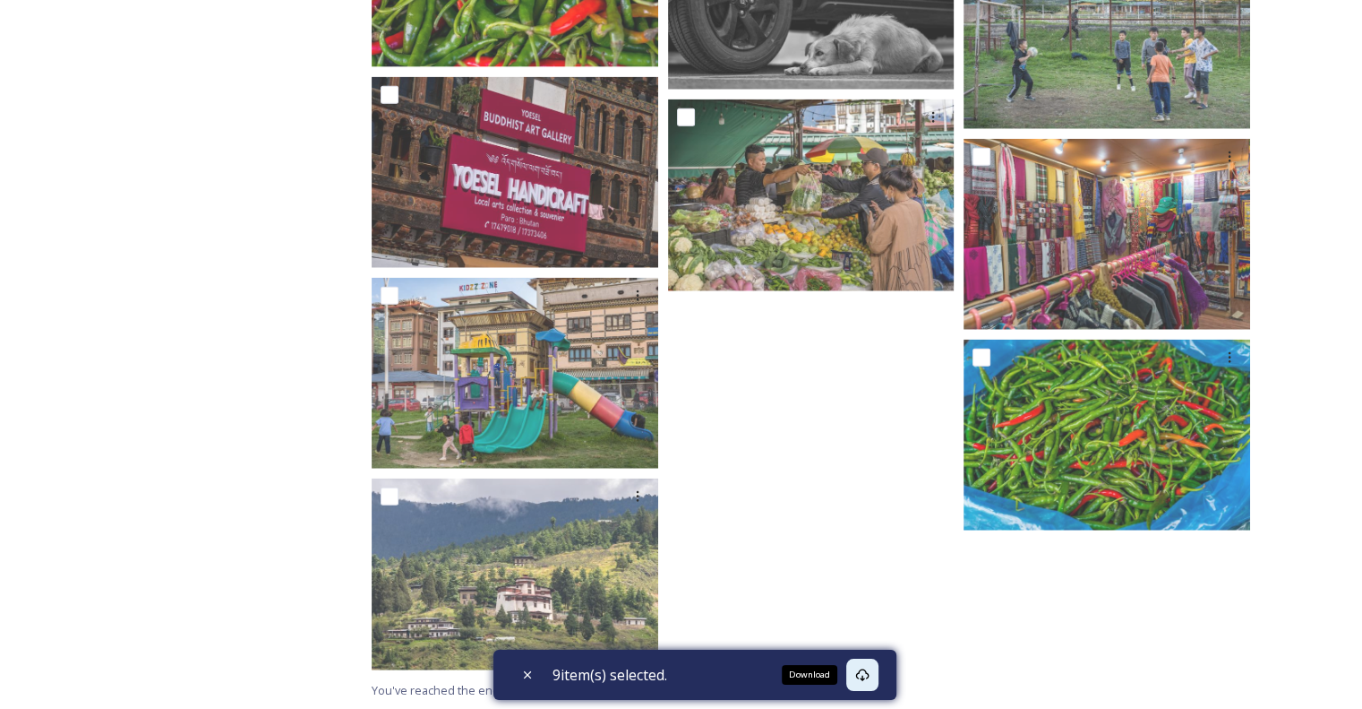
click at [865, 680] on icon at bounding box center [862, 674] width 14 height 14
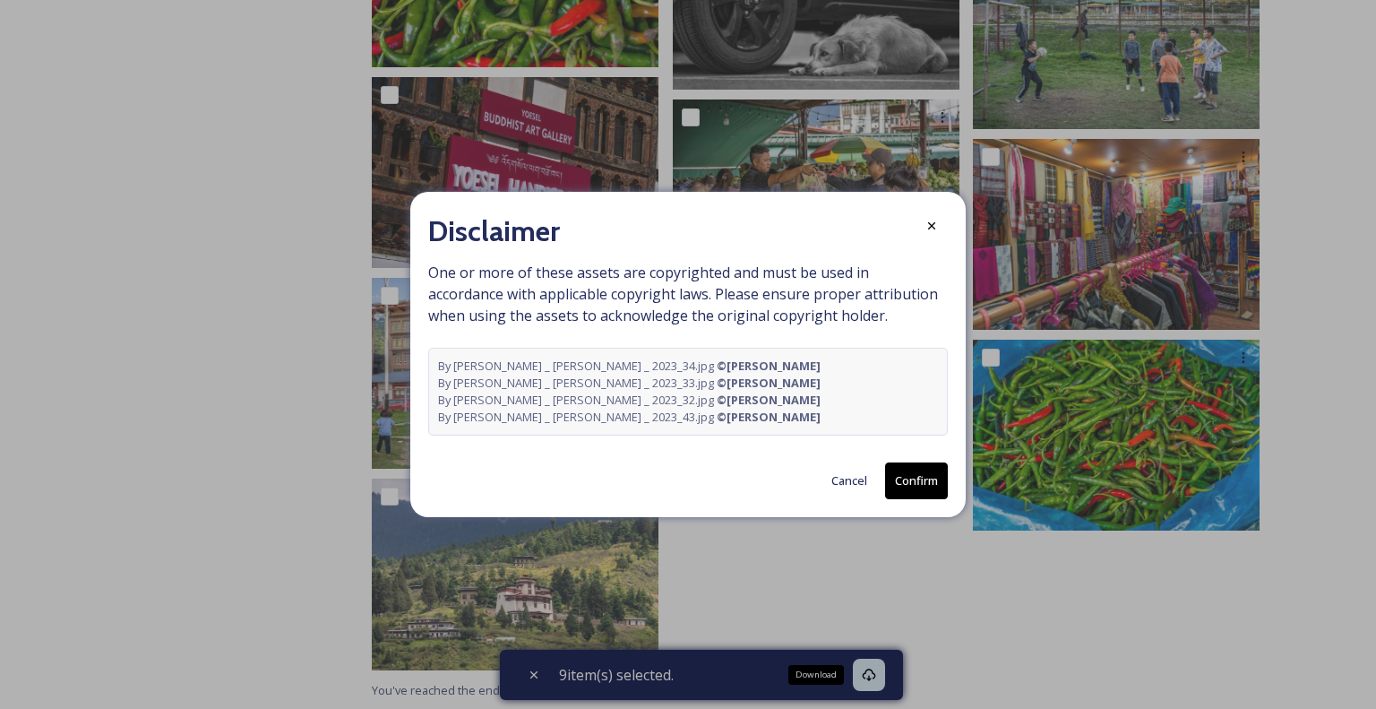
click at [911, 486] on button "Confirm" at bounding box center [916, 480] width 63 height 37
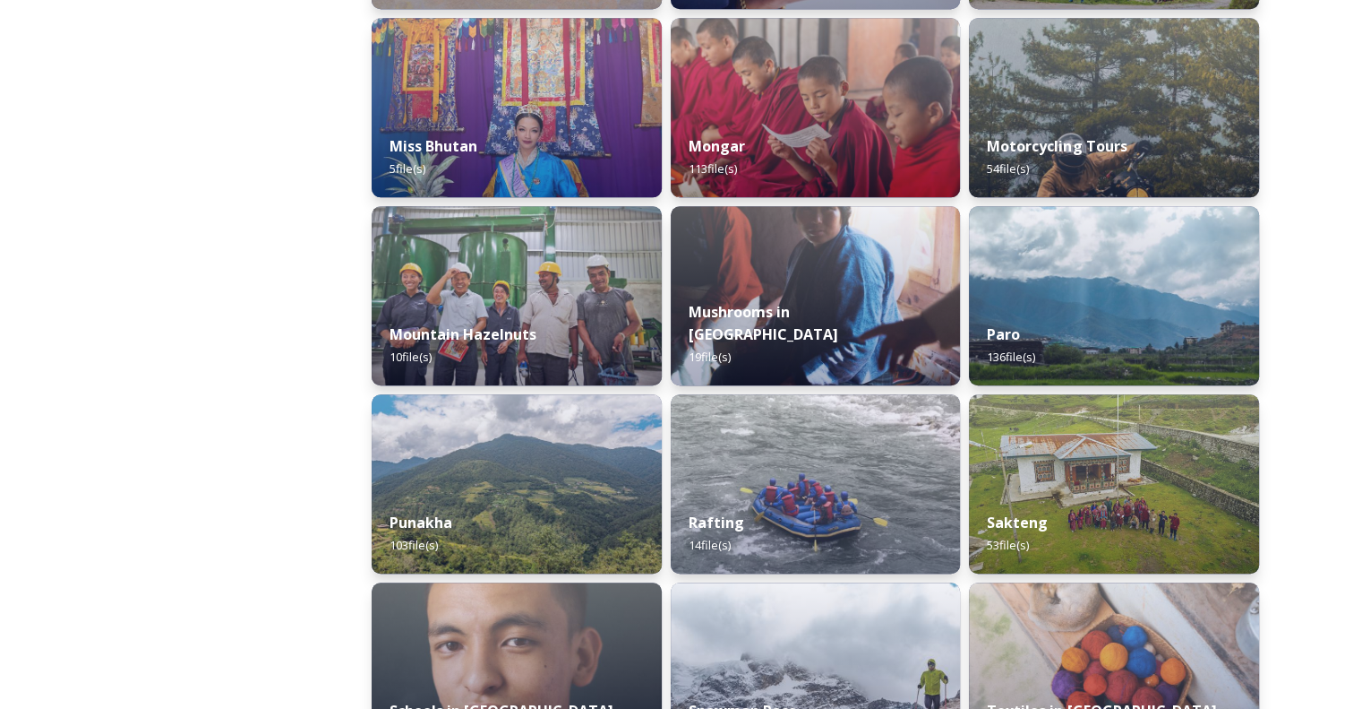
scroll to position [1612, 0]
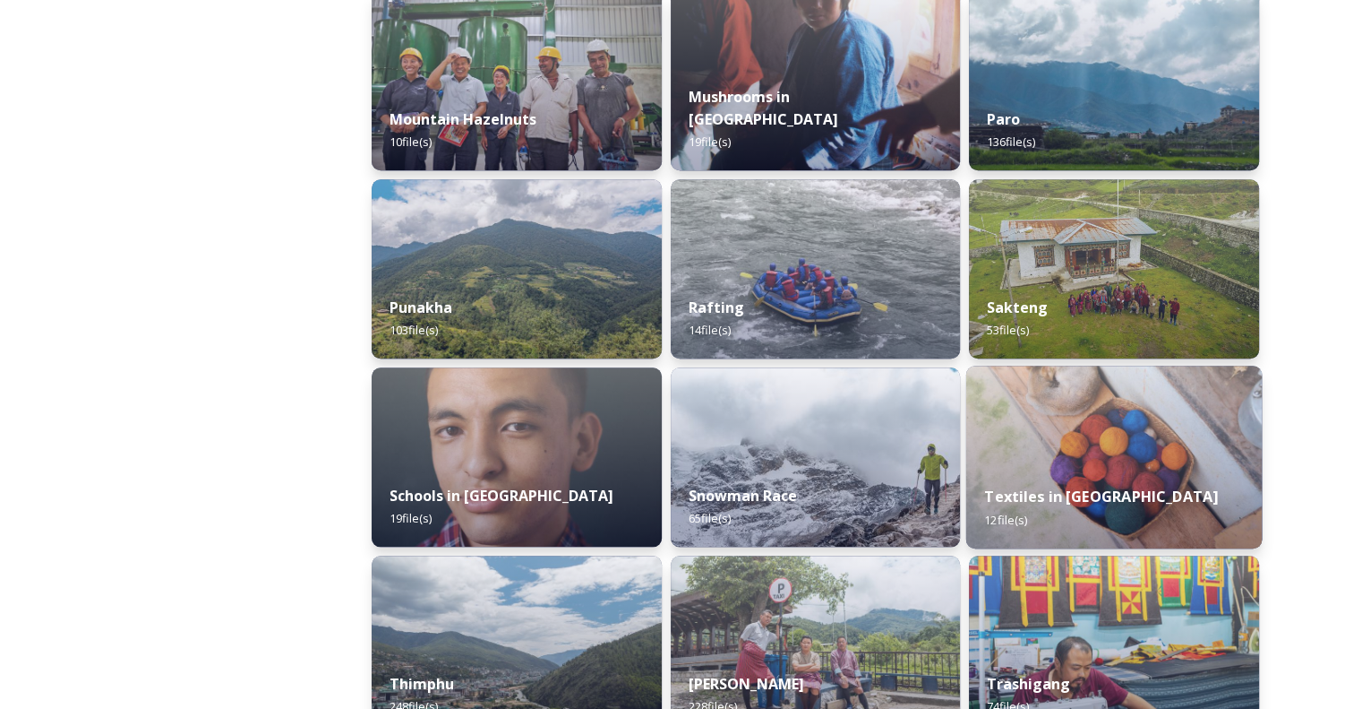
click at [1087, 468] on div "Textiles in [GEOGRAPHIC_DATA] 12 file(s)" at bounding box center [1115, 508] width 296 height 82
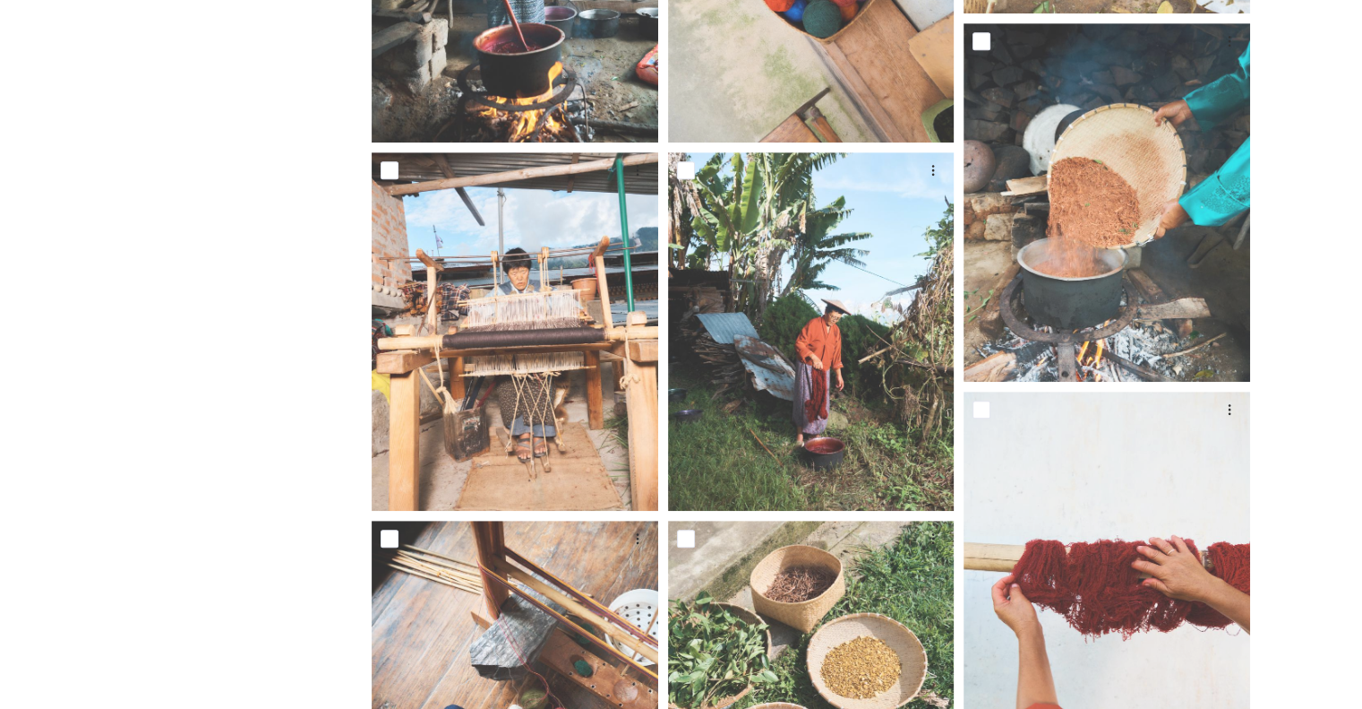
scroll to position [1132, 0]
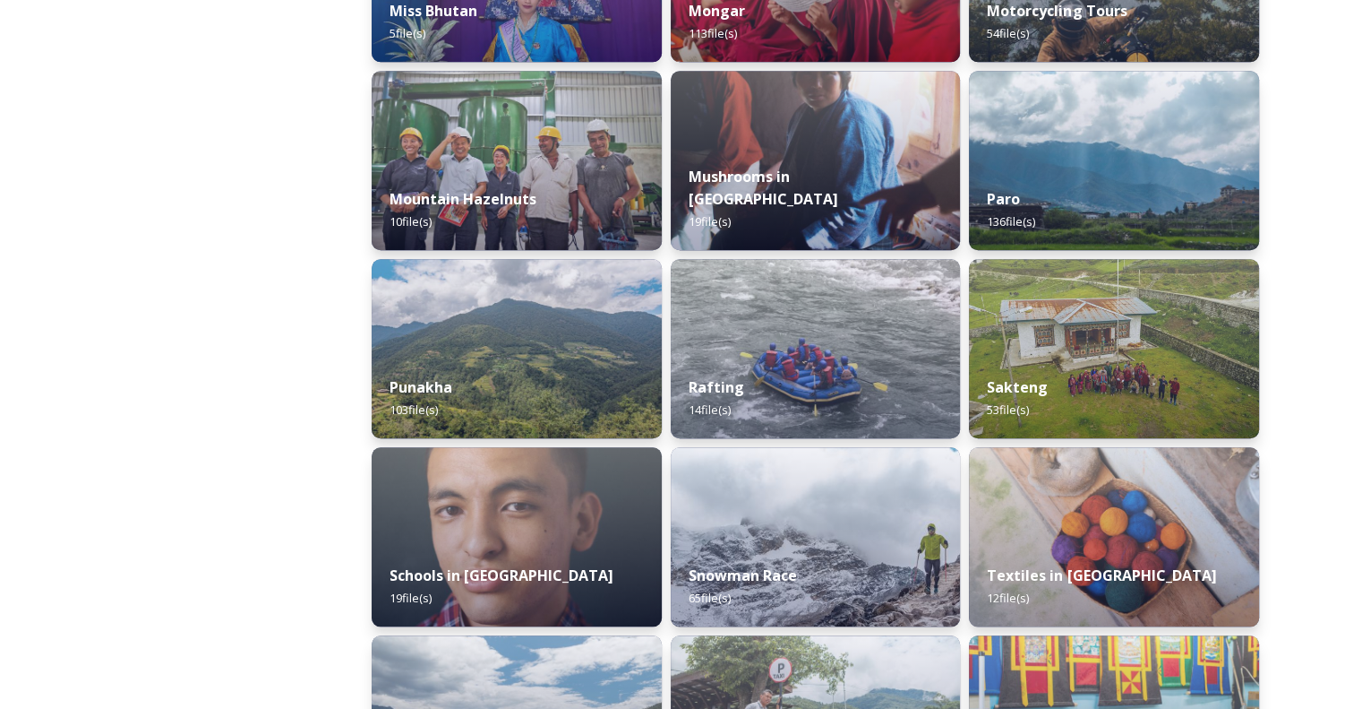
scroll to position [1702, 0]
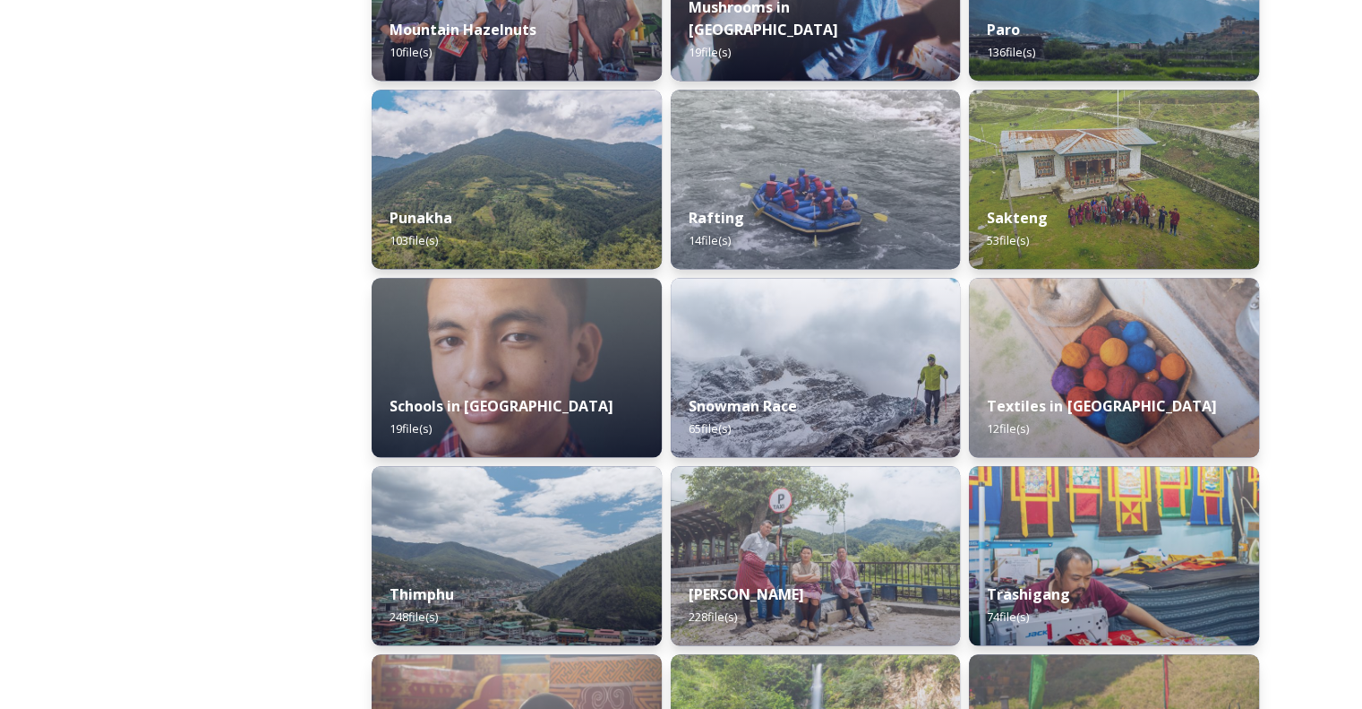
click at [722, 340] on img at bounding box center [816, 367] width 290 height 179
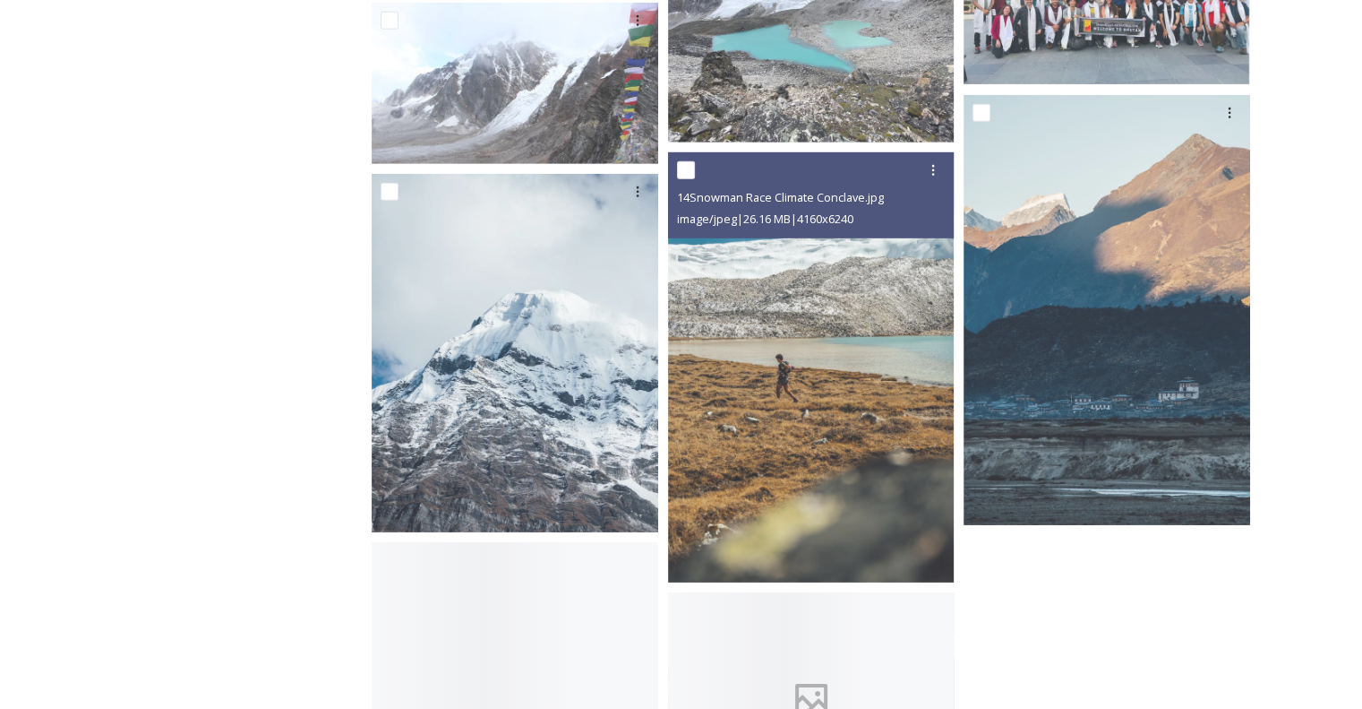
scroll to position [5643, 0]
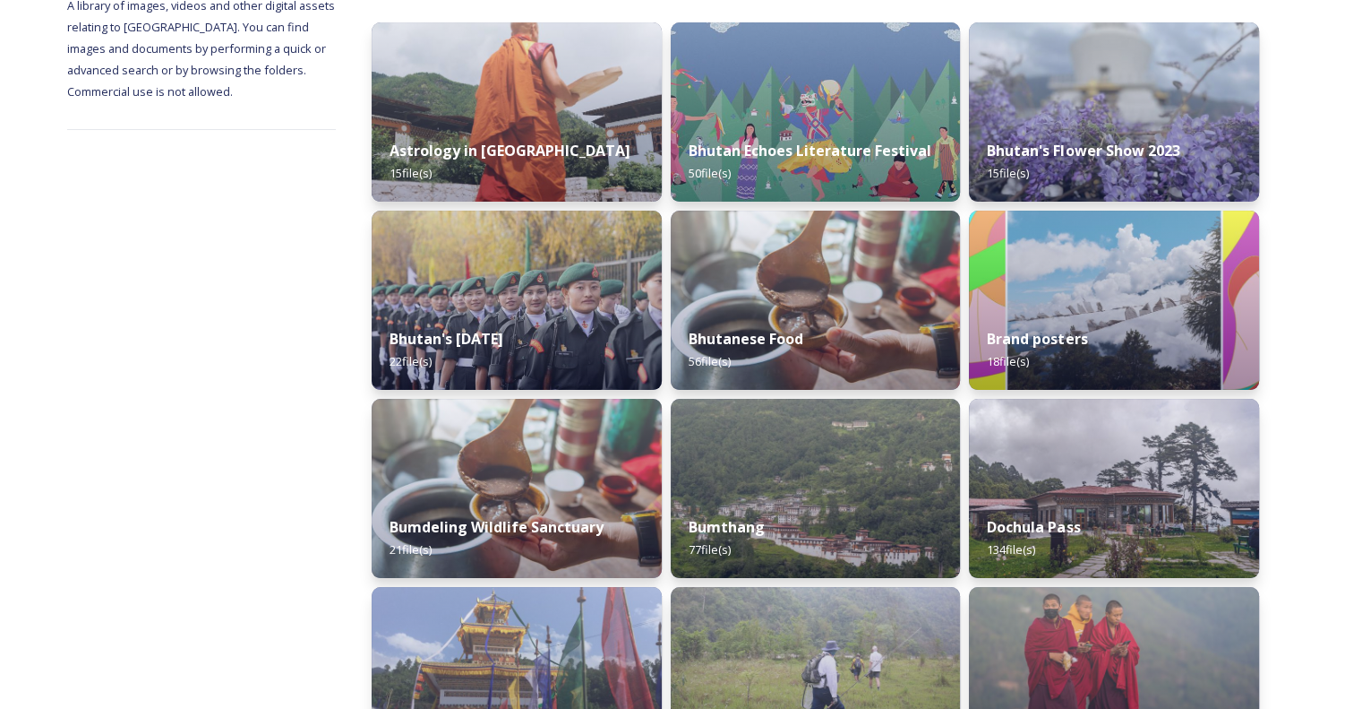
scroll to position [269, 0]
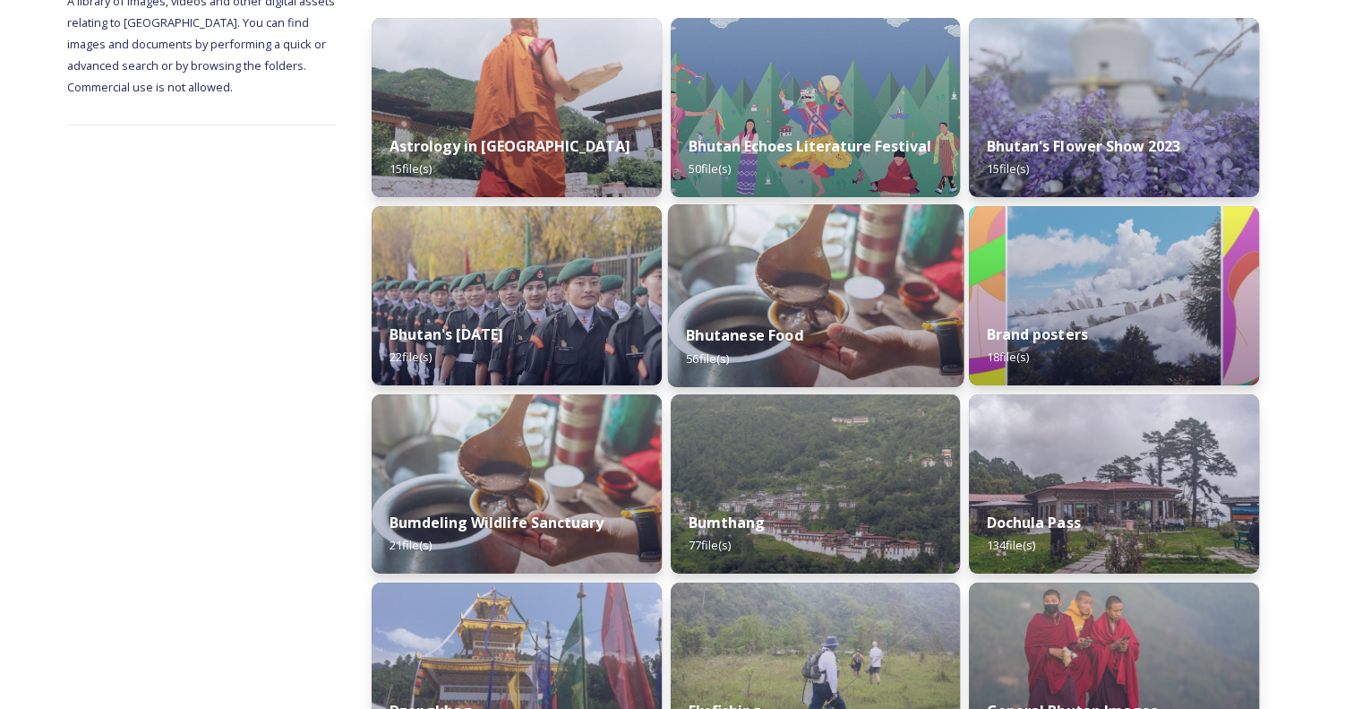
click at [763, 328] on strong "Bhutanese Food" at bounding box center [744, 335] width 117 height 20
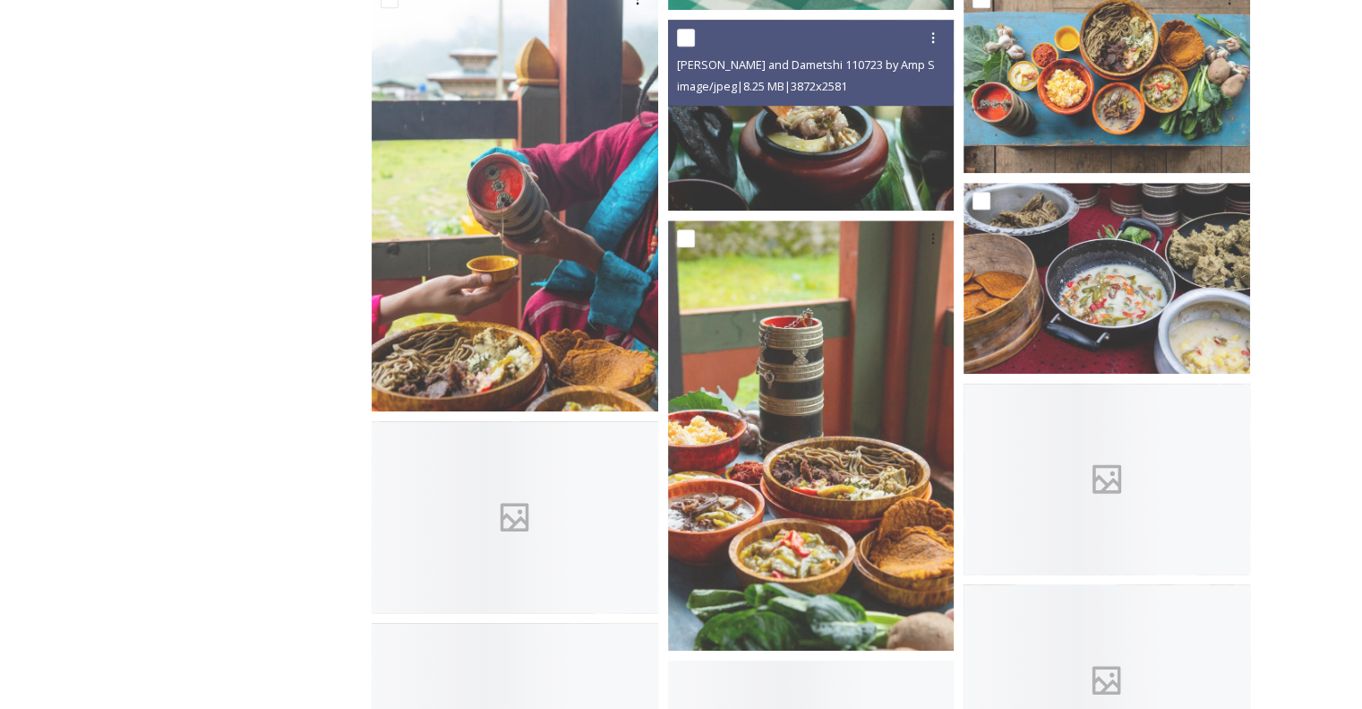
scroll to position [1612, 0]
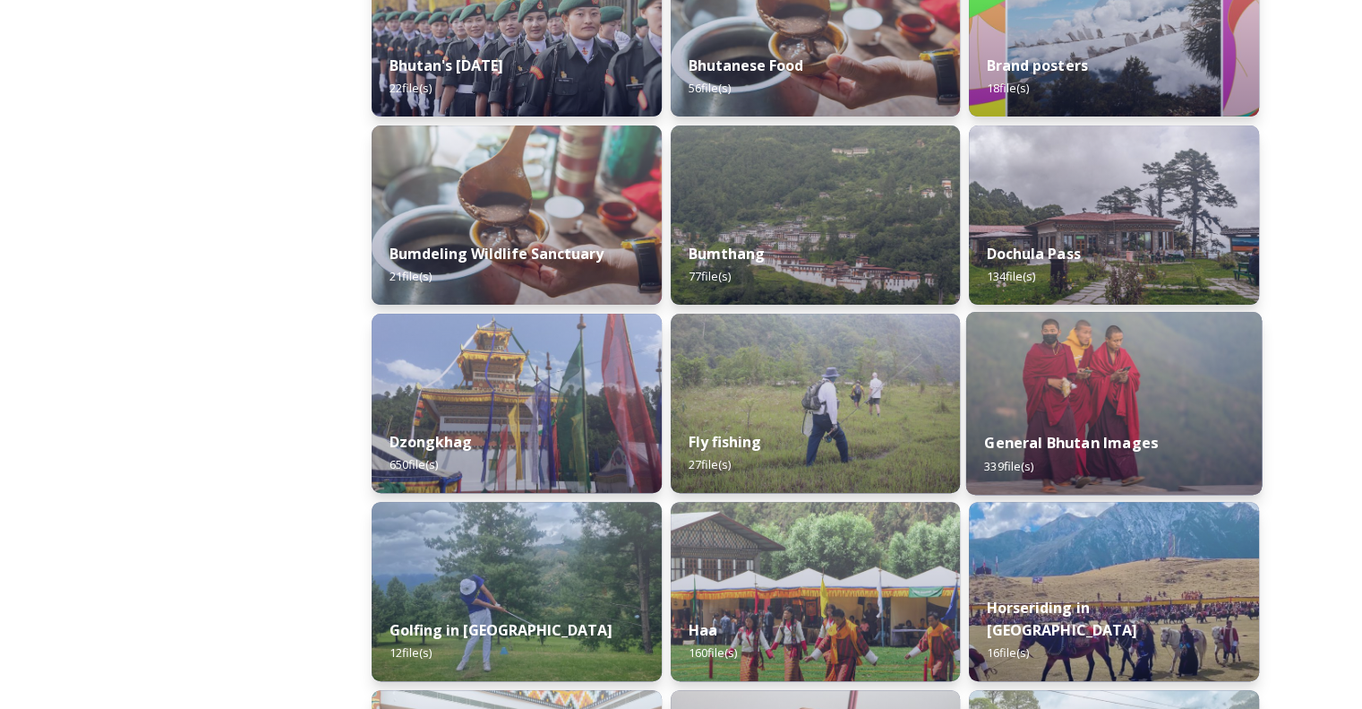
scroll to position [806, 0]
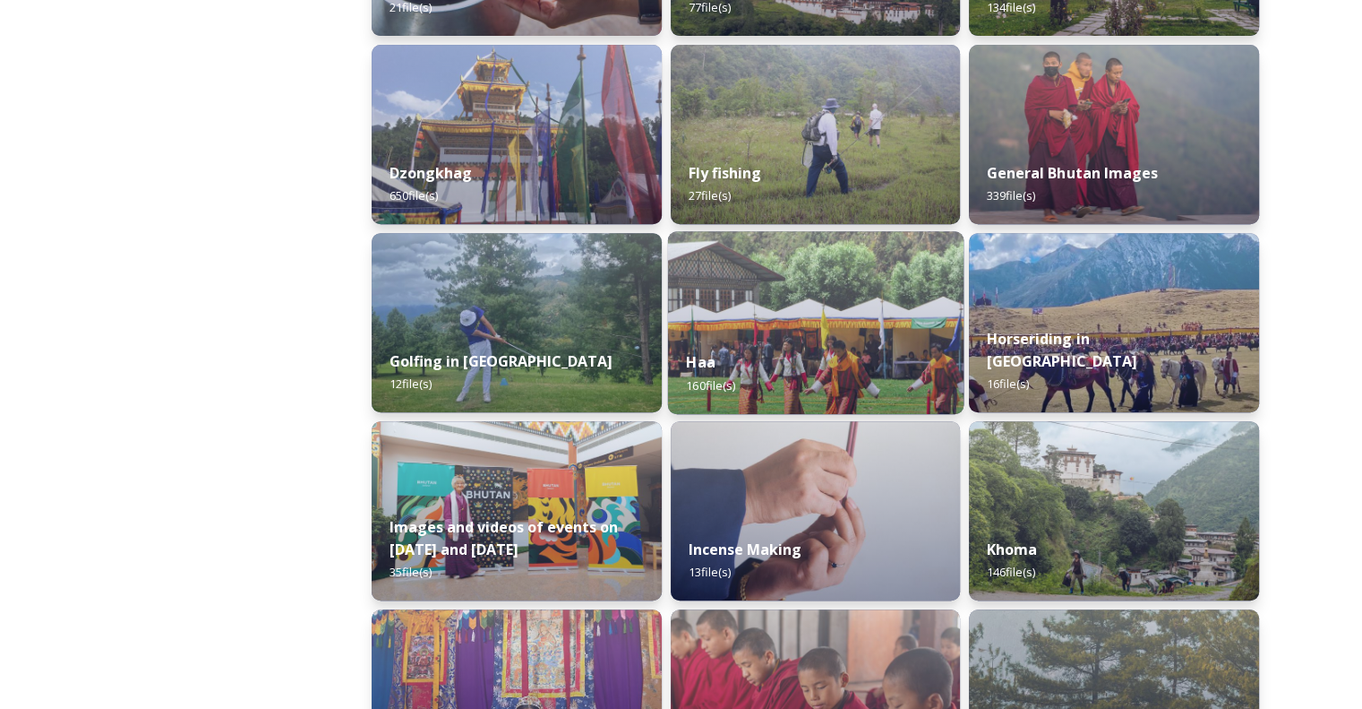
click at [769, 340] on div "Haa 160 file(s)" at bounding box center [815, 373] width 296 height 82
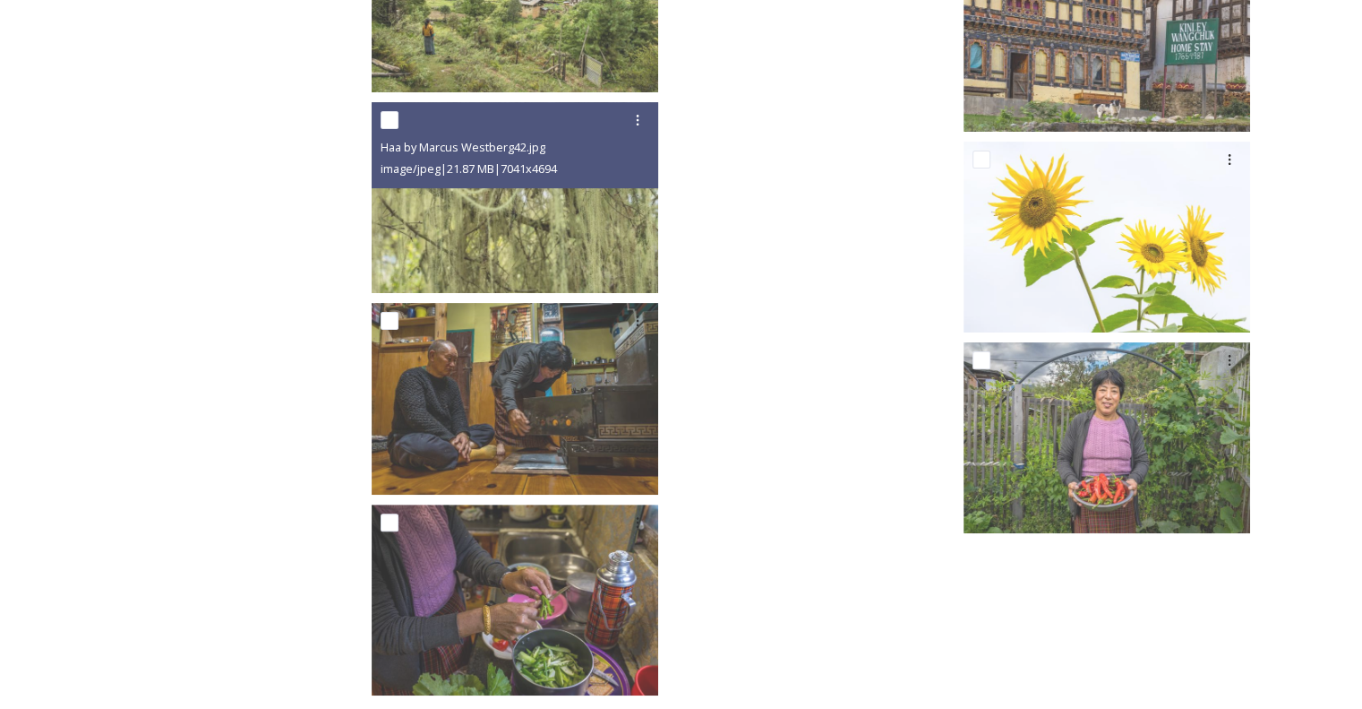
scroll to position [14134, 0]
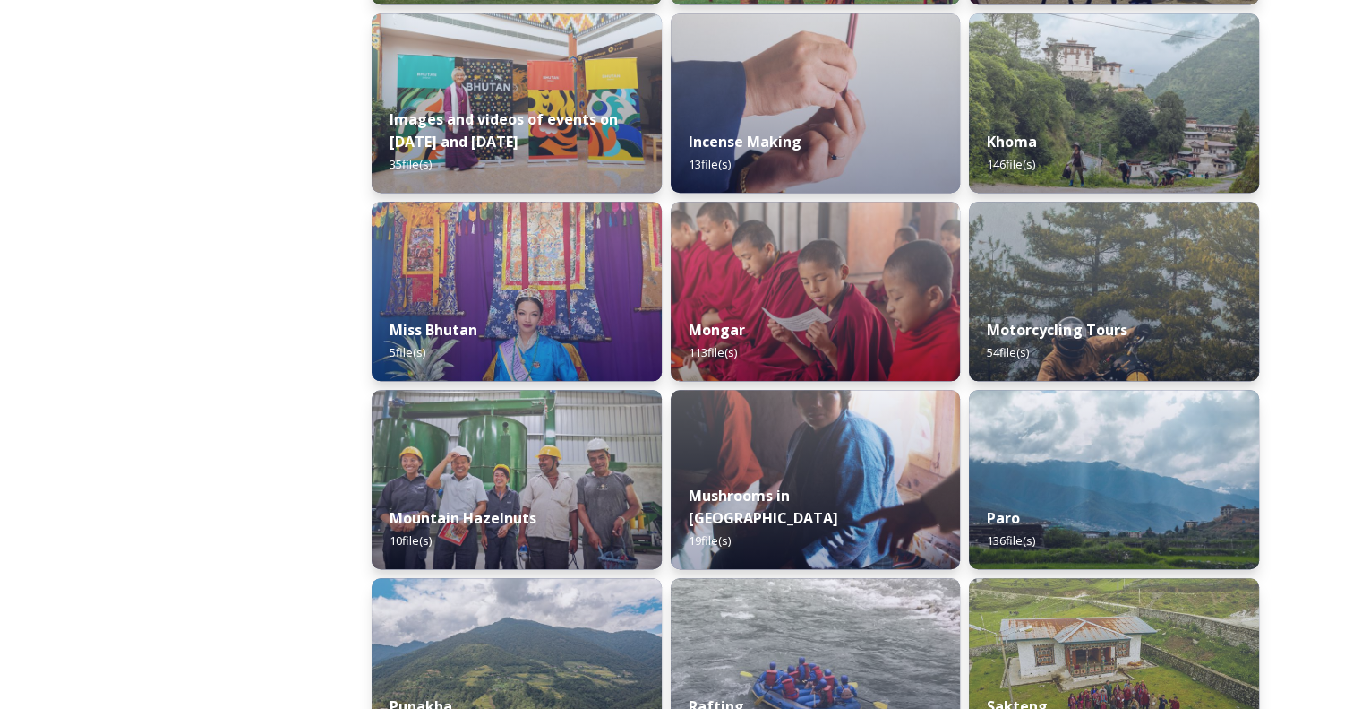
scroll to position [1254, 0]
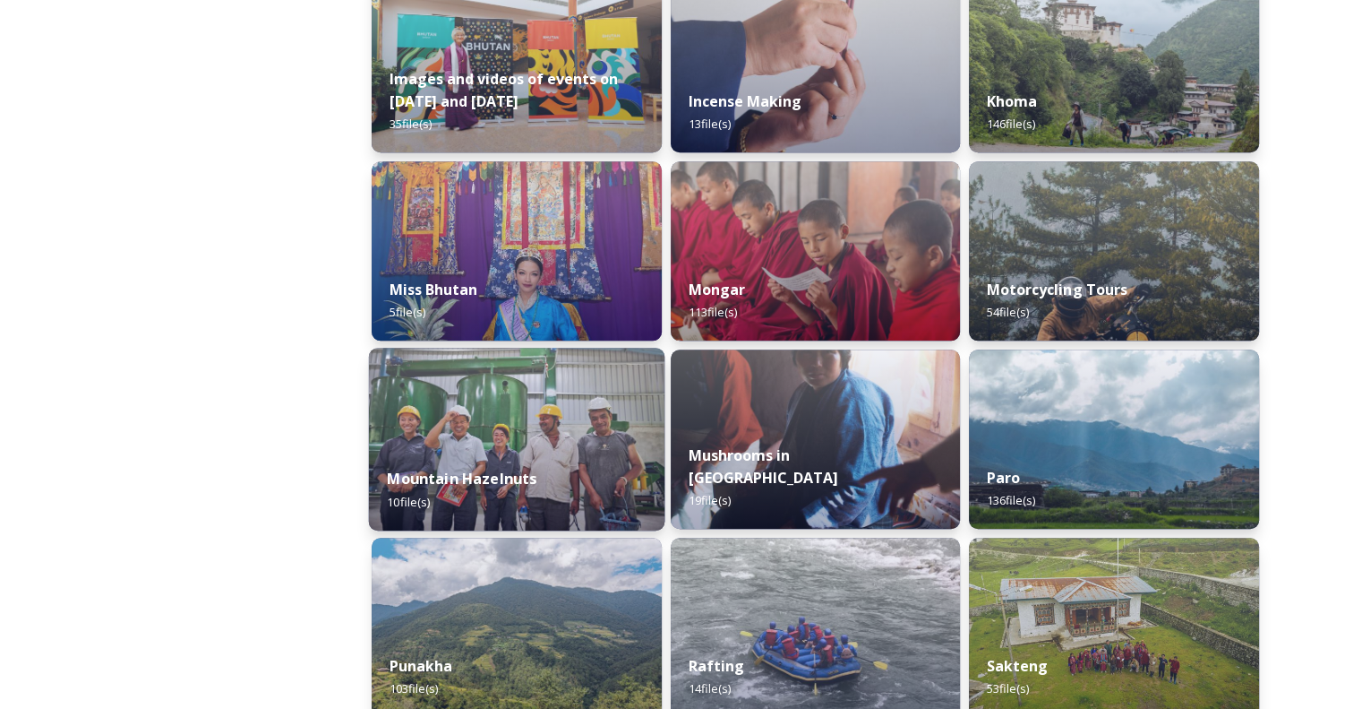
click at [580, 482] on div "Mountain Hazelnuts 10 file(s)" at bounding box center [517, 490] width 296 height 82
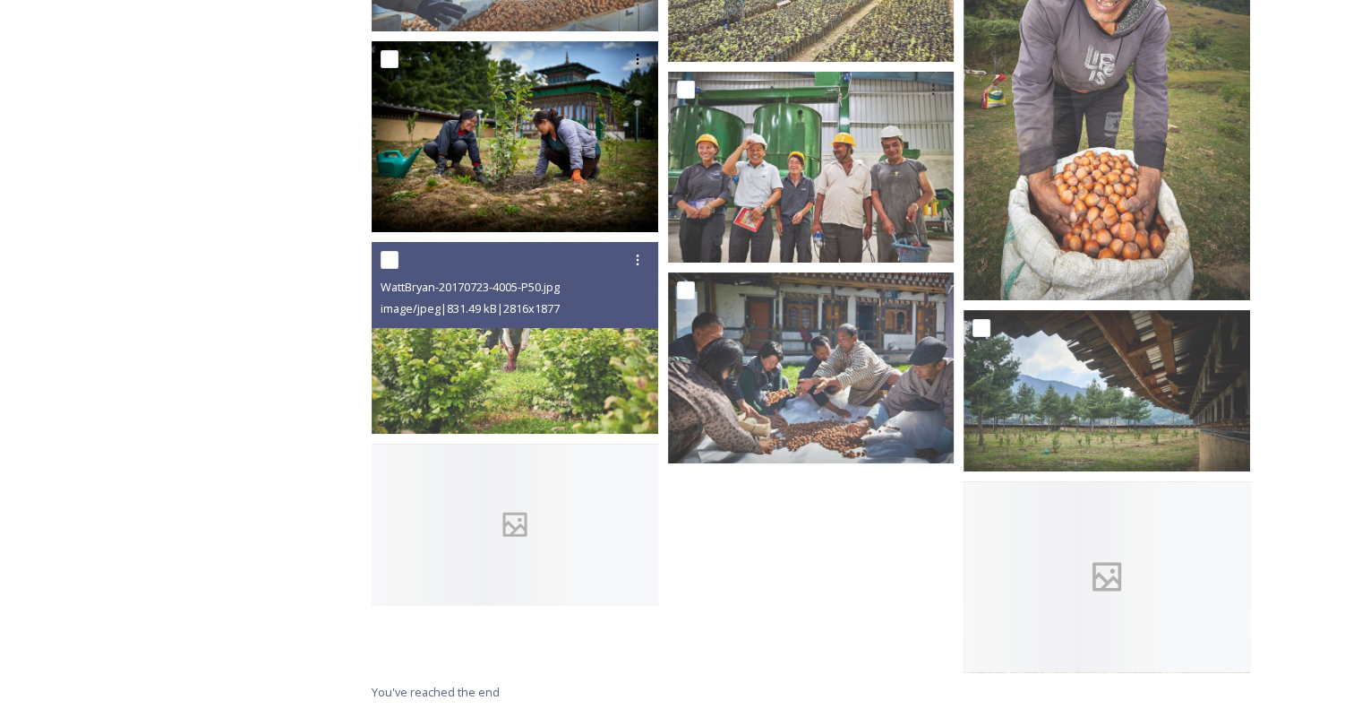
scroll to position [472, 0]
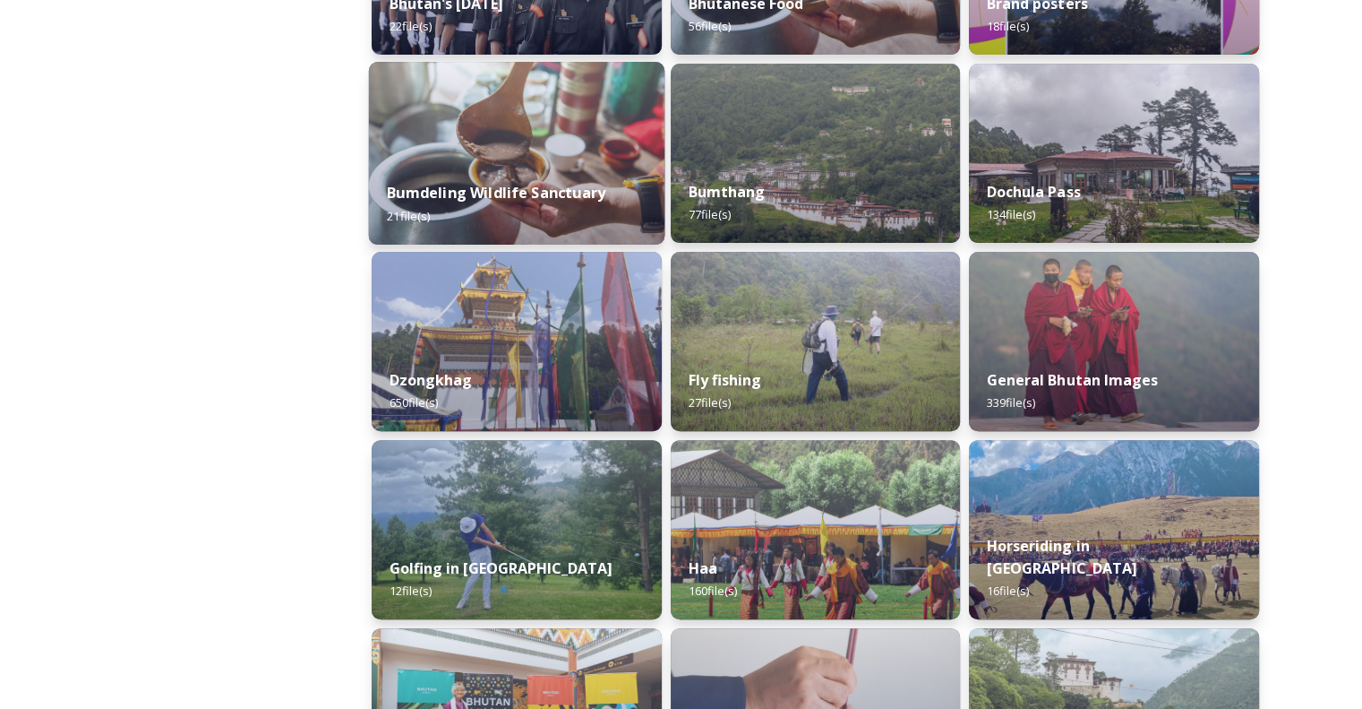
scroll to position [896, 0]
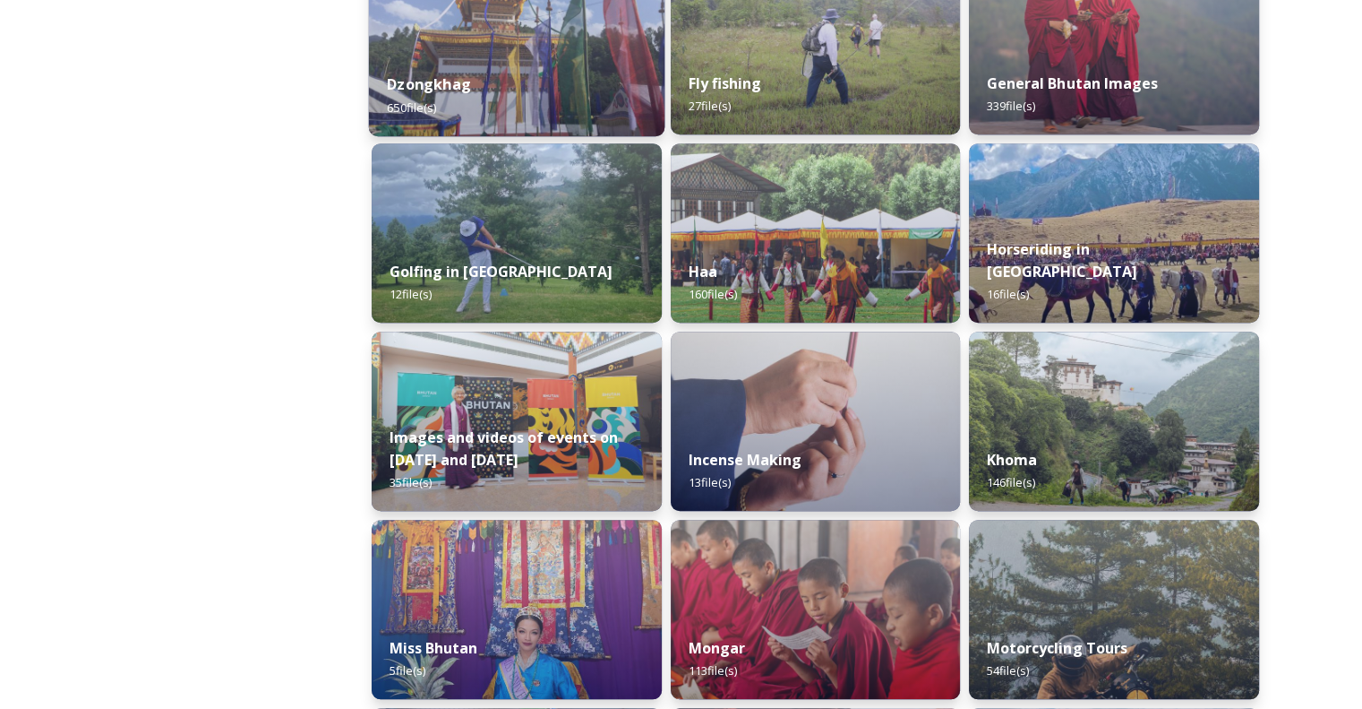
click at [456, 85] on strong "Dzongkhag" at bounding box center [429, 84] width 84 height 20
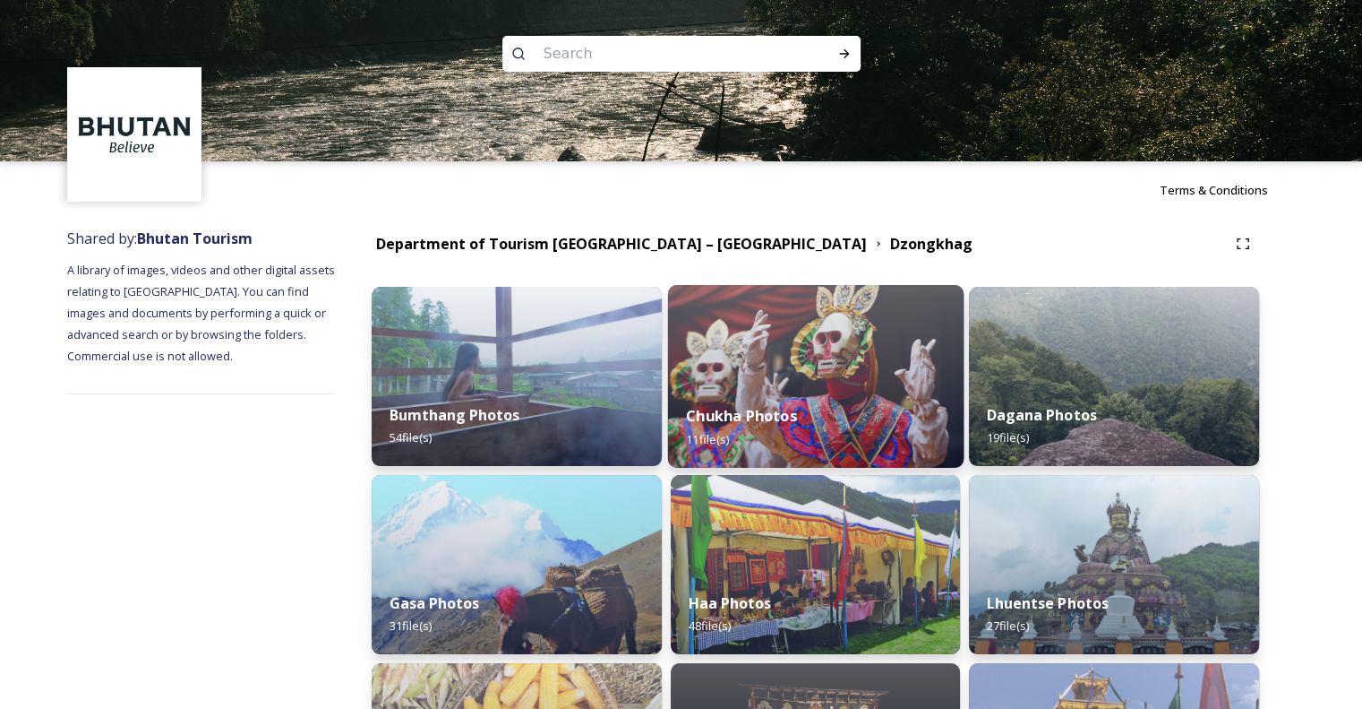
click at [787, 359] on img at bounding box center [815, 376] width 296 height 183
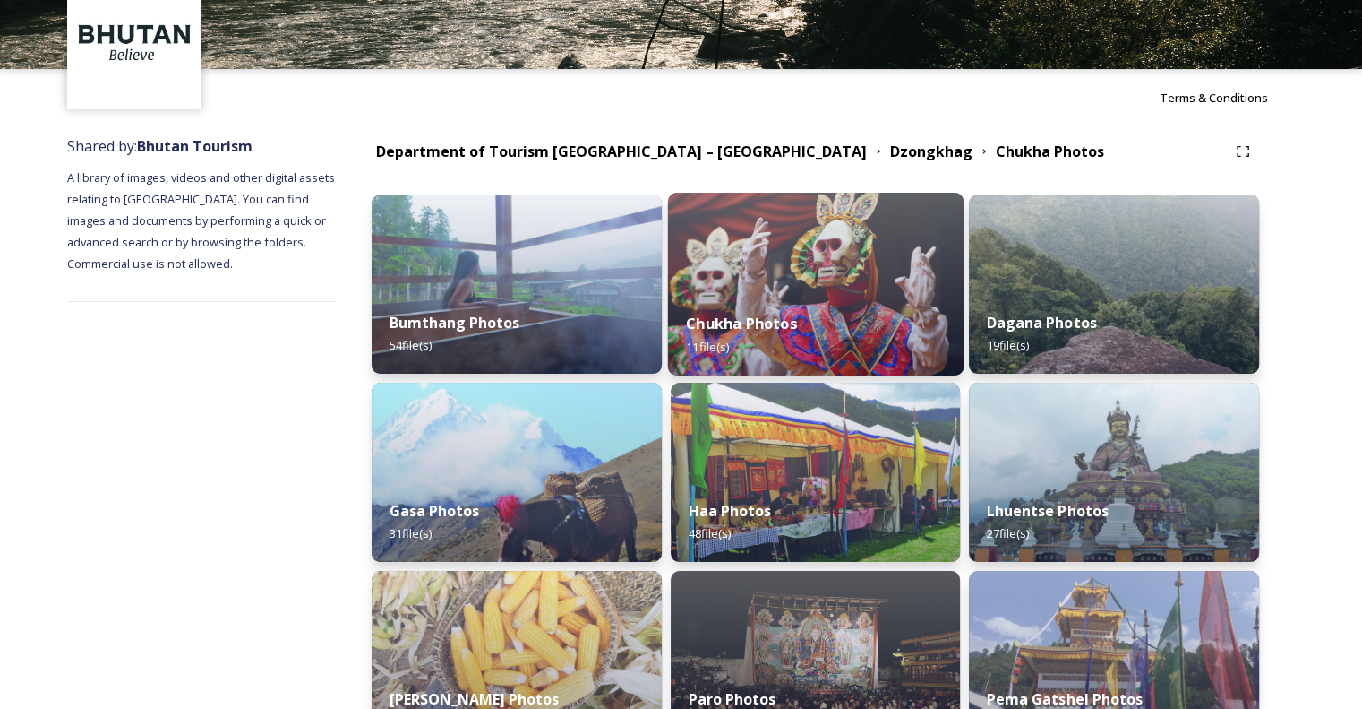
scroll to position [269, 0]
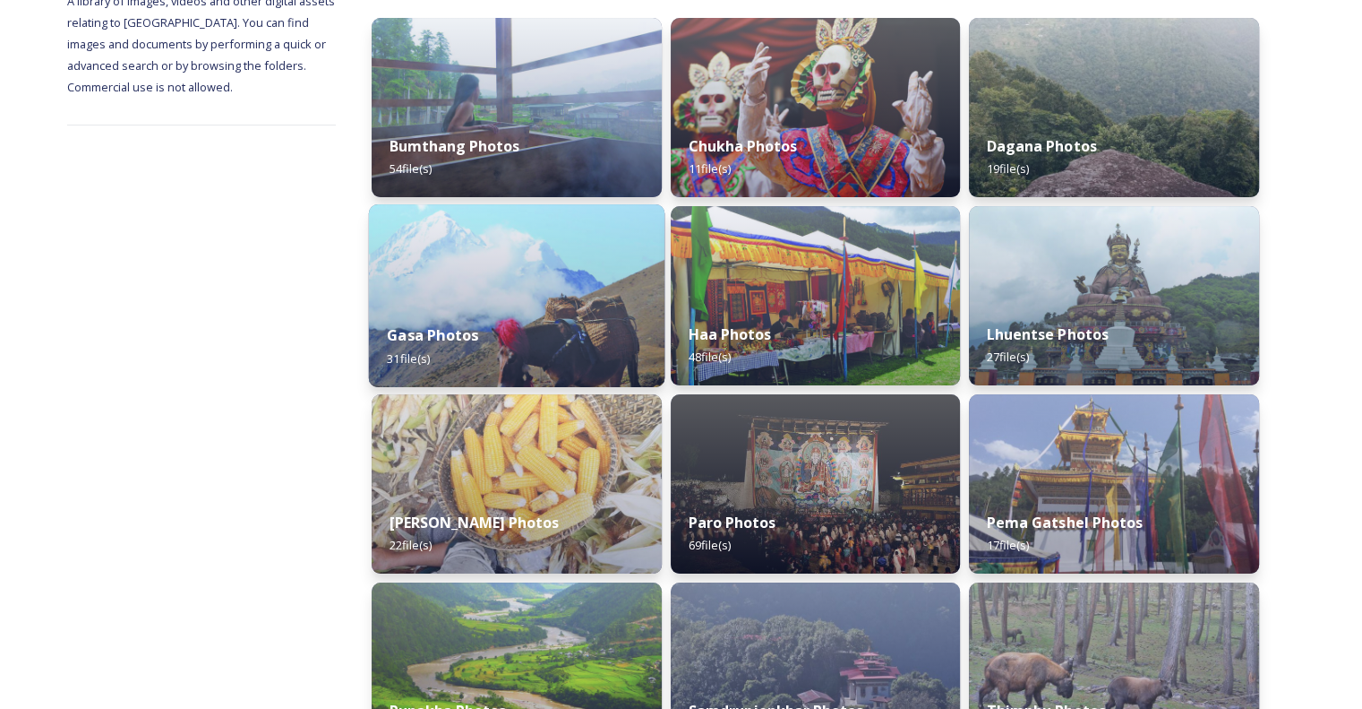
click at [476, 274] on img at bounding box center [517, 295] width 296 height 183
click at [477, 274] on img at bounding box center [517, 295] width 296 height 183
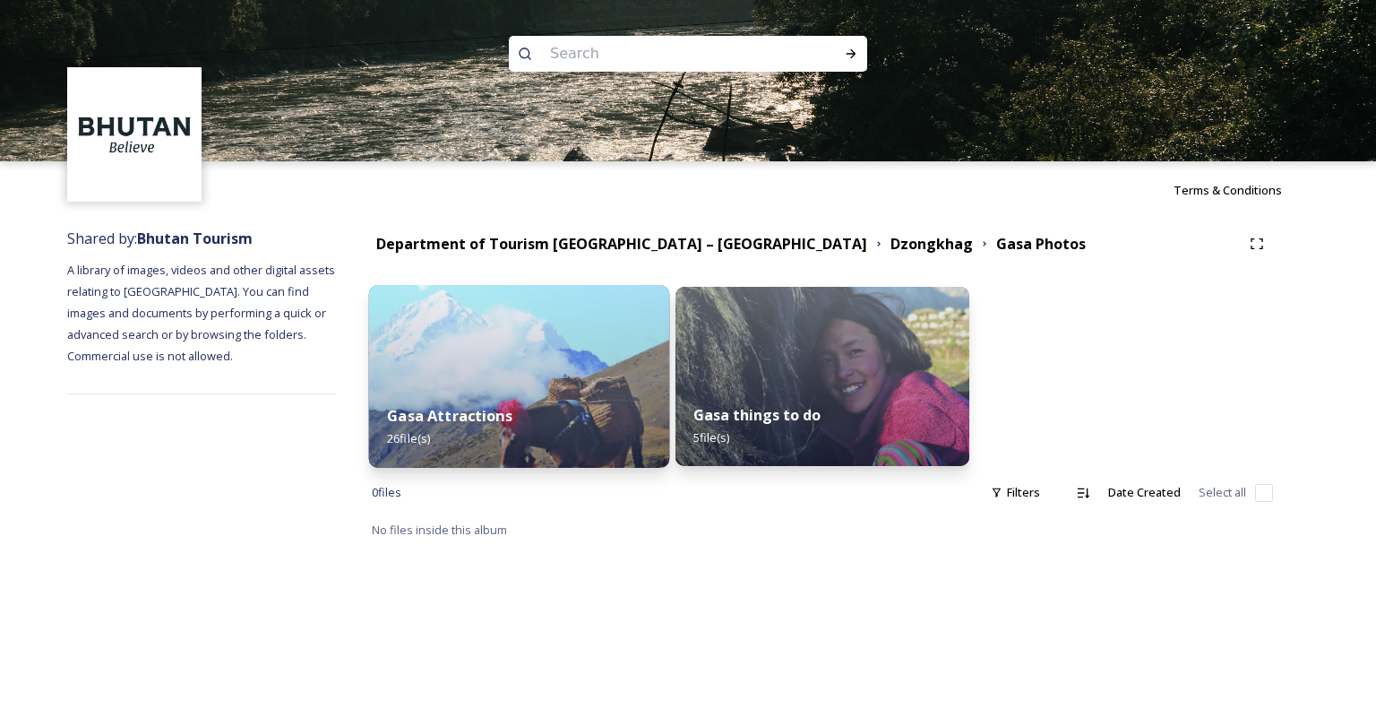
click at [487, 343] on img at bounding box center [519, 376] width 300 height 183
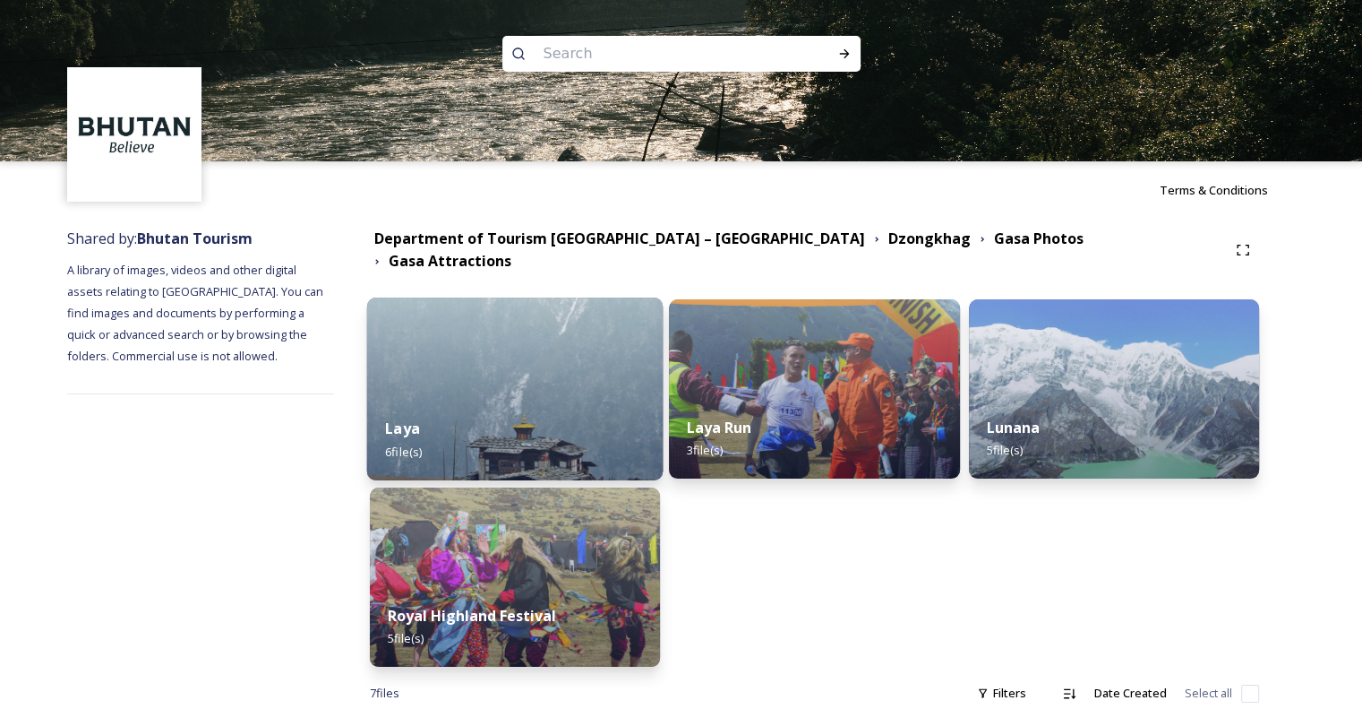
click at [486, 354] on img at bounding box center [514, 388] width 297 height 183
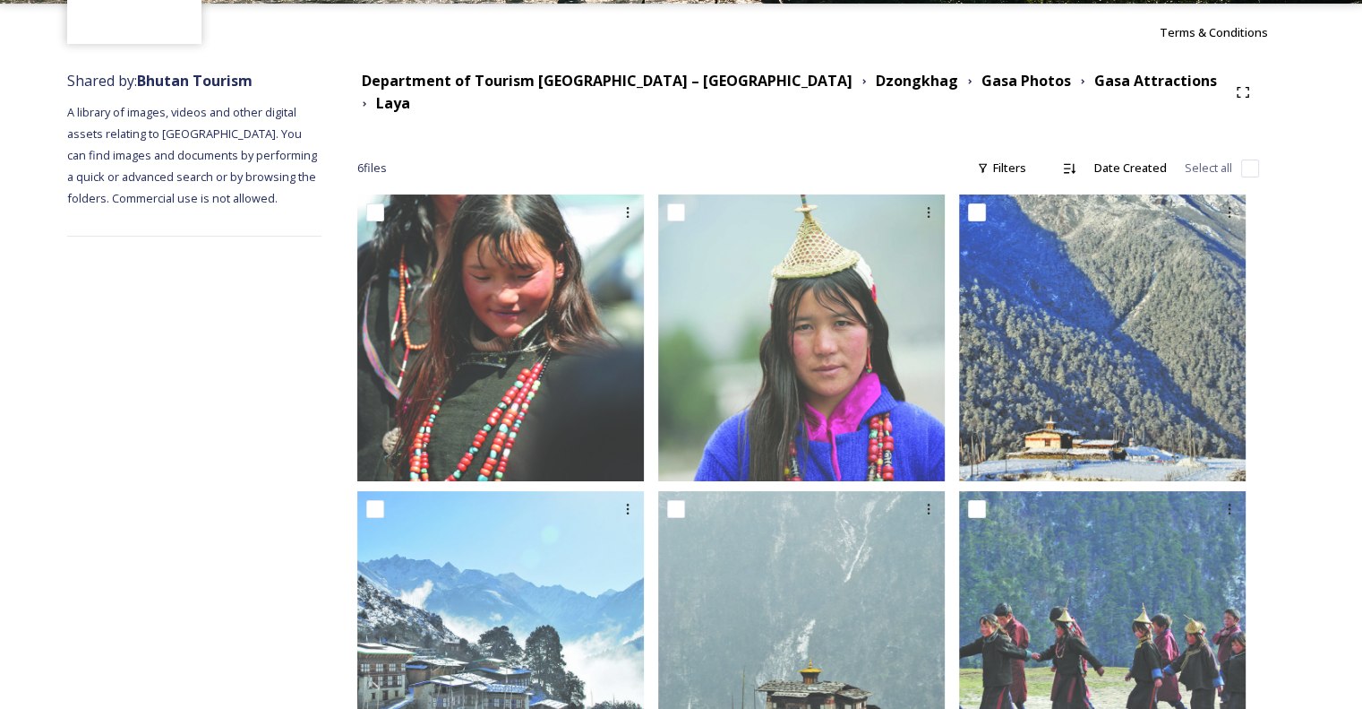
scroll to position [254, 0]
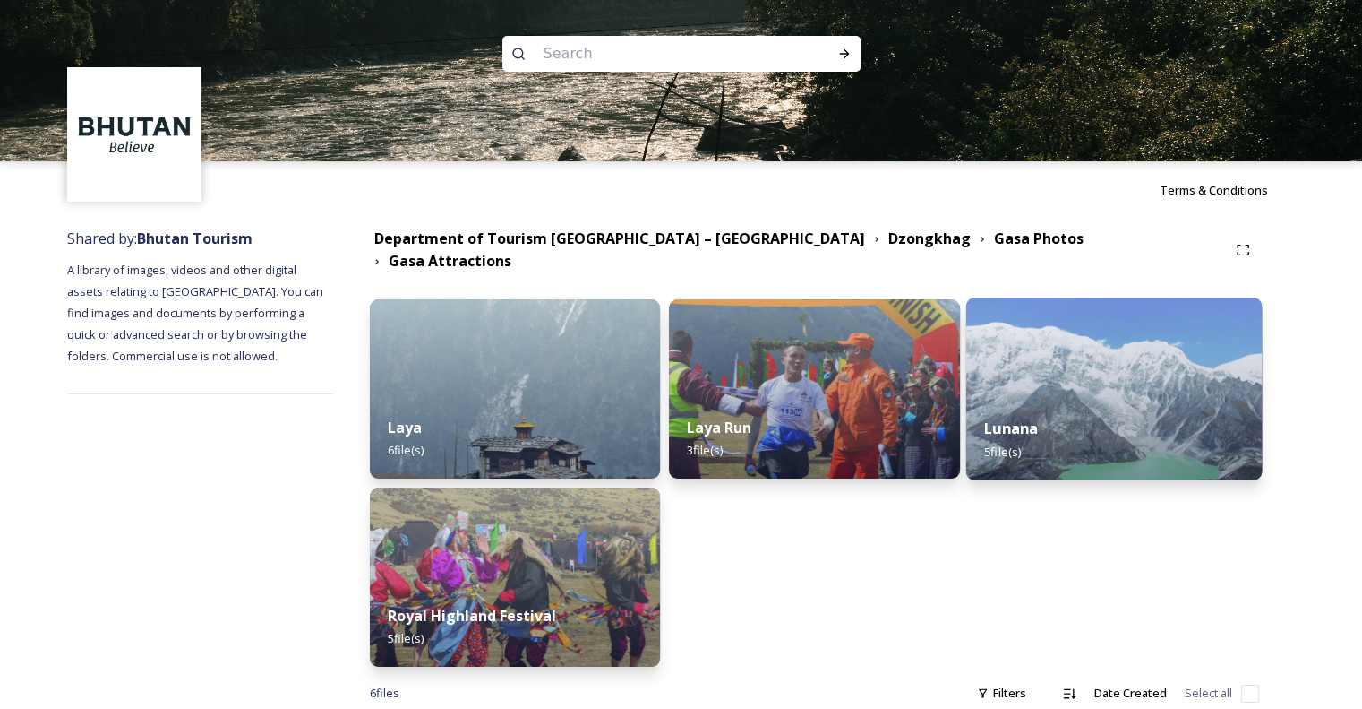
click at [1196, 449] on div "Lunana 5 file(s)" at bounding box center [1114, 440] width 297 height 82
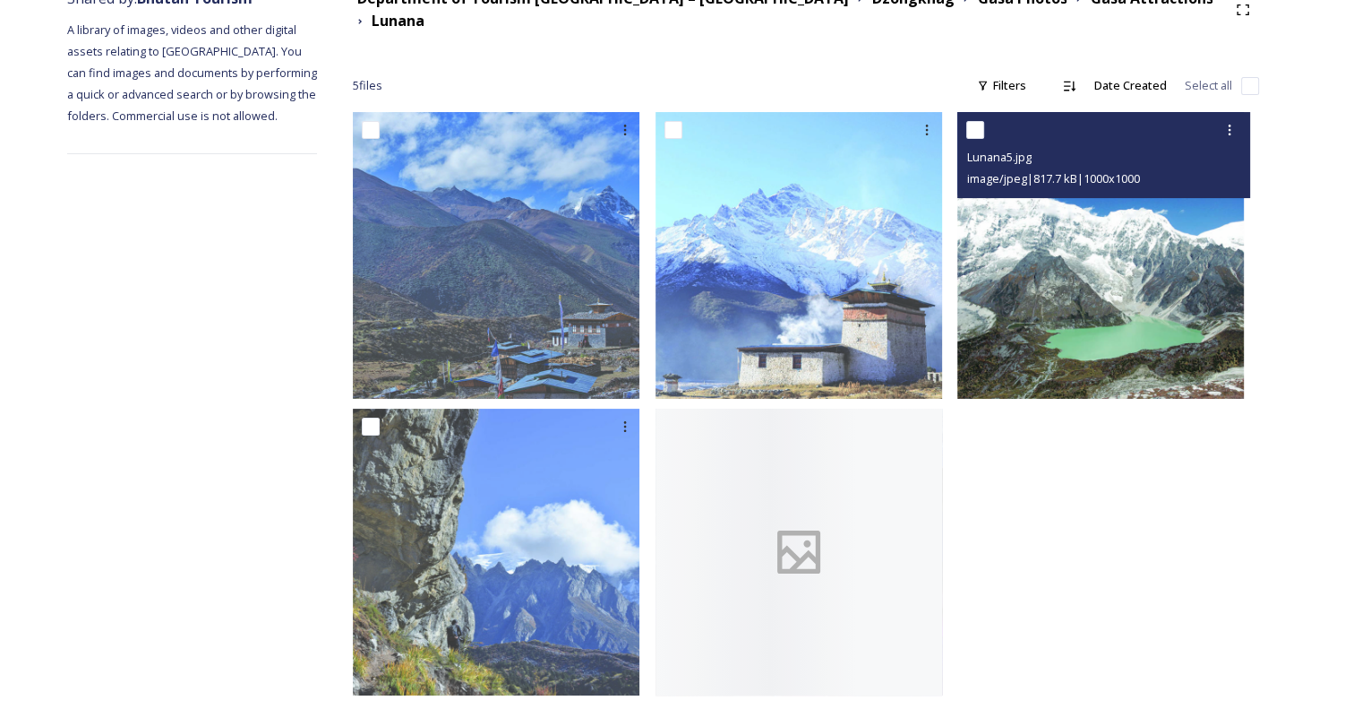
scroll to position [254, 0]
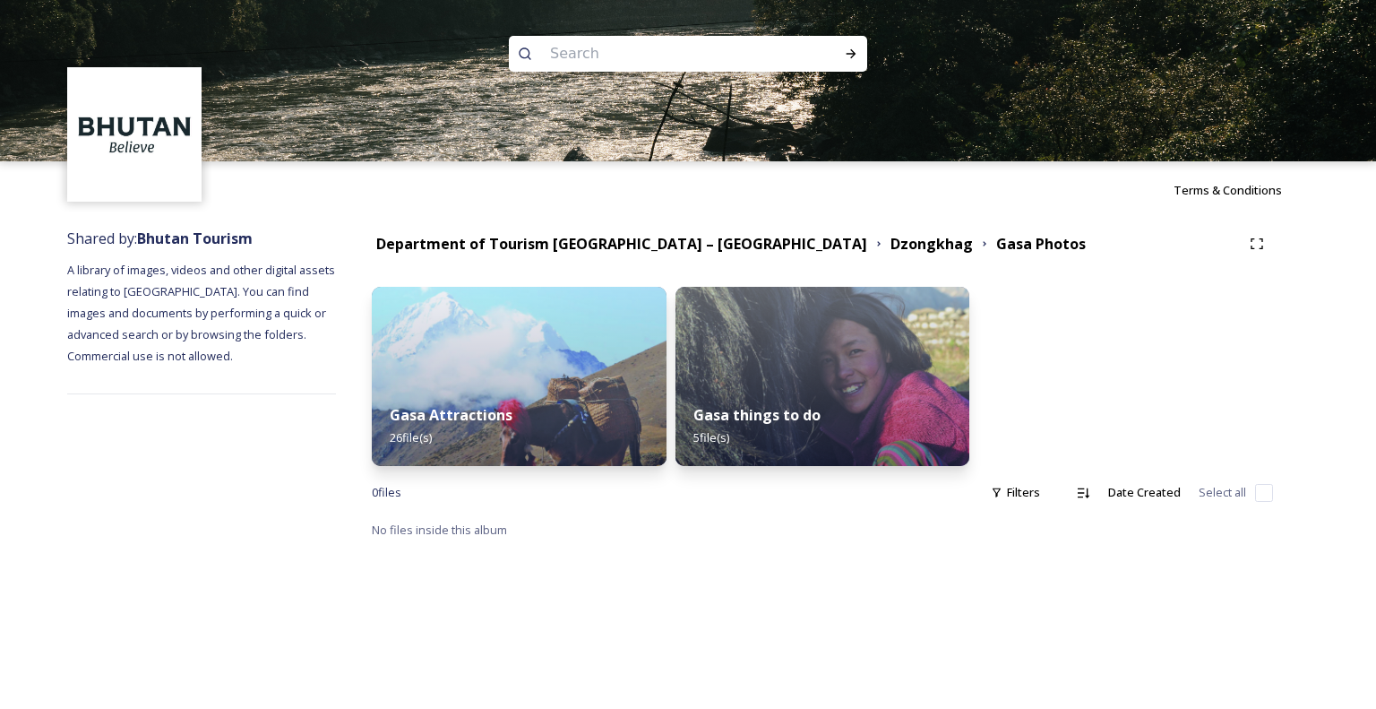
click at [219, 513] on div "Shared by: Bhutan Tourism A library of images, videos and other digital assets …" at bounding box center [201, 384] width 269 height 331
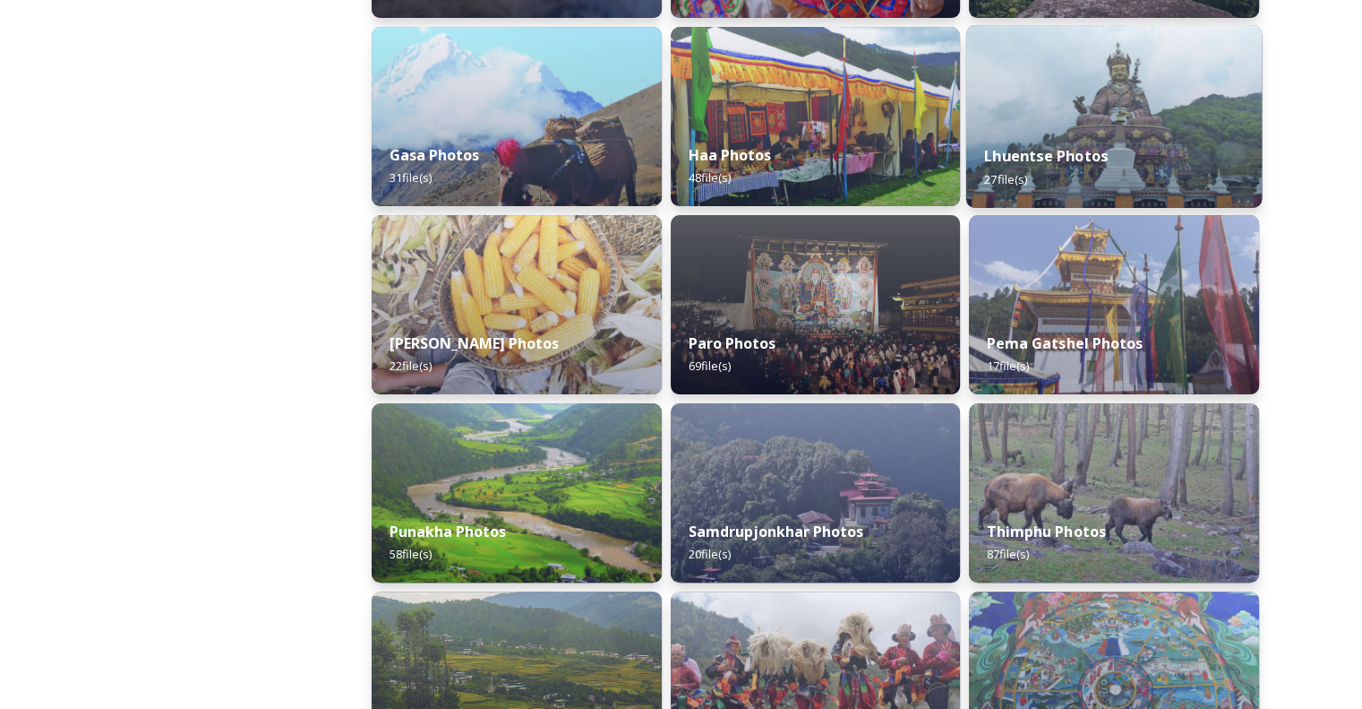
scroll to position [537, 0]
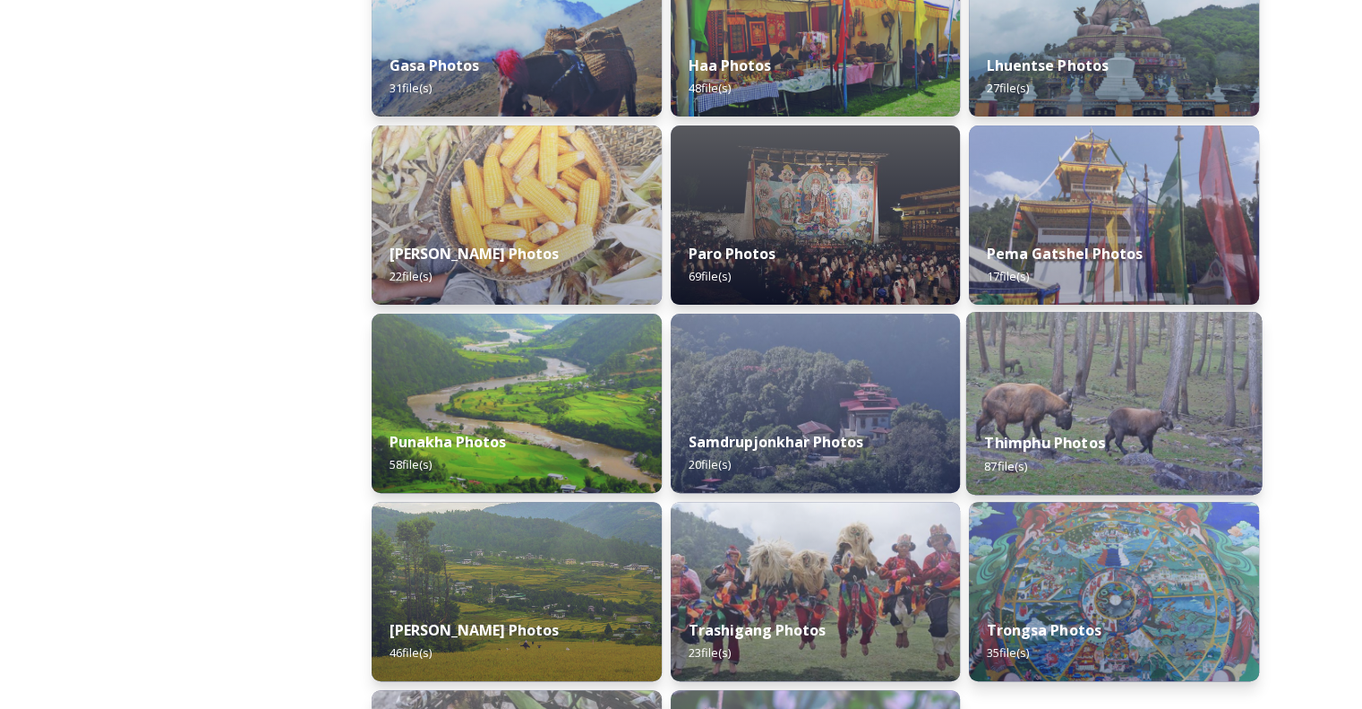
click at [1096, 412] on img at bounding box center [1115, 403] width 296 height 183
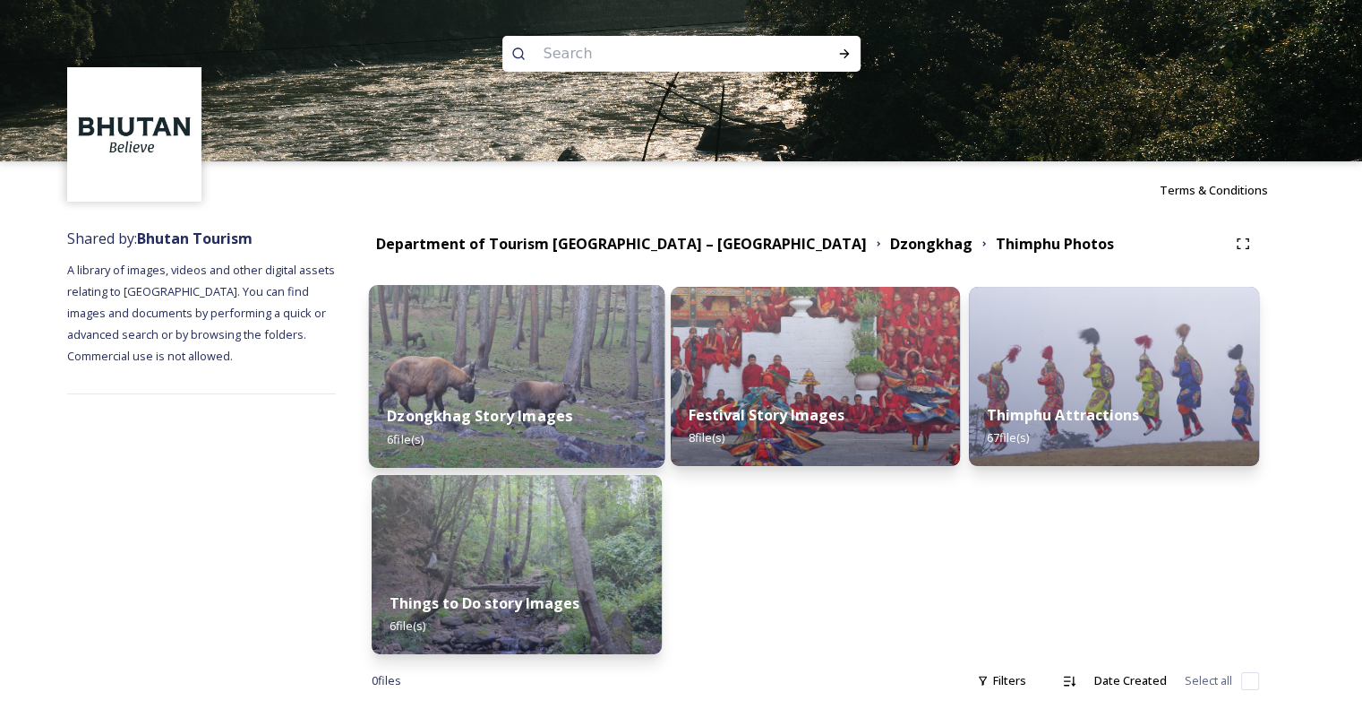
click at [624, 352] on img at bounding box center [517, 376] width 296 height 183
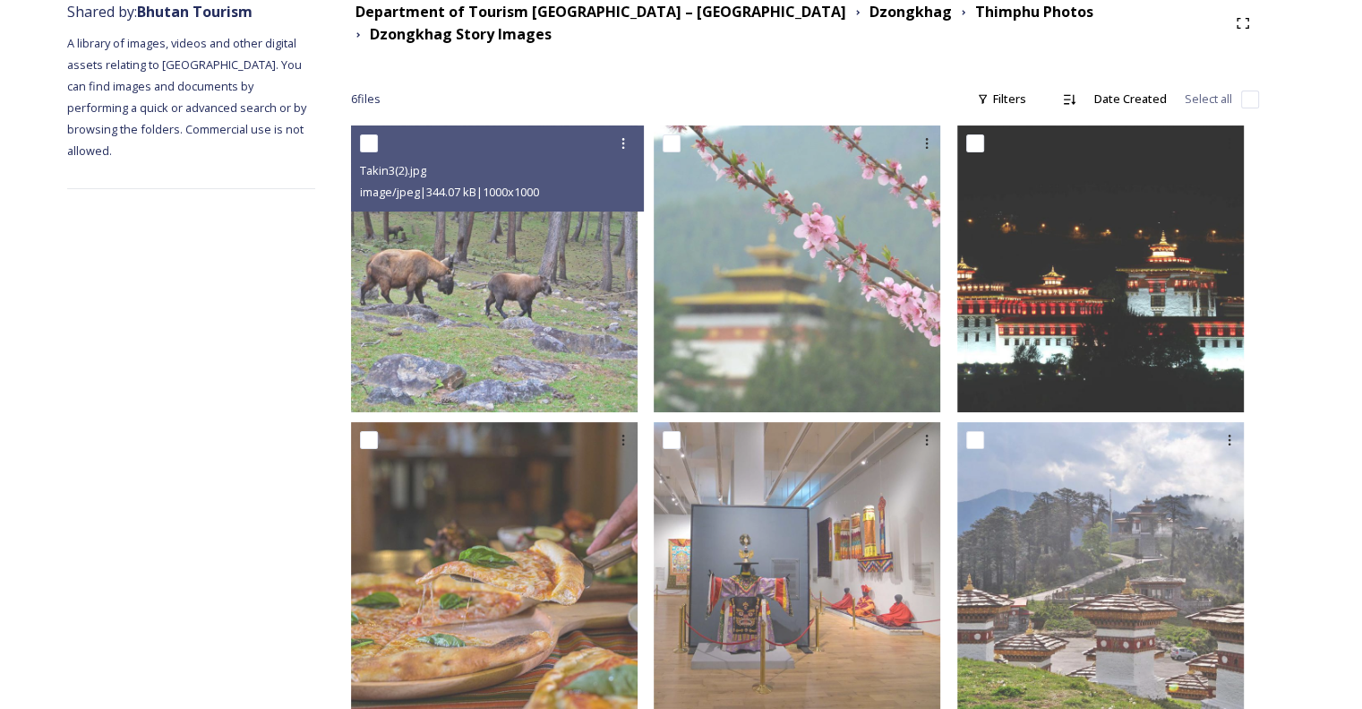
scroll to position [254, 0]
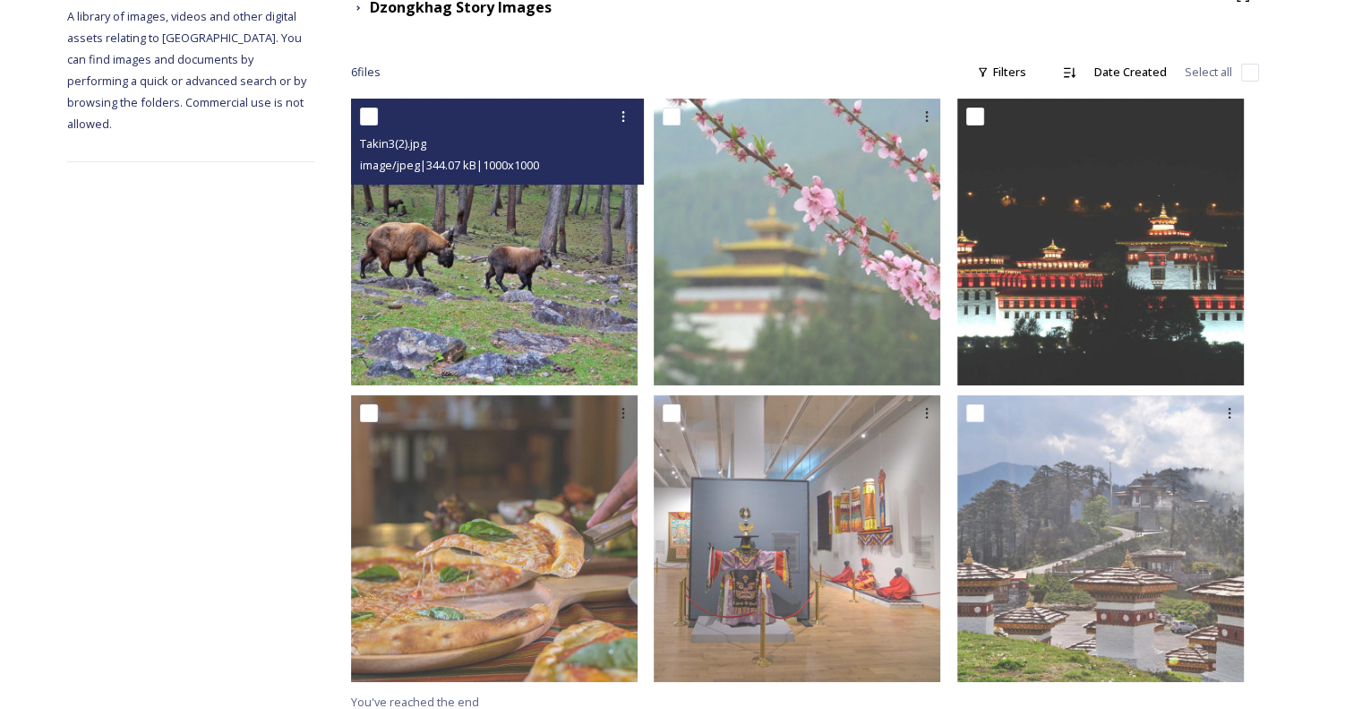
click at [516, 285] on img at bounding box center [494, 242] width 287 height 287
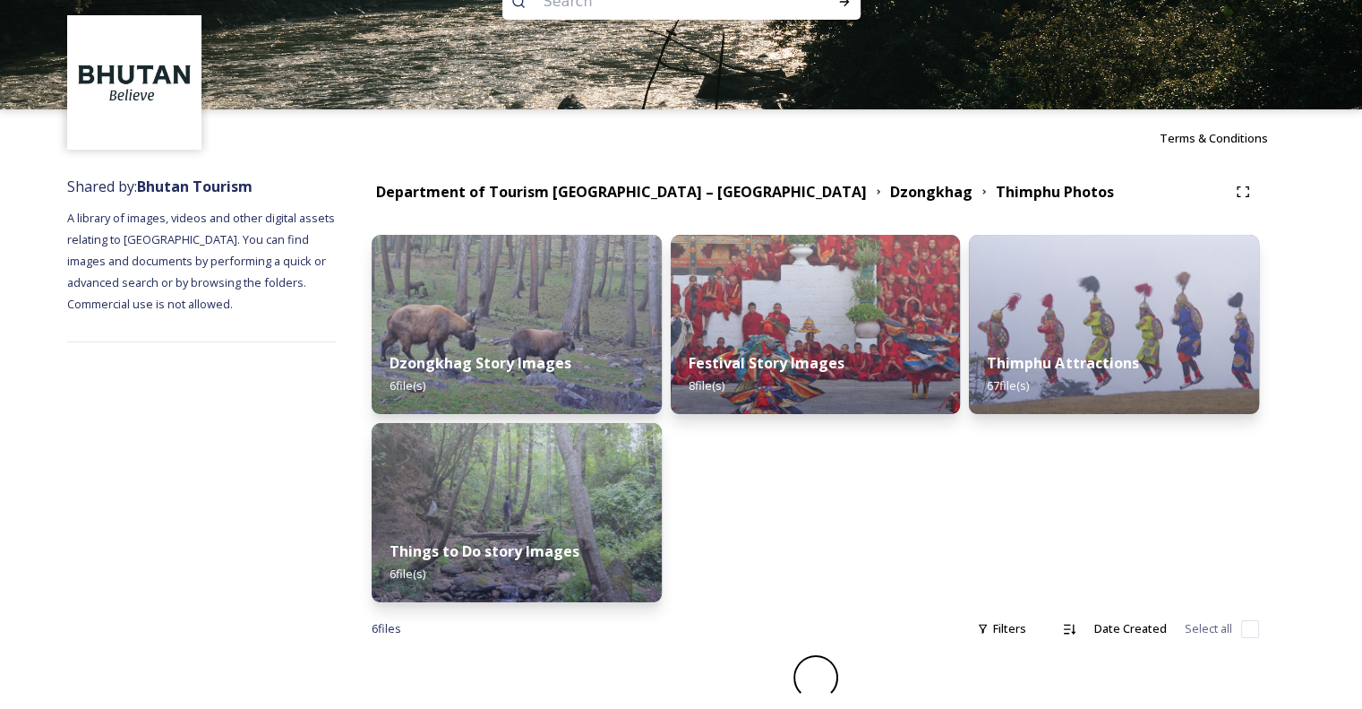
scroll to position [29, 0]
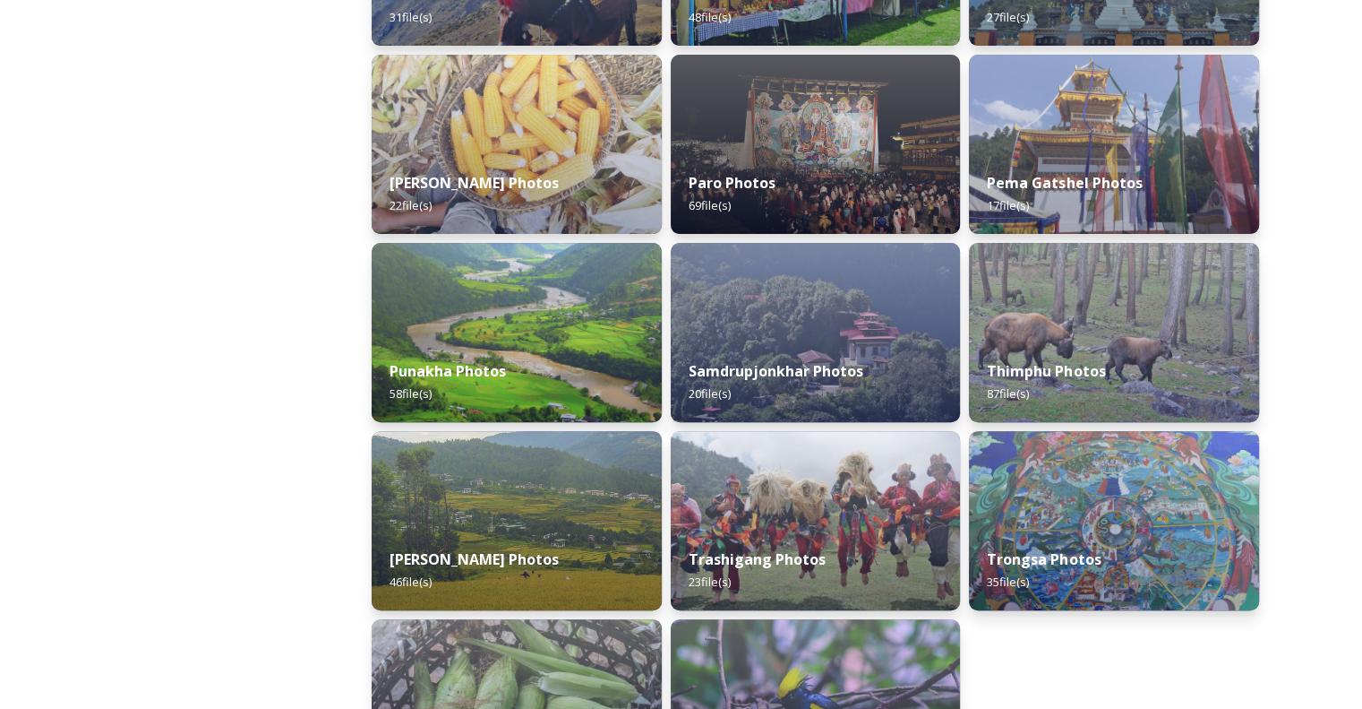
scroll to position [717, 0]
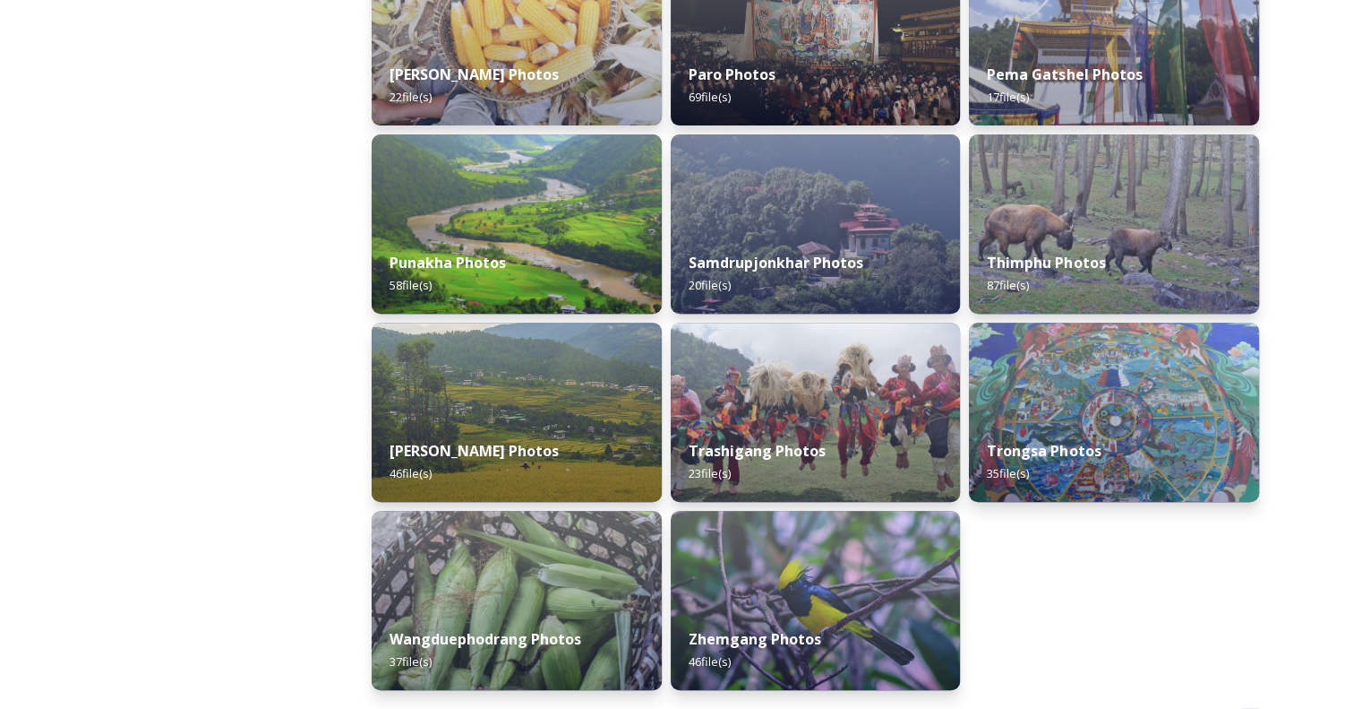
click at [319, 372] on div "Shared by: Bhutan Tourism A library of images, videos and other digital assets …" at bounding box center [201, 137] width 269 height 1271
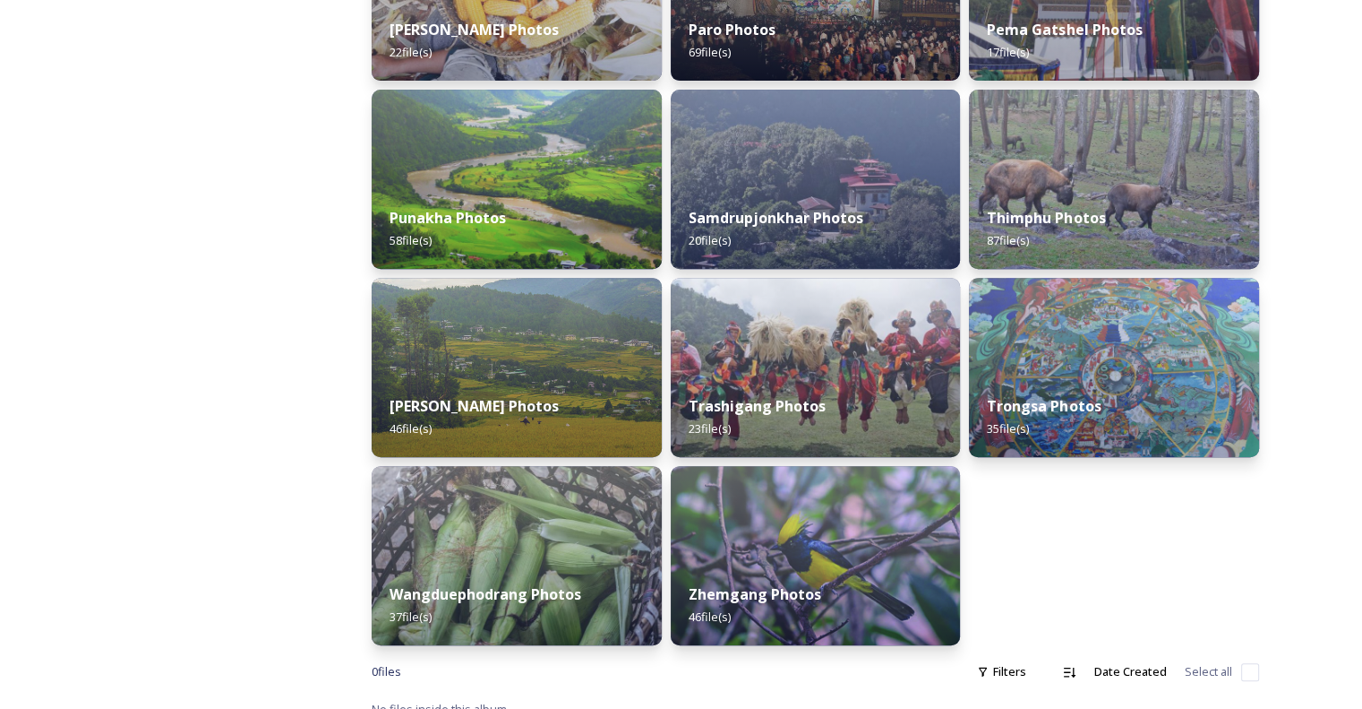
scroll to position [781, 0]
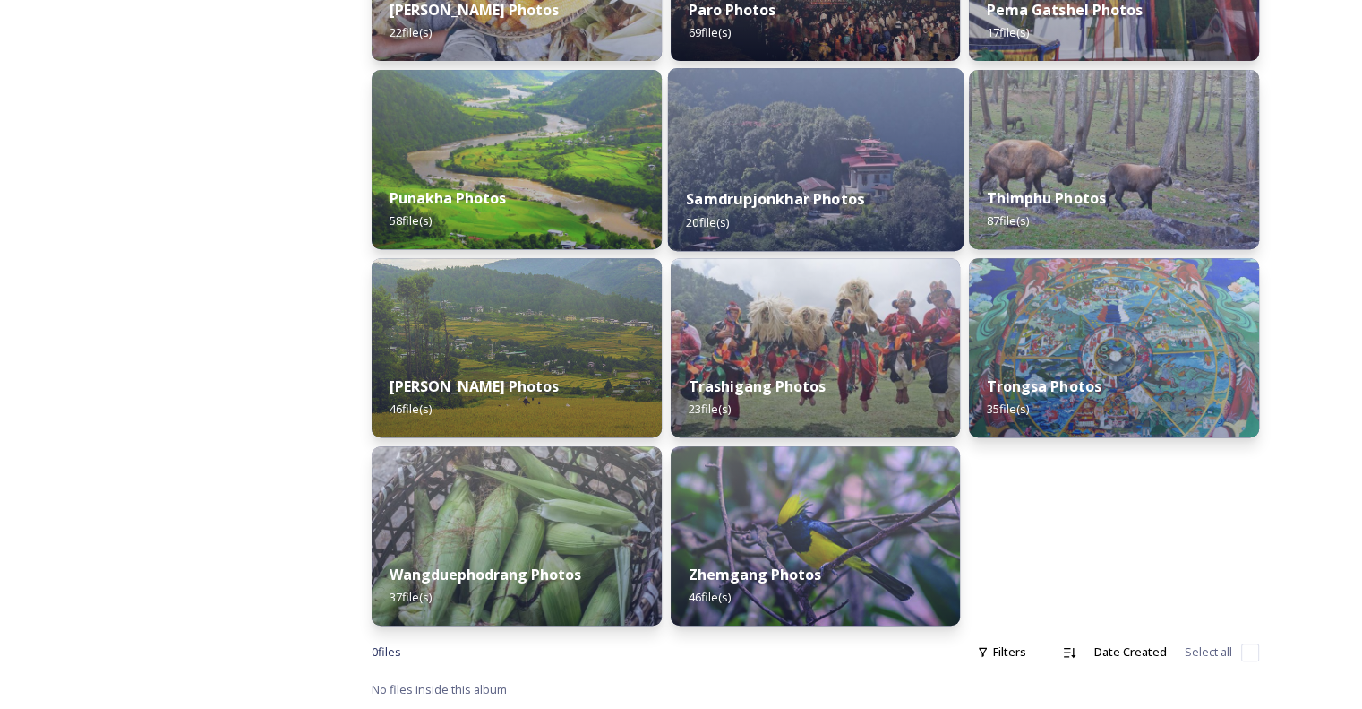
click at [769, 195] on strong "Samdrupjonkhar Photos" at bounding box center [775, 199] width 178 height 20
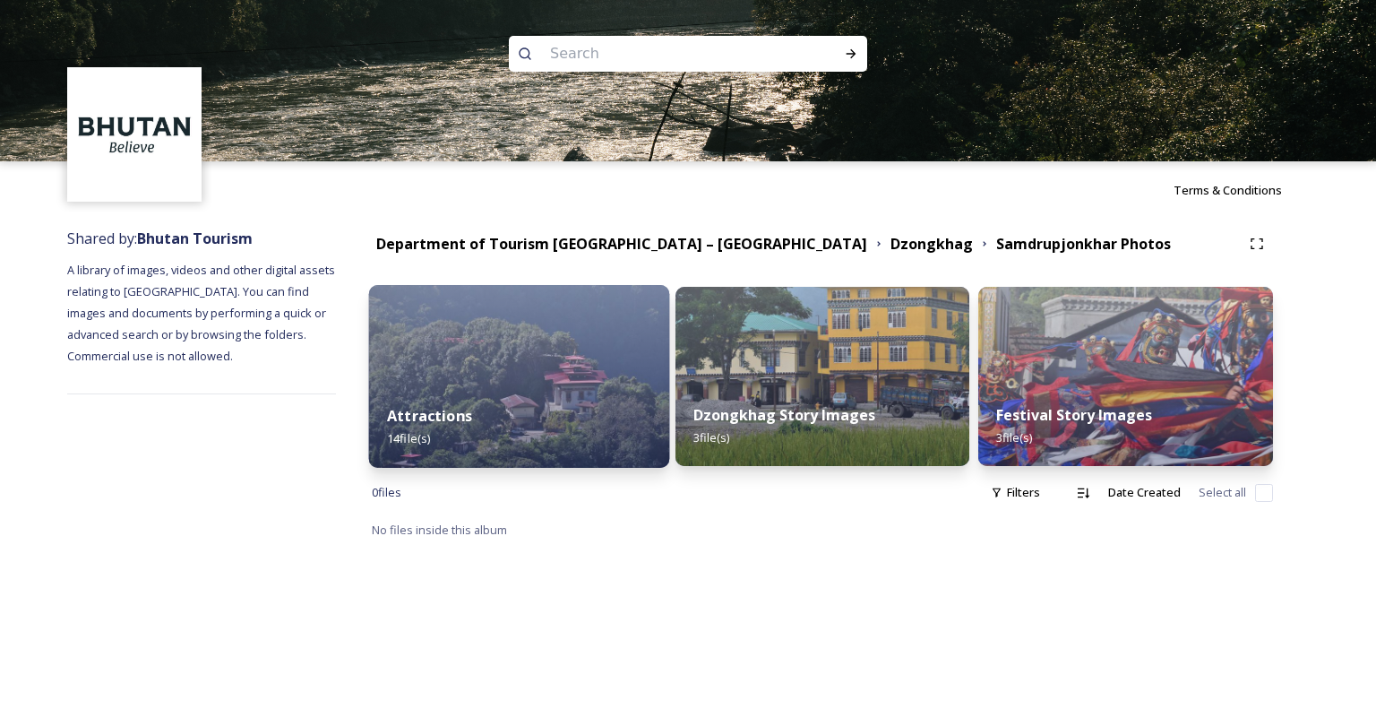
click at [472, 366] on img at bounding box center [519, 376] width 300 height 183
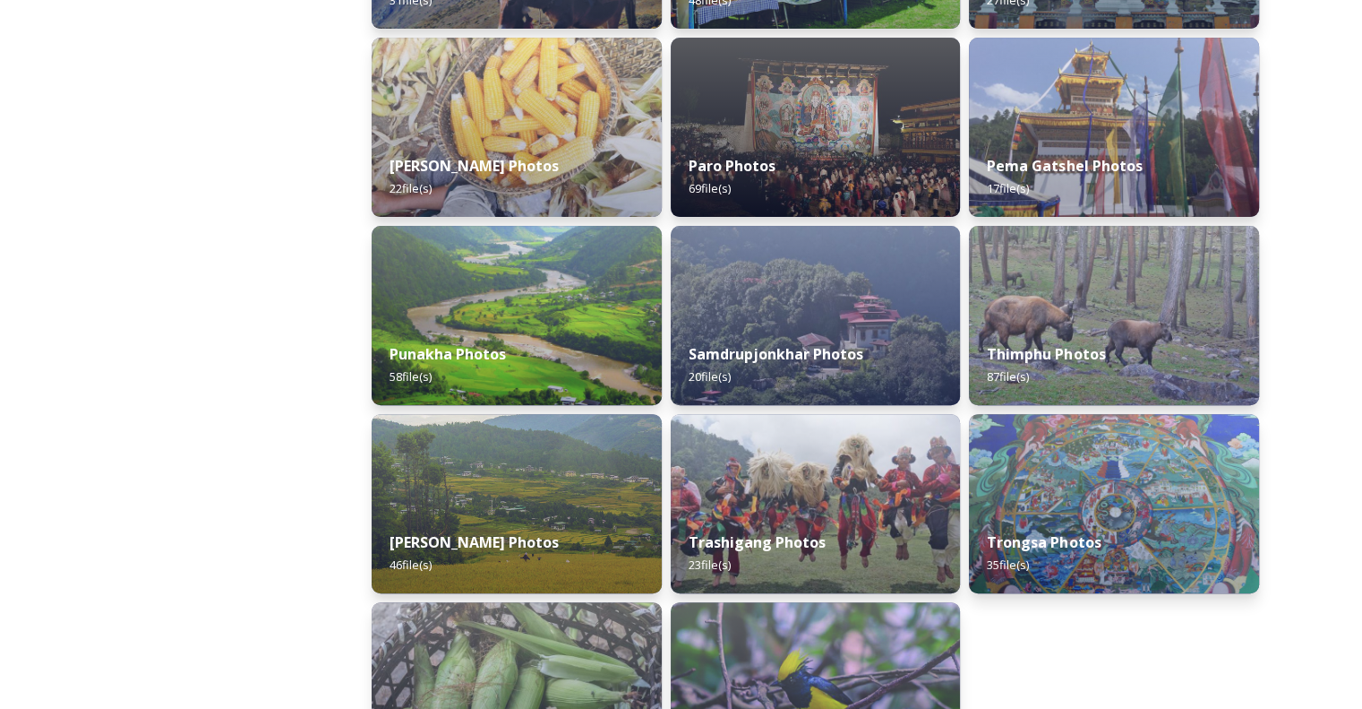
scroll to position [781, 0]
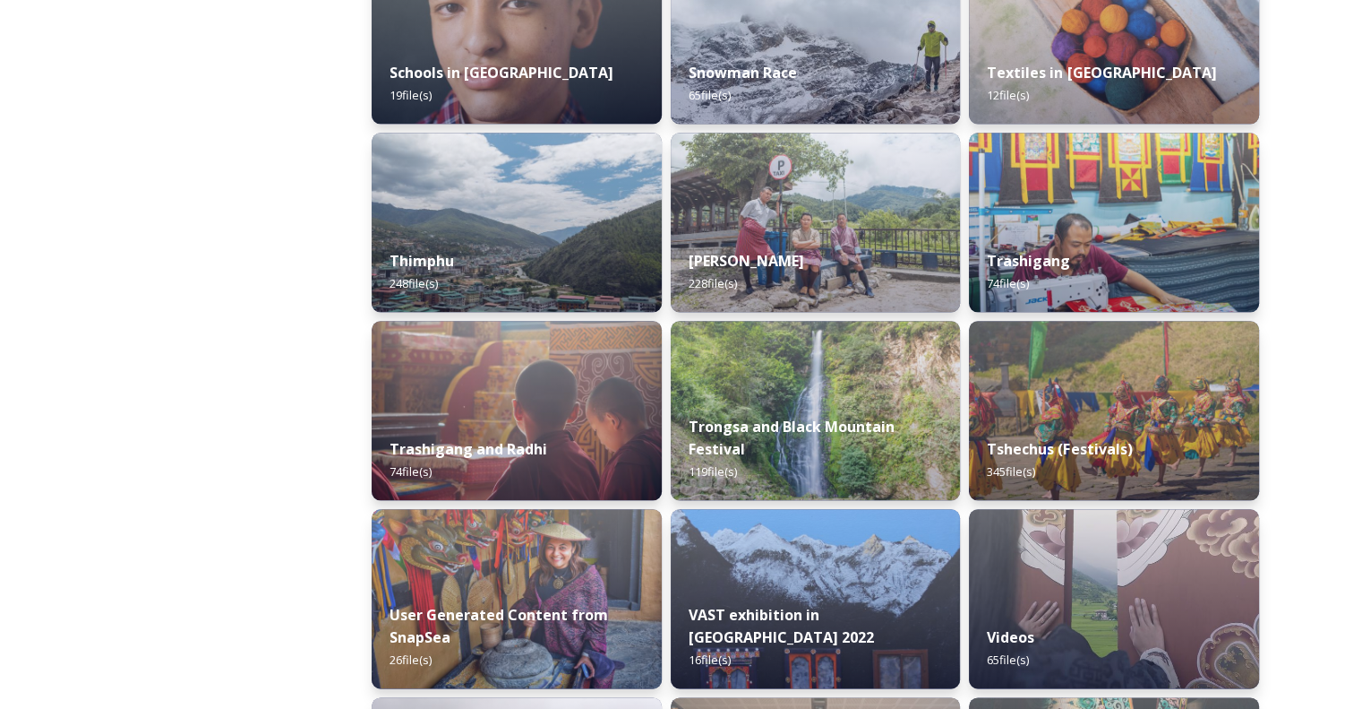
scroll to position [2329, 0]
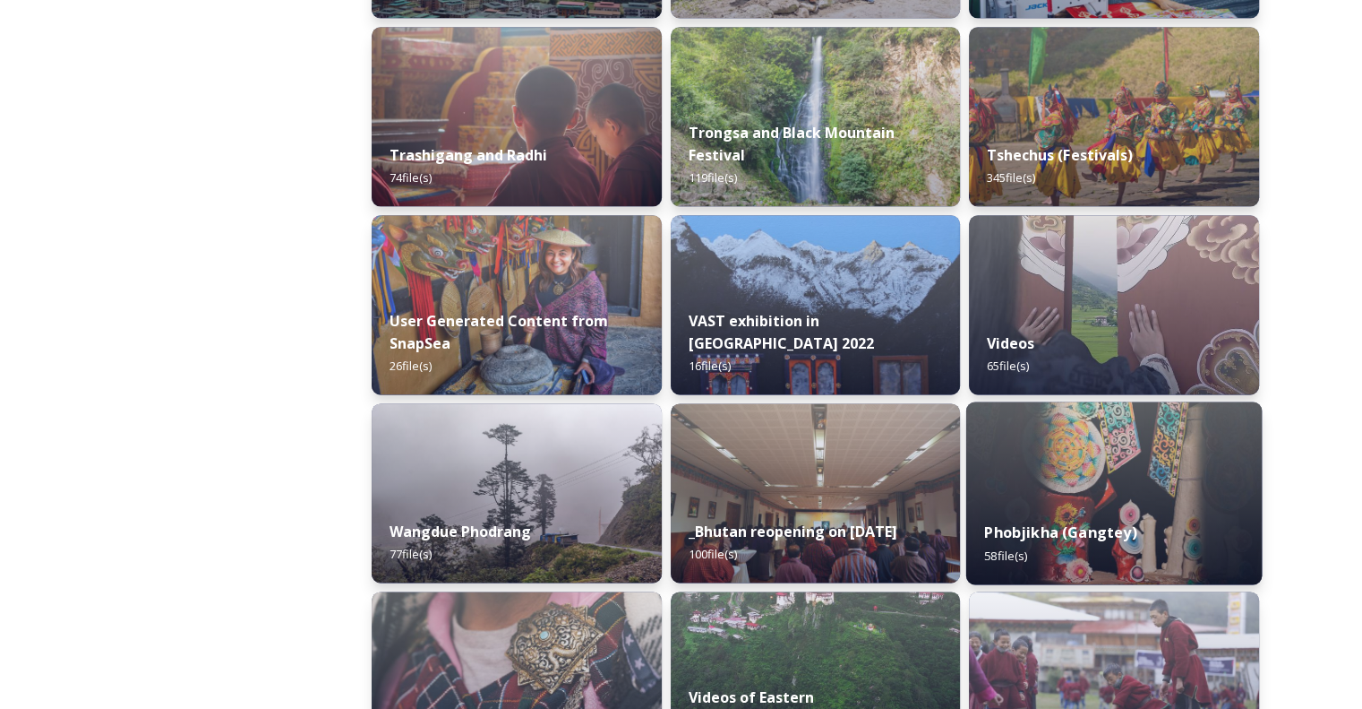
click at [1136, 464] on img at bounding box center [1115, 492] width 296 height 183
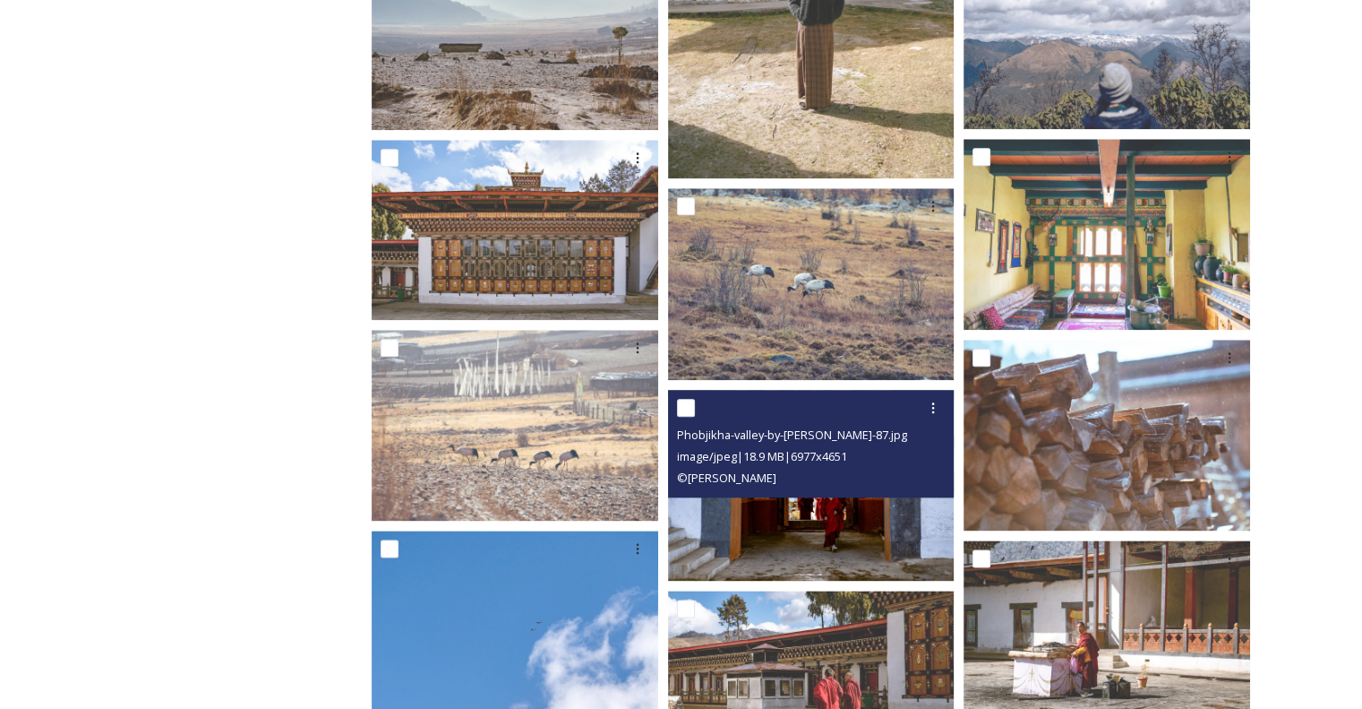
scroll to position [2060, 0]
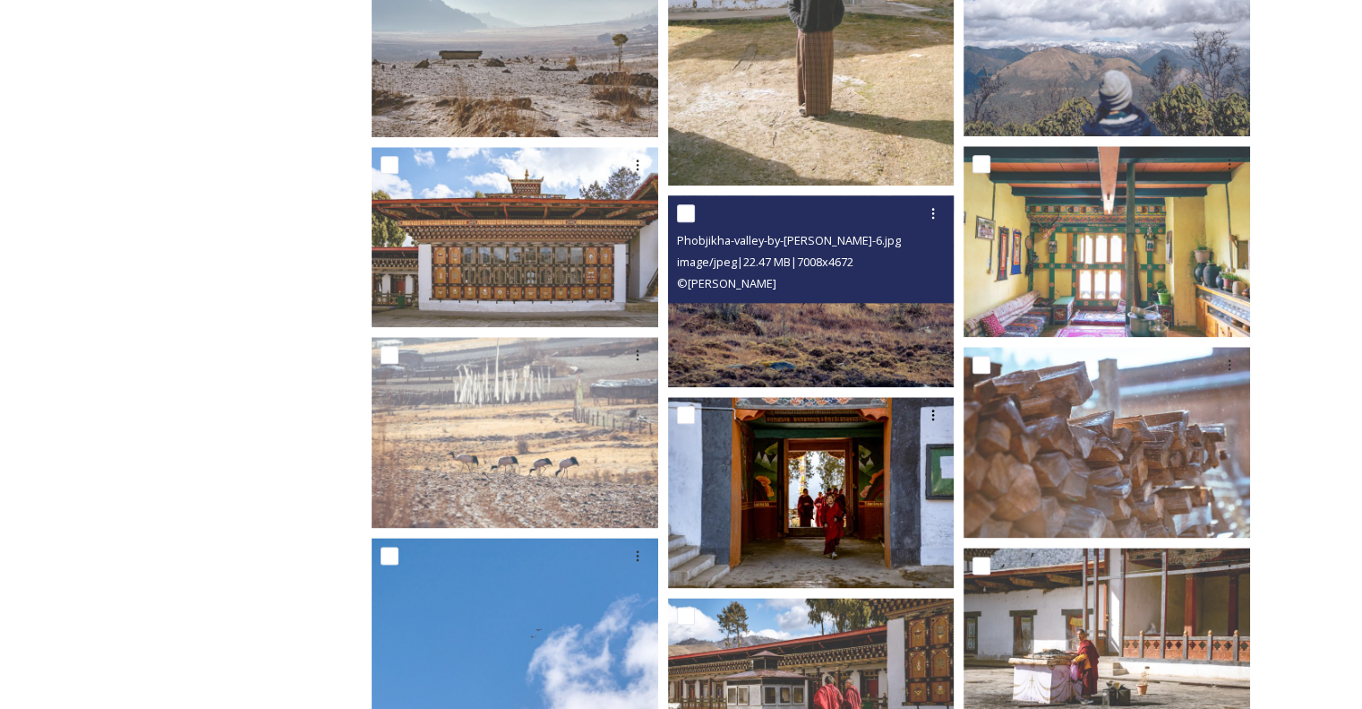
click at [683, 207] on input "checkbox" at bounding box center [686, 213] width 18 height 18
checkbox input "true"
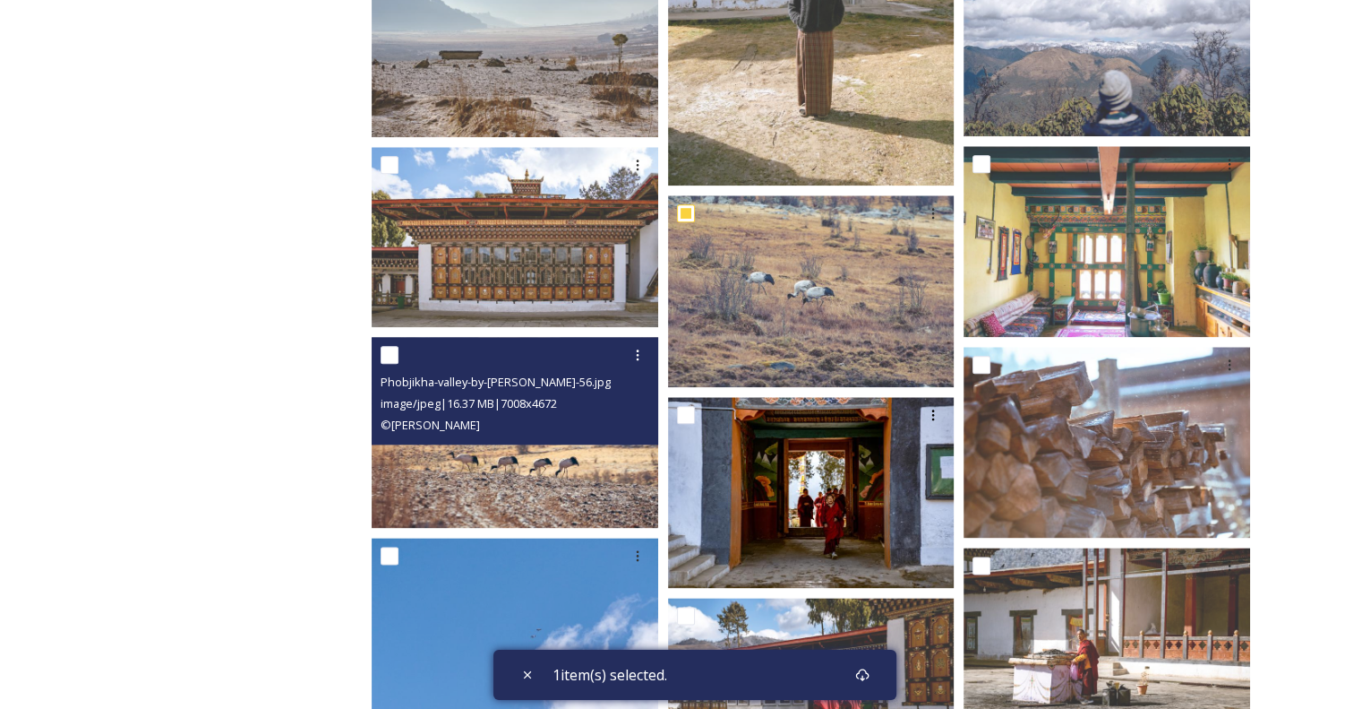
click at [392, 349] on input "checkbox" at bounding box center [390, 355] width 18 height 18
checkbox input "true"
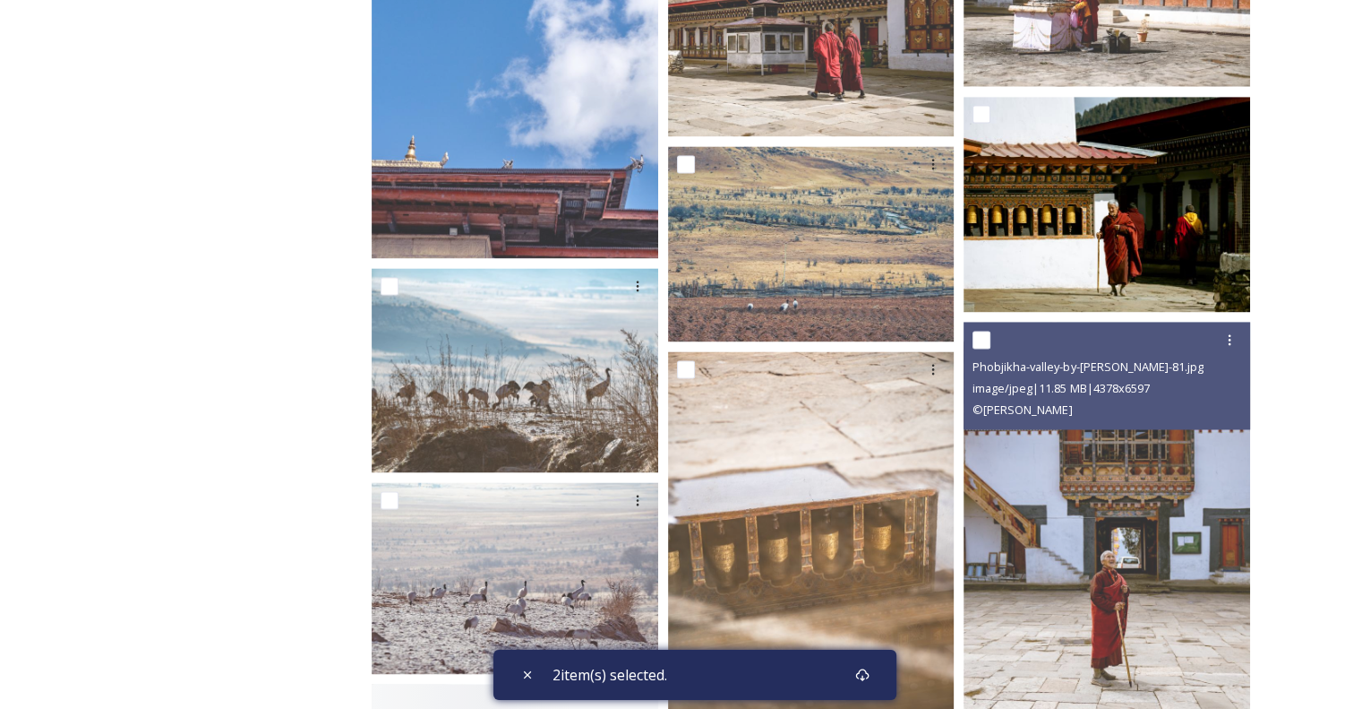
scroll to position [2867, 0]
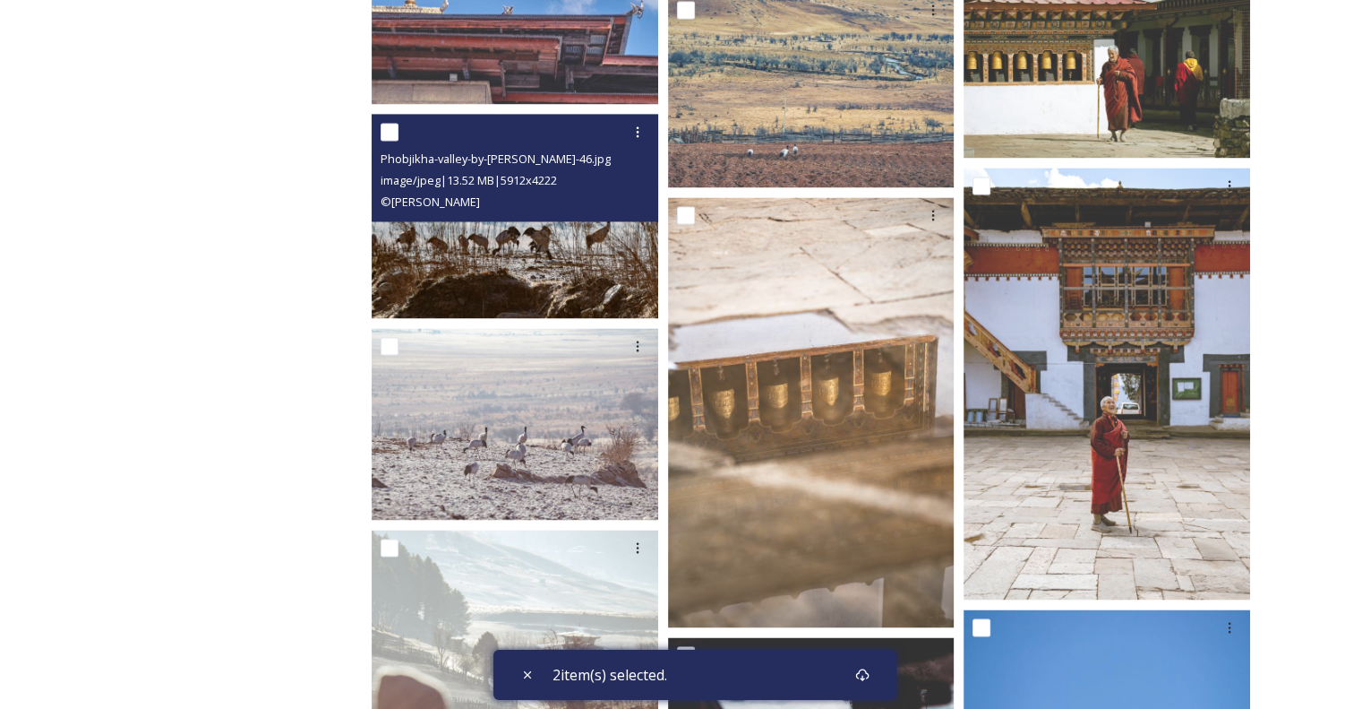
click at [391, 127] on input "checkbox" at bounding box center [390, 132] width 18 height 18
checkbox input "true"
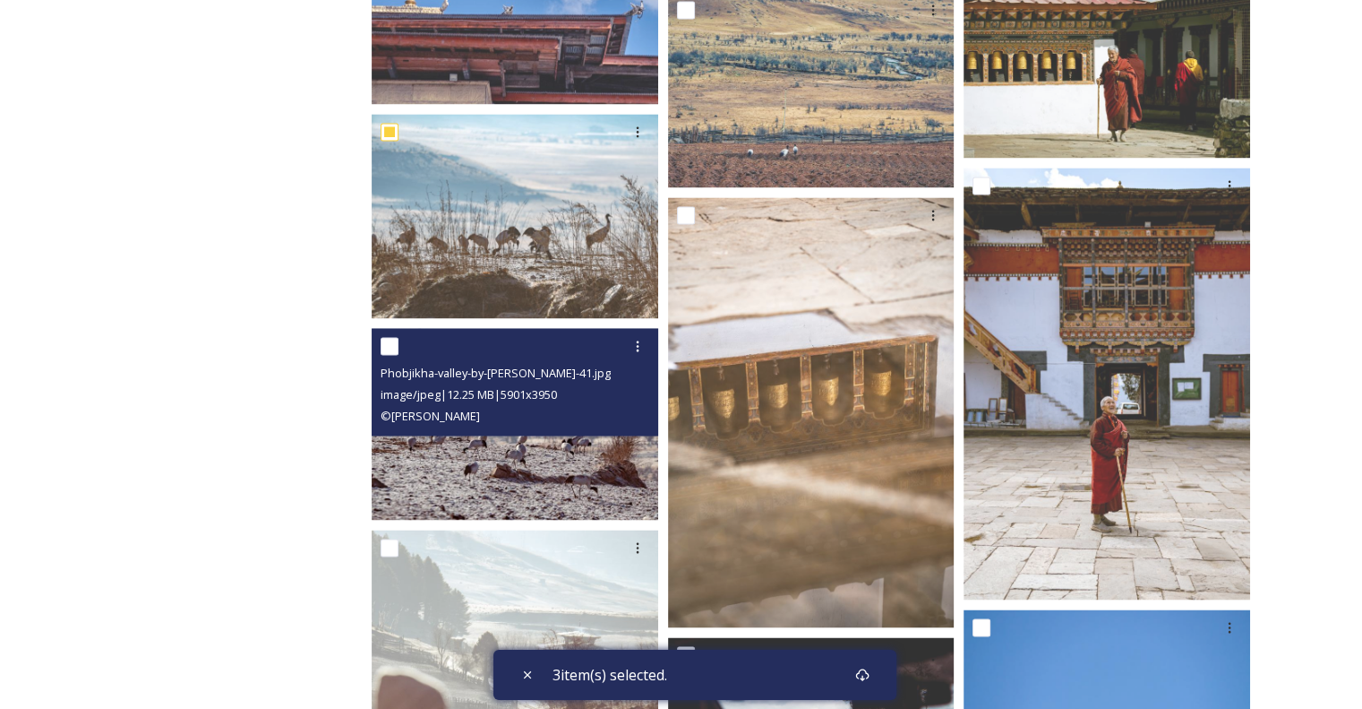
click at [382, 345] on input "checkbox" at bounding box center [390, 346] width 18 height 18
checkbox input "true"
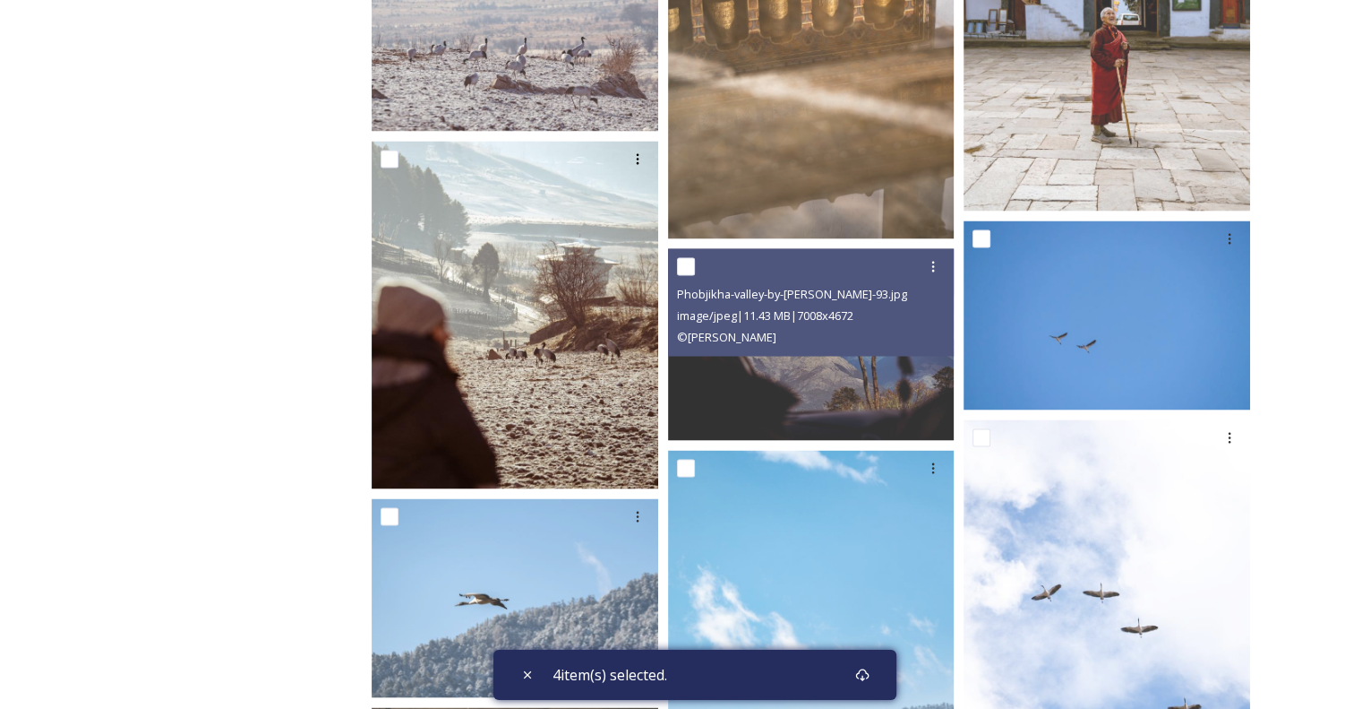
scroll to position [3225, 0]
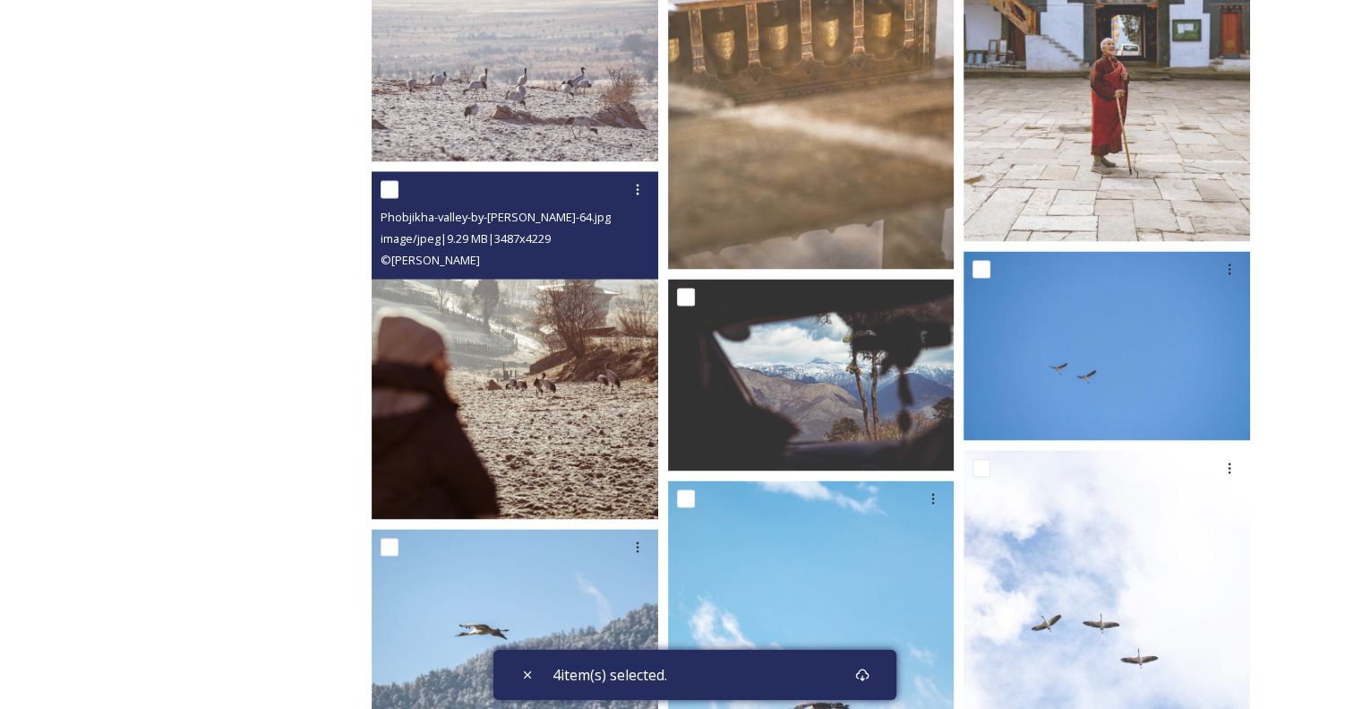
click at [394, 190] on input "checkbox" at bounding box center [390, 189] width 18 height 18
checkbox input "true"
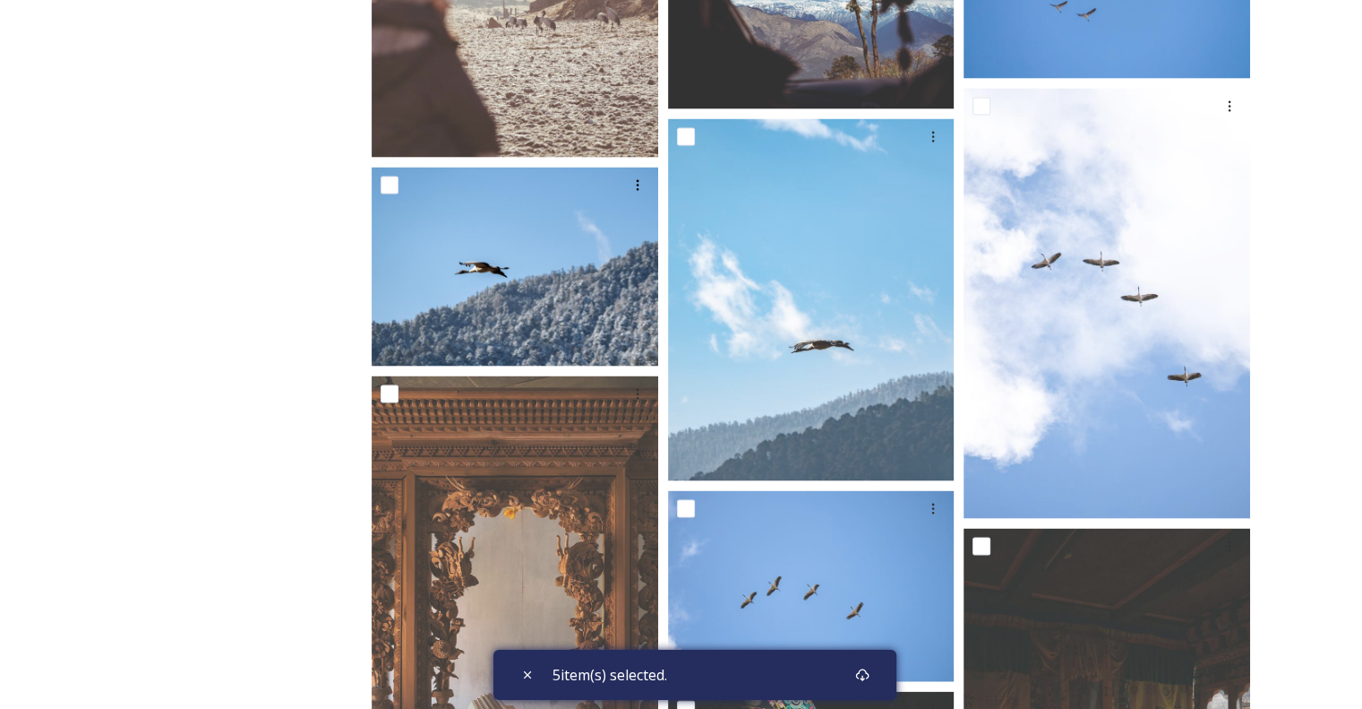
scroll to position [3583, 0]
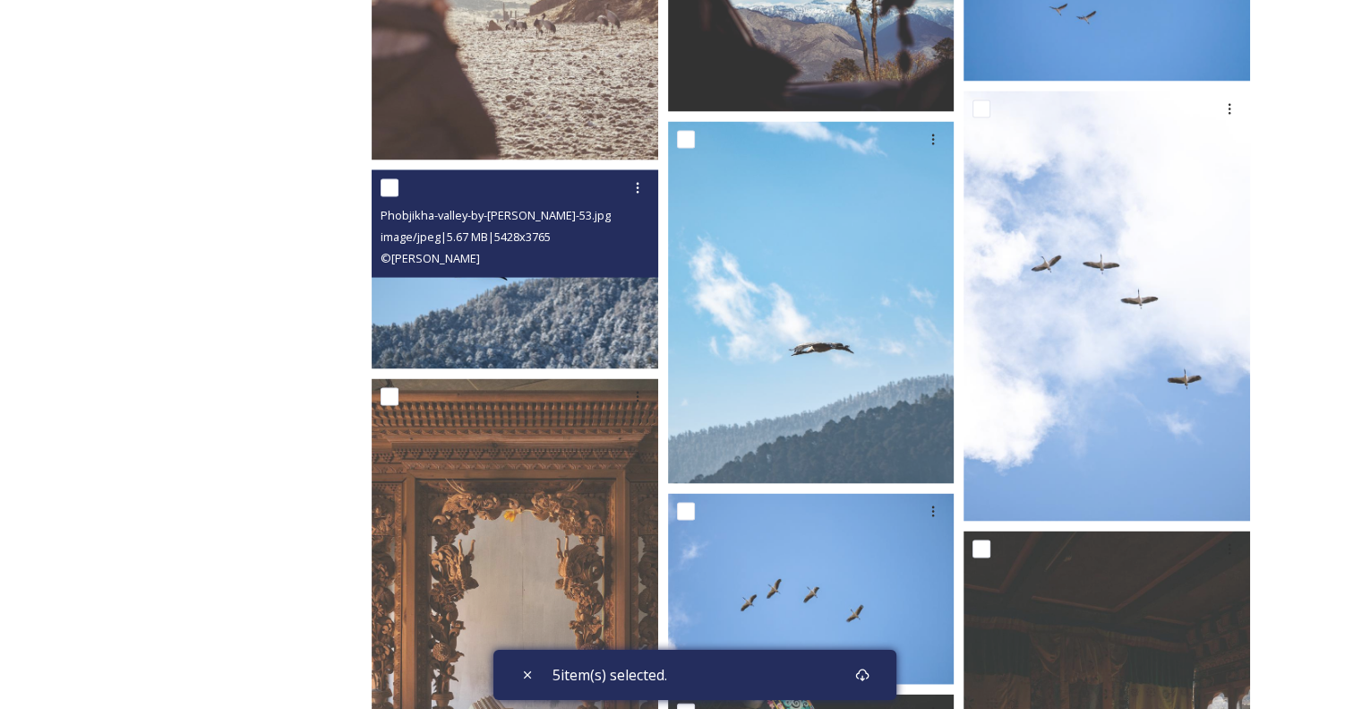
click at [394, 183] on input "checkbox" at bounding box center [390, 188] width 18 height 18
checkbox input "true"
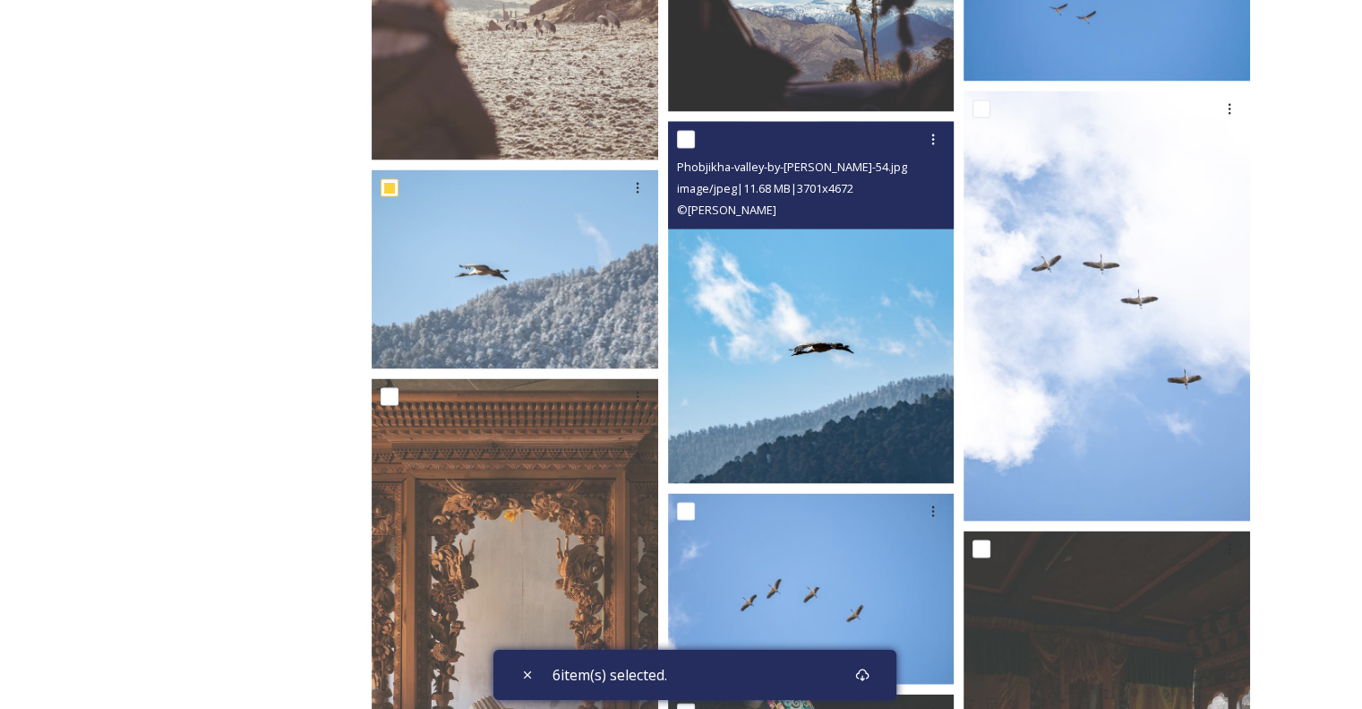
click at [690, 146] on input "checkbox" at bounding box center [686, 140] width 18 height 18
checkbox input "true"
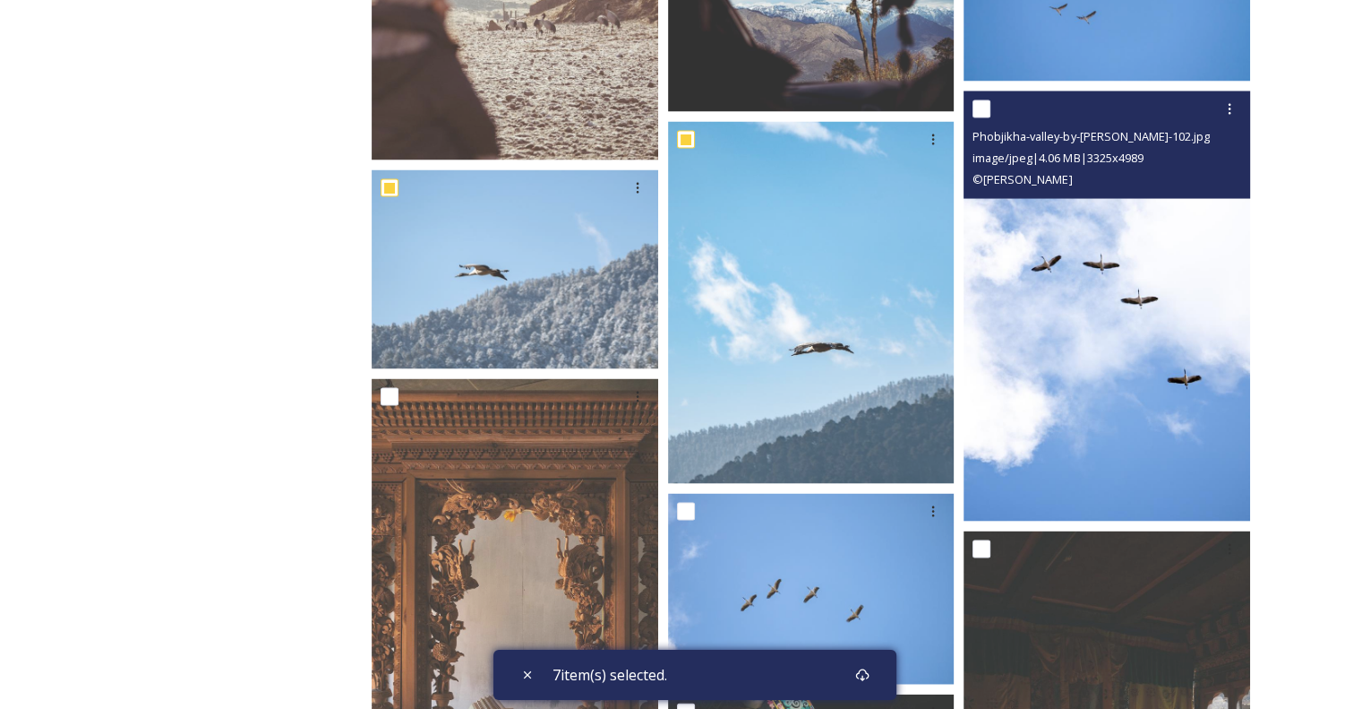
click at [986, 103] on input "checkbox" at bounding box center [982, 109] width 18 height 18
checkbox input "true"
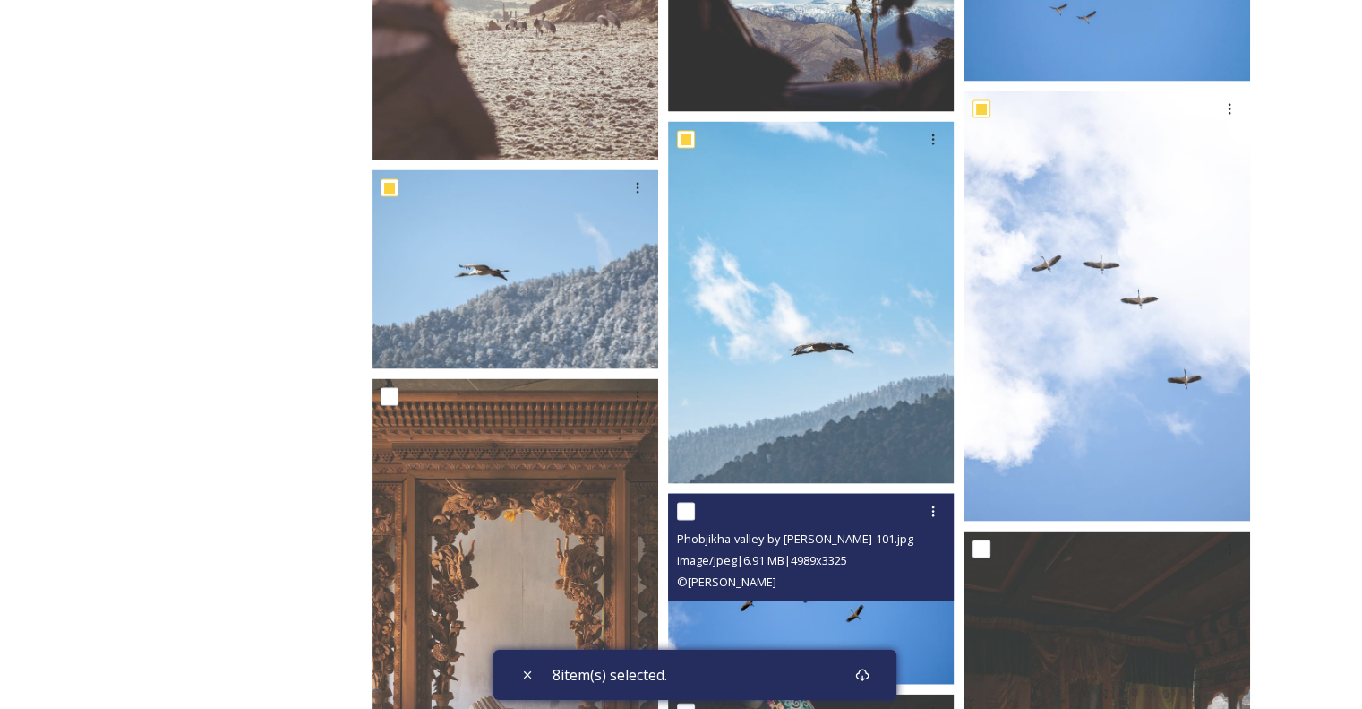
click at [681, 518] on input "checkbox" at bounding box center [686, 512] width 18 height 18
checkbox input "true"
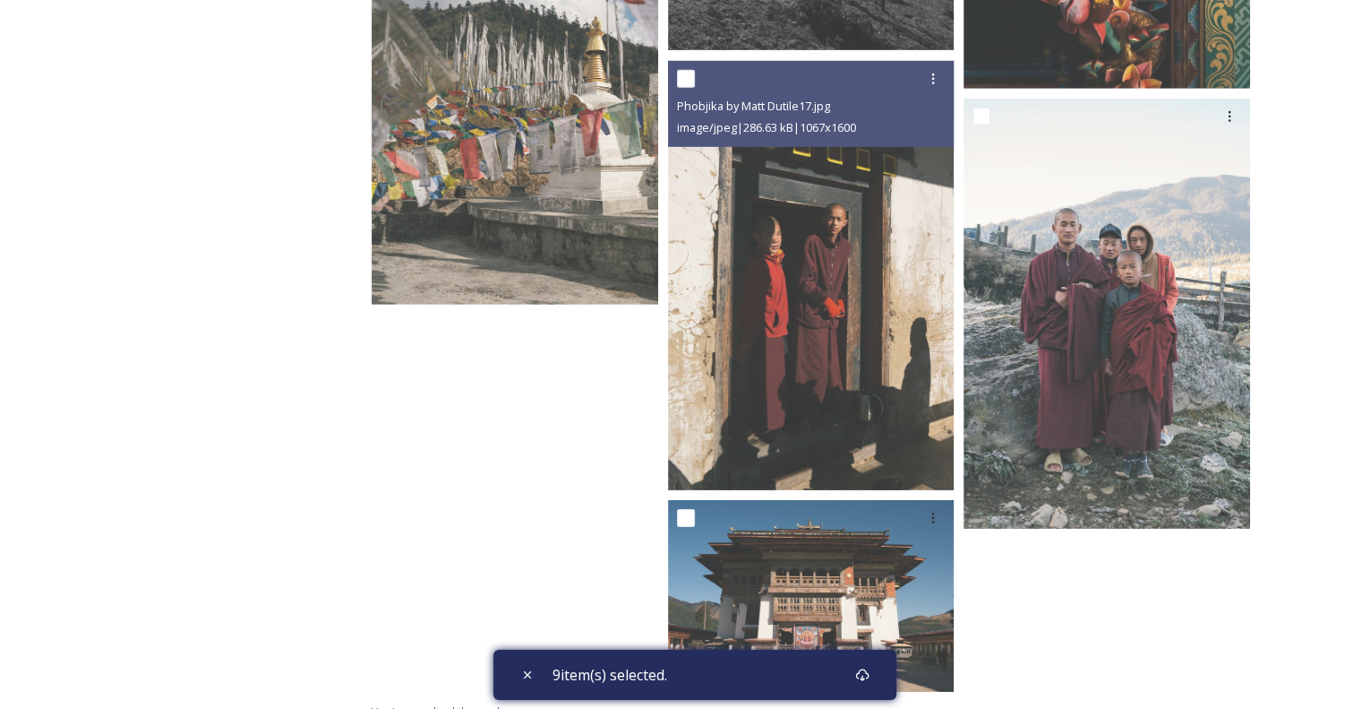
scroll to position [5557, 0]
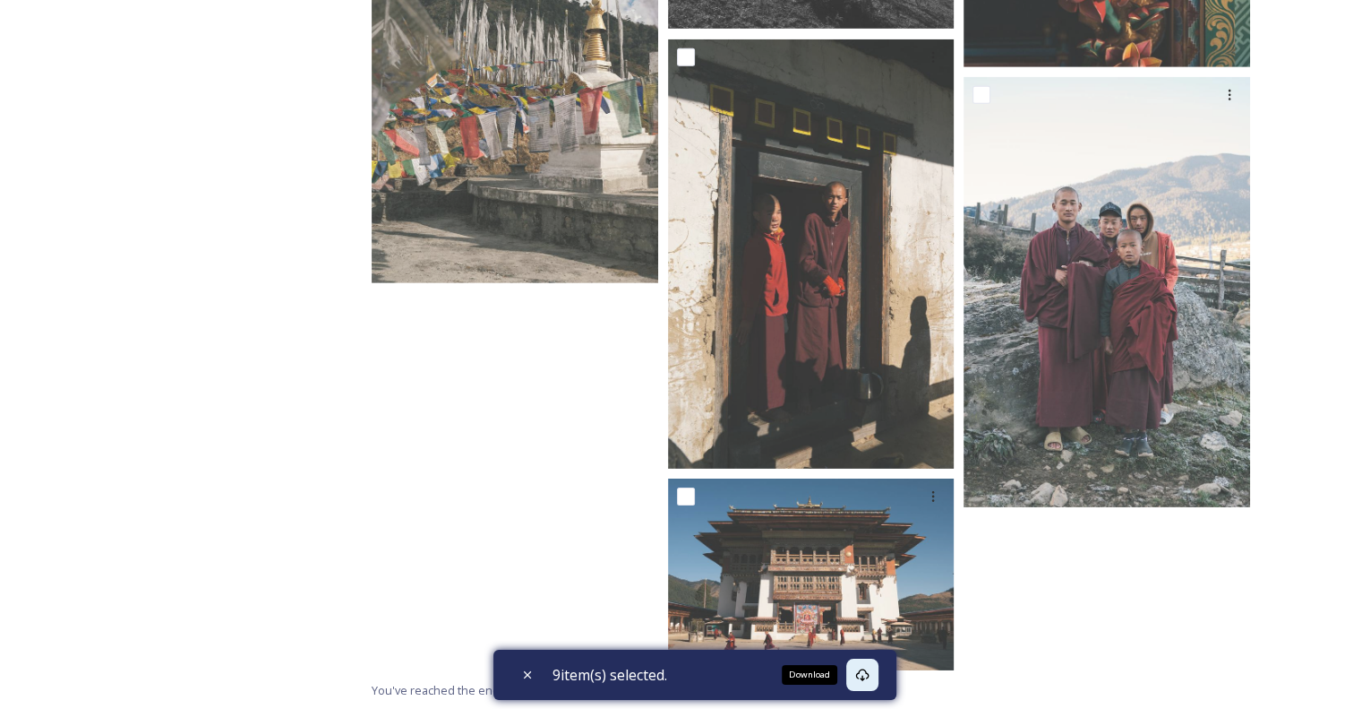
click at [869, 670] on icon at bounding box center [862, 674] width 14 height 14
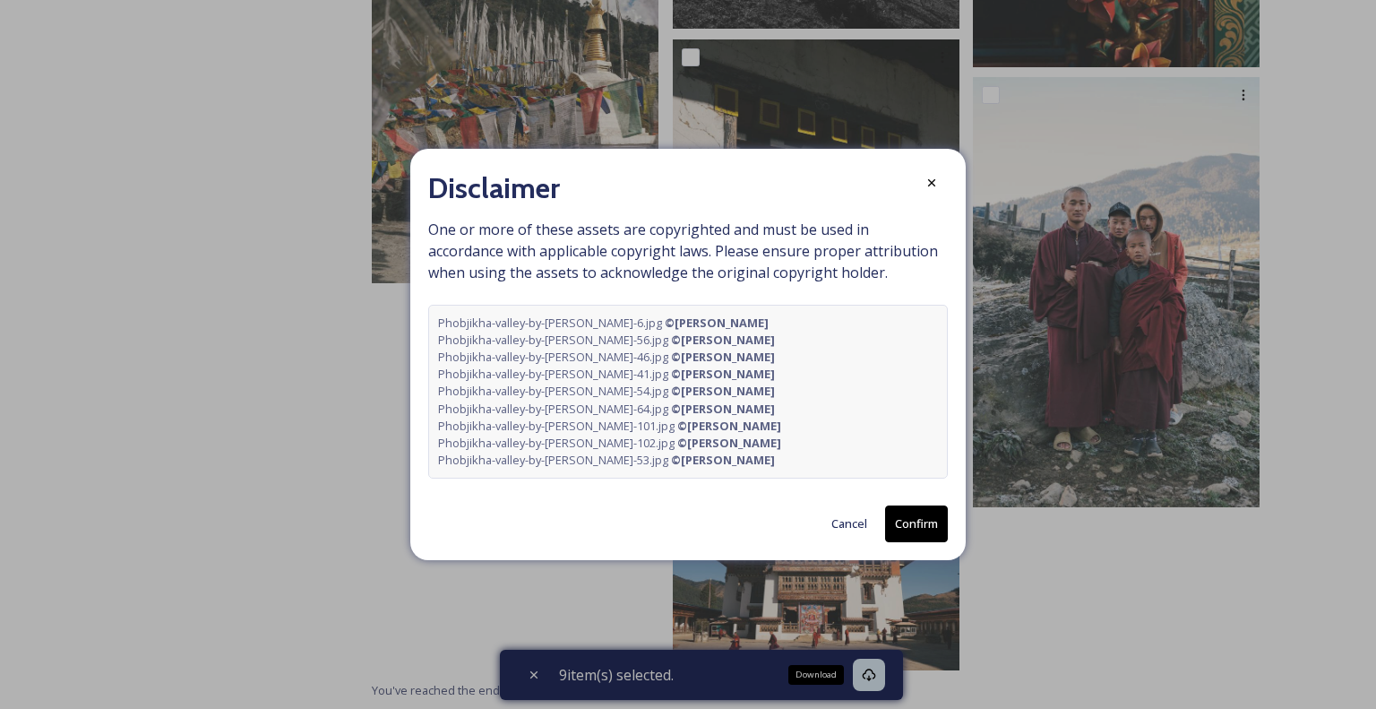
click at [898, 526] on button "Confirm" at bounding box center [916, 523] width 63 height 37
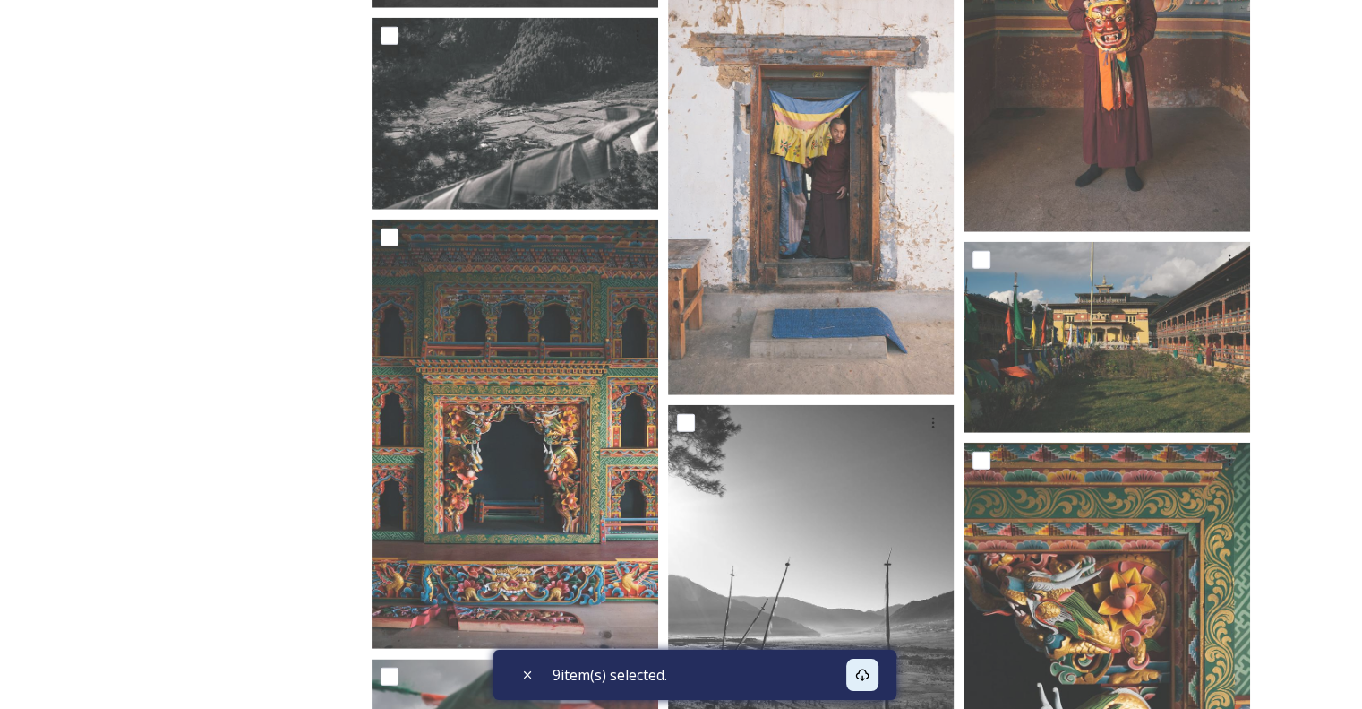
scroll to position [4751, 0]
